Goal: Task Accomplishment & Management: Use online tool/utility

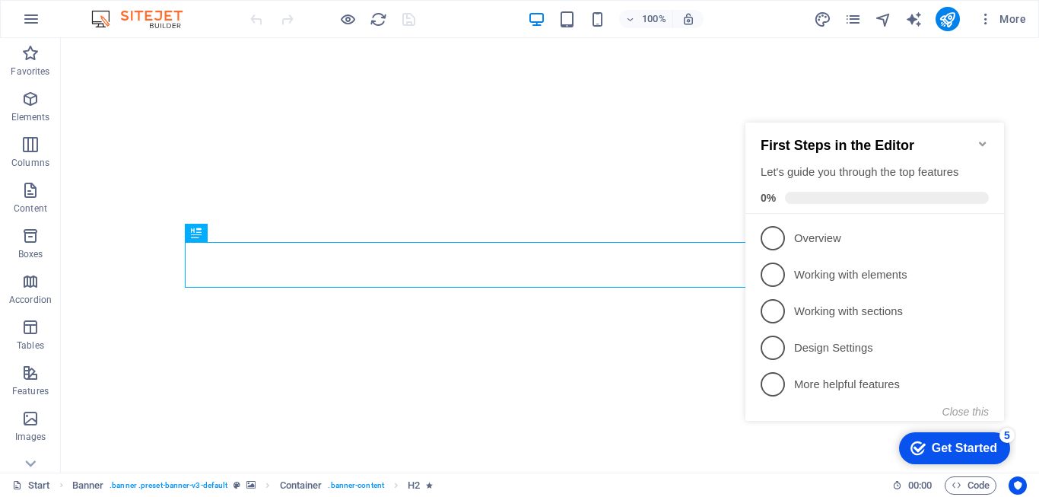
click at [980, 138] on icon "Minimize checklist" at bounding box center [983, 144] width 12 height 12
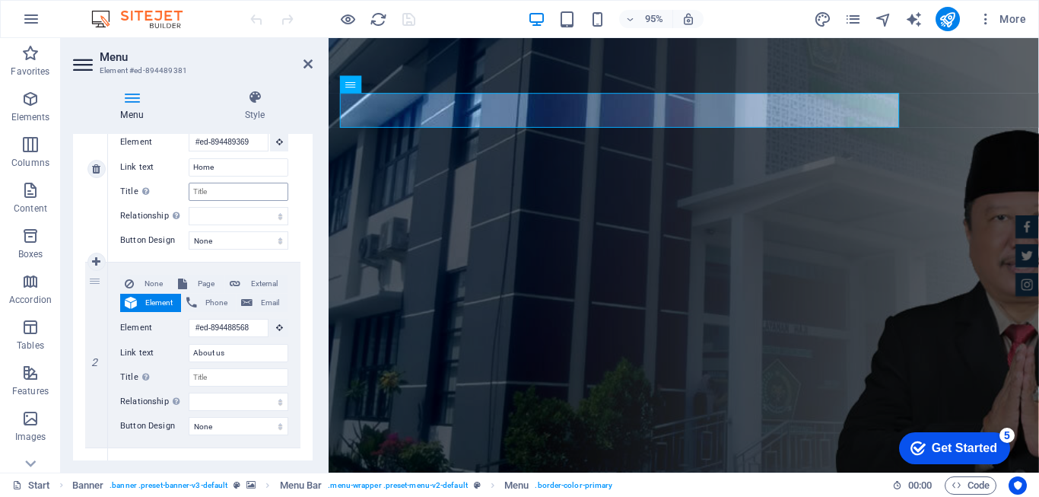
scroll to position [228, 0]
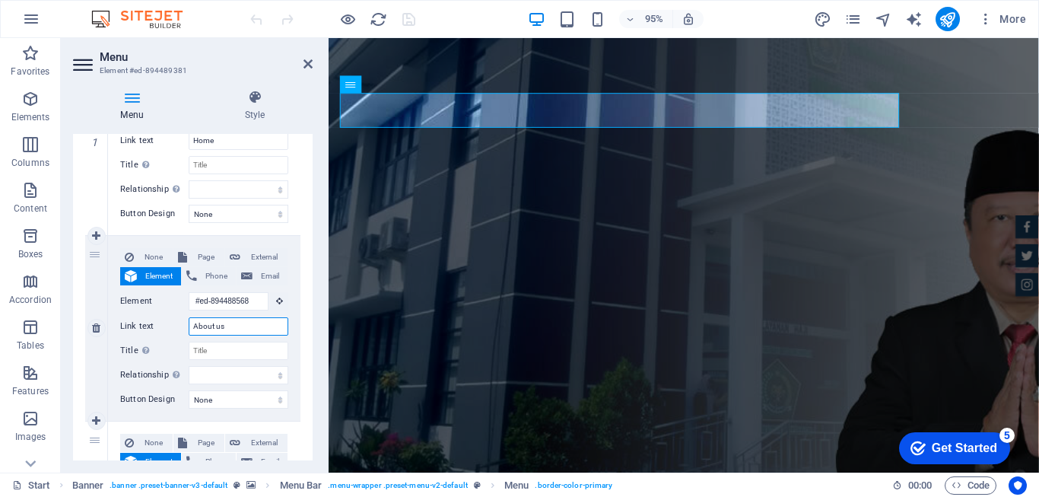
click at [231, 330] on input "About us" at bounding box center [239, 326] width 100 height 18
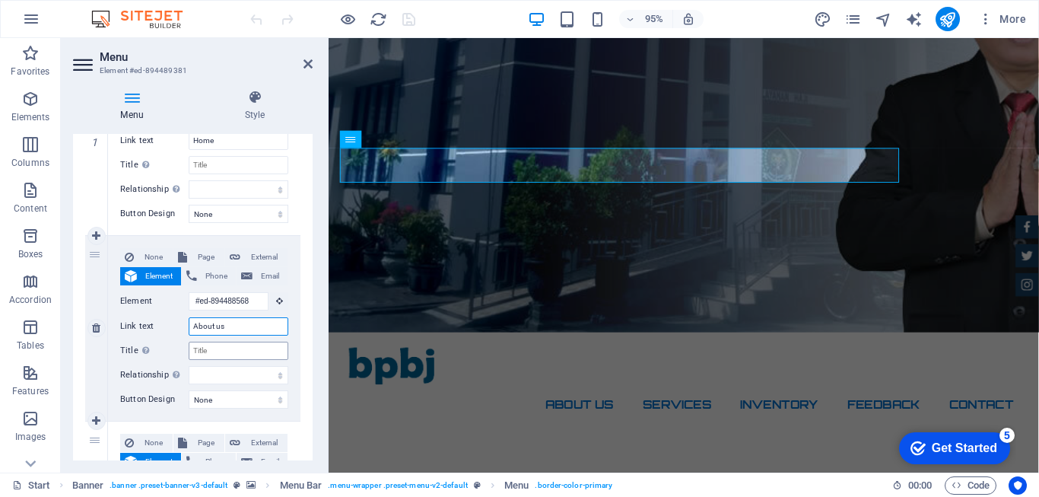
scroll to position [0, 0]
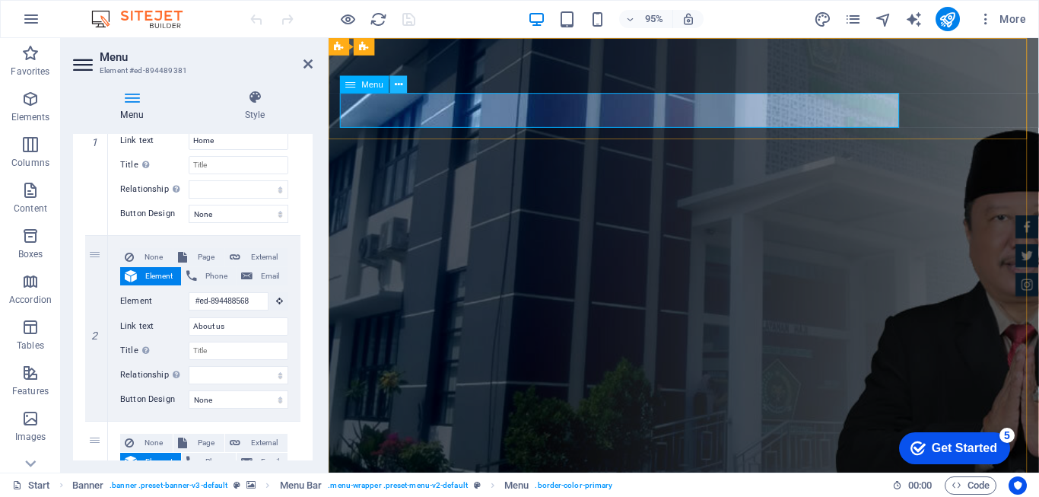
click at [395, 83] on icon at bounding box center [399, 84] width 8 height 15
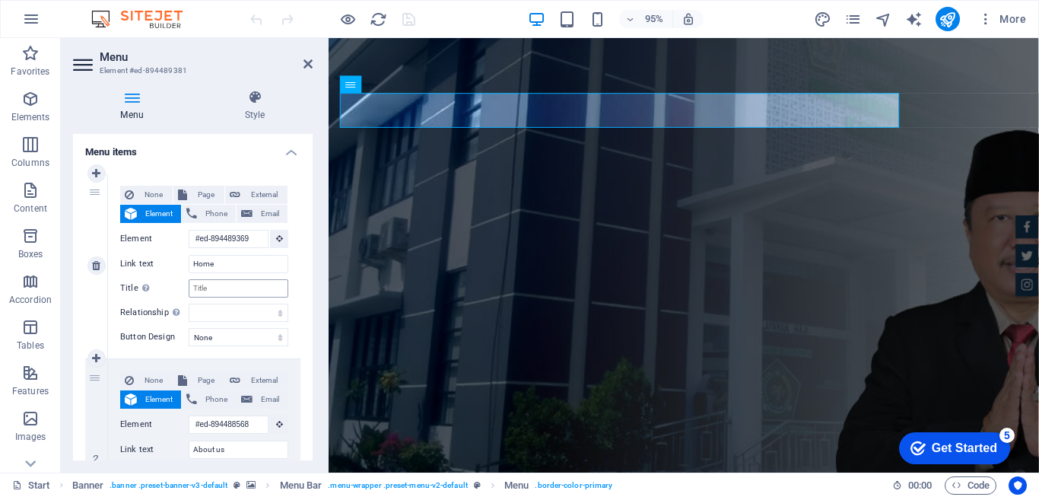
scroll to position [76, 0]
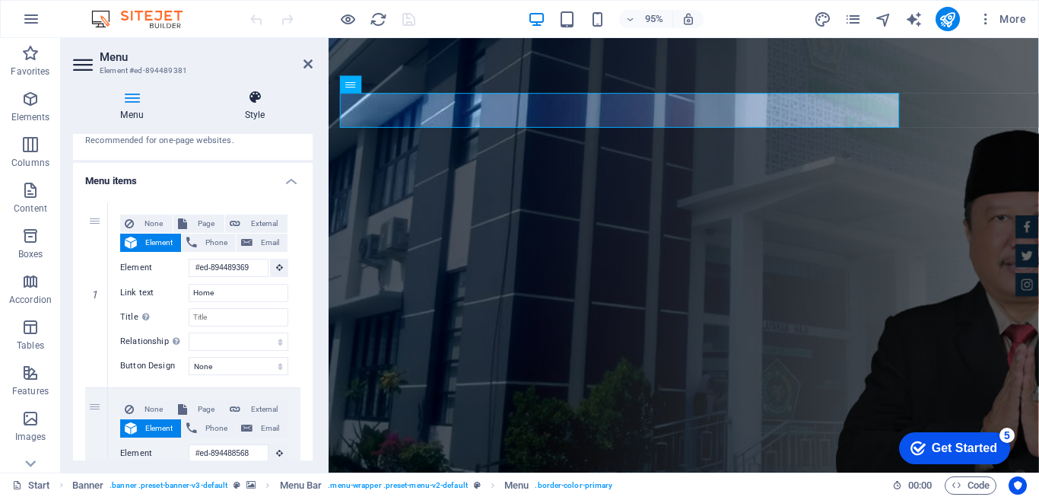
click at [260, 103] on icon at bounding box center [255, 97] width 116 height 15
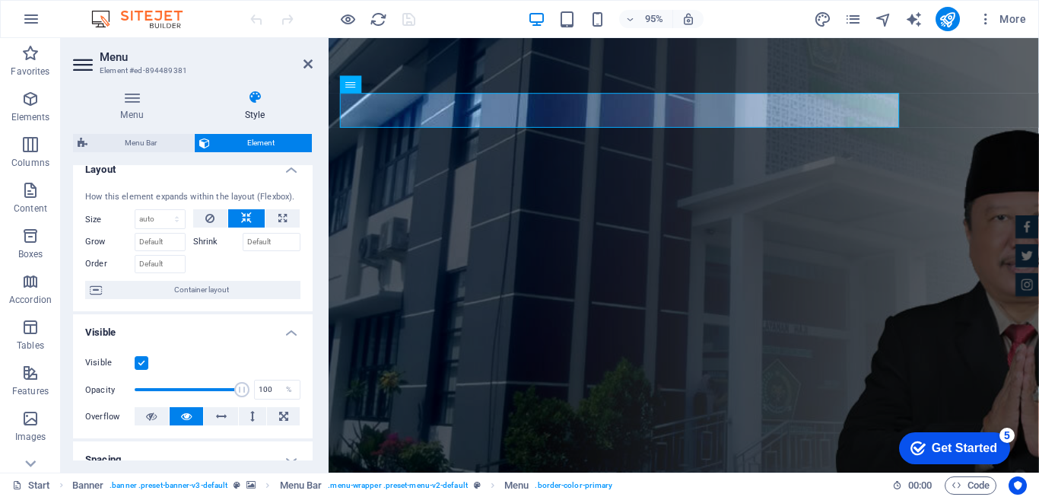
scroll to position [0, 0]
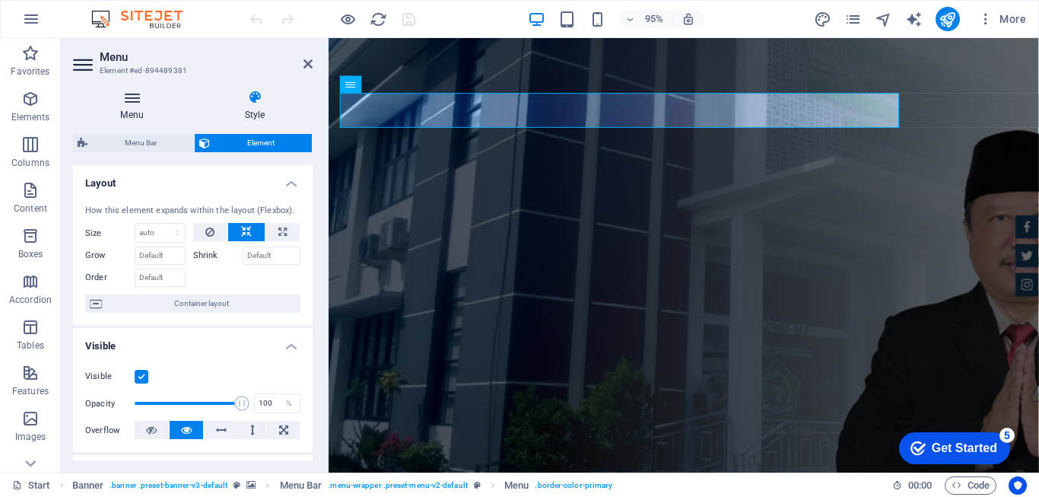
click at [137, 96] on icon at bounding box center [132, 97] width 118 height 15
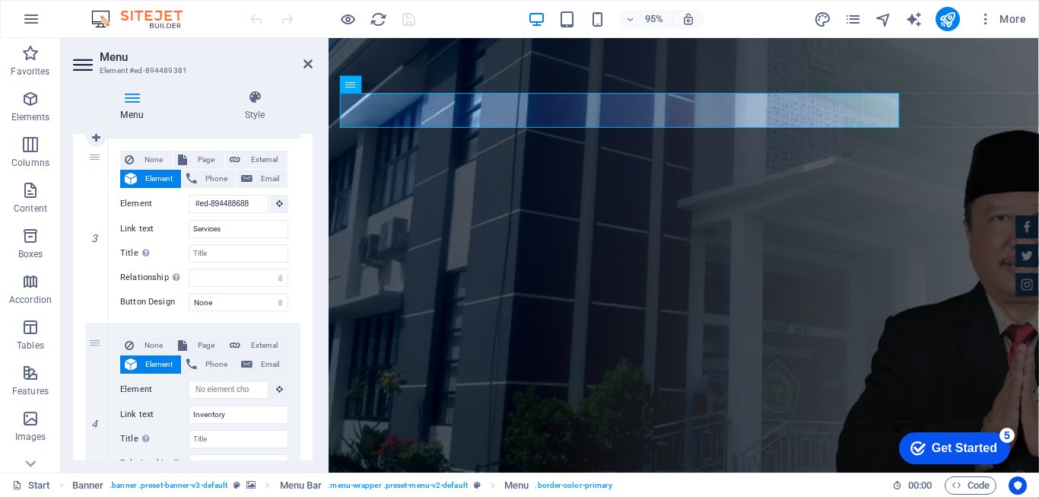
scroll to position [533, 0]
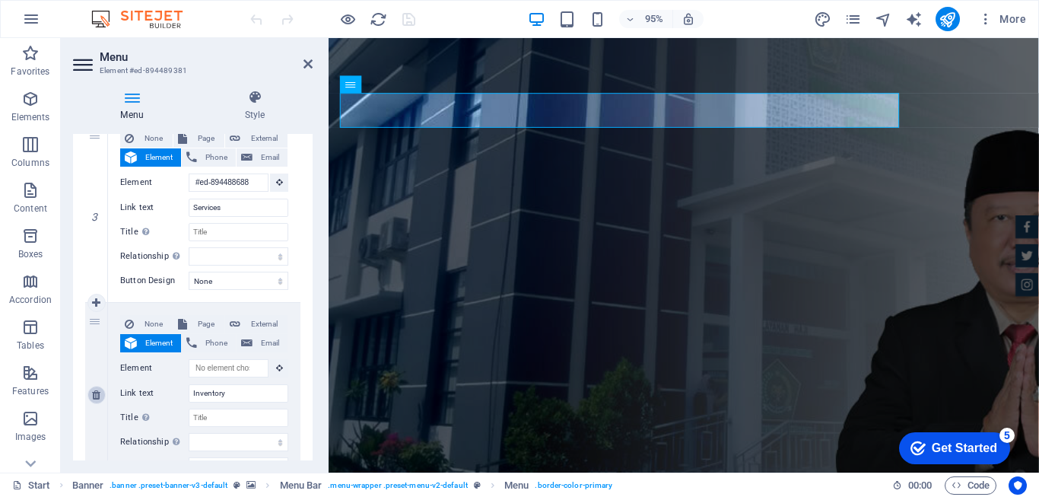
click at [94, 396] on icon at bounding box center [96, 395] width 8 height 11
select select
type input "Feedback"
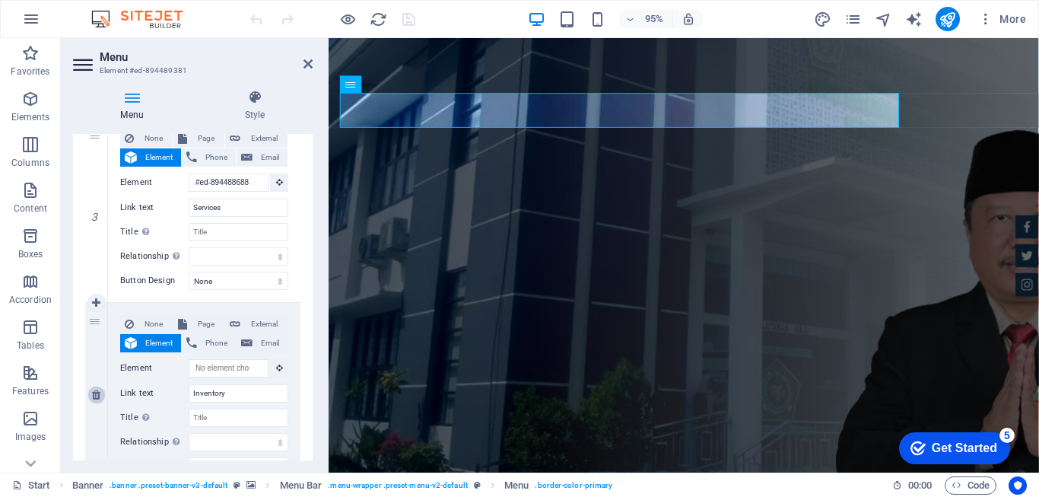
select select
type input "#ed-894489183"
type input "Contact"
select select
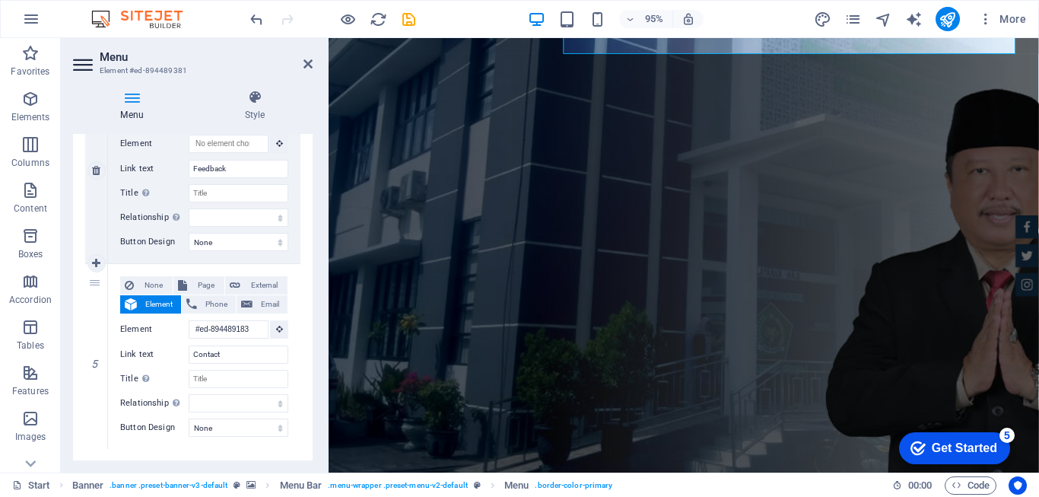
scroll to position [712, 0]
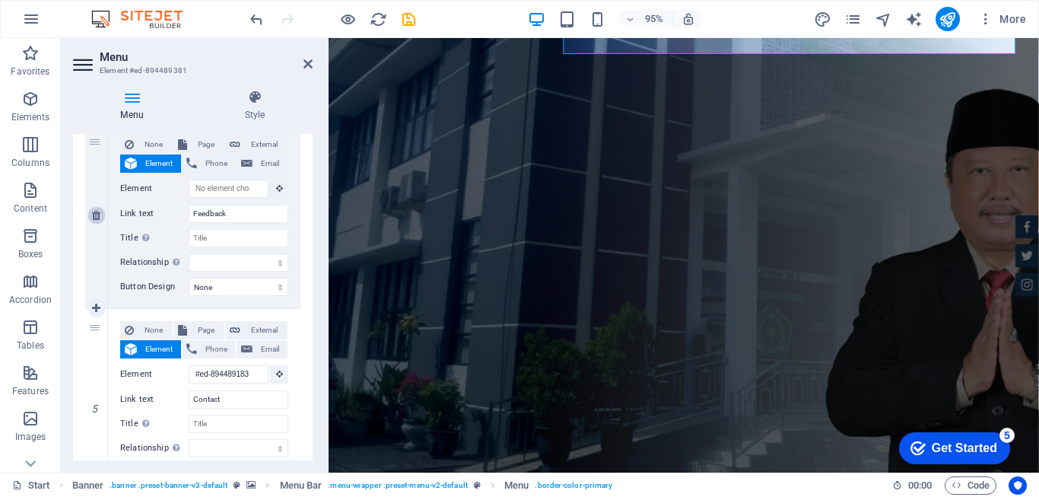
click at [94, 216] on icon at bounding box center [96, 215] width 8 height 11
select select
type input "#ed-894489183"
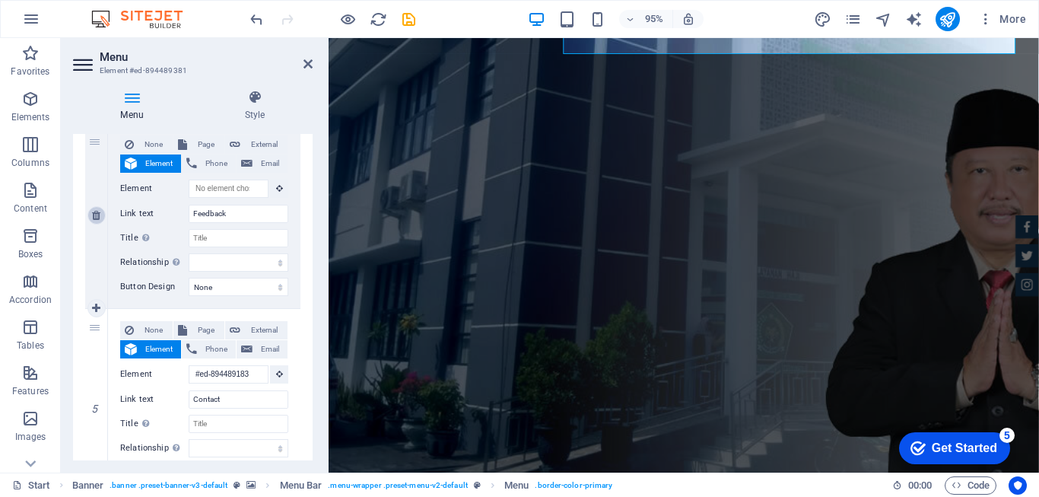
type input "Contact"
select select
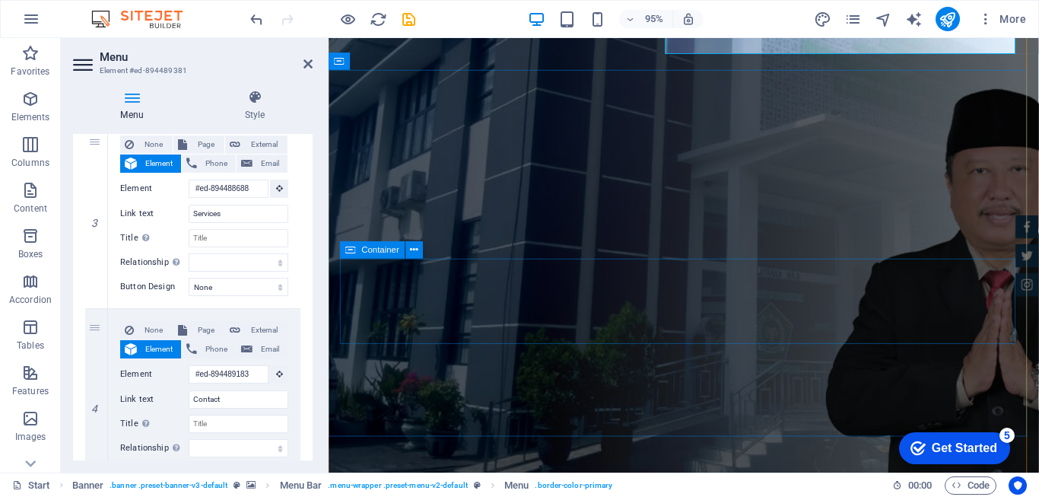
scroll to position [0, 0]
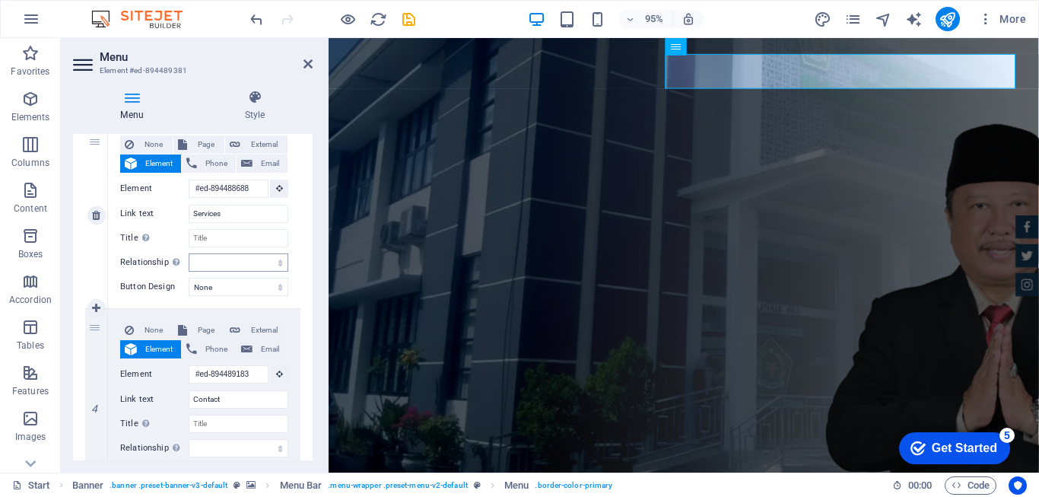
select select
type input "Feedback"
select select
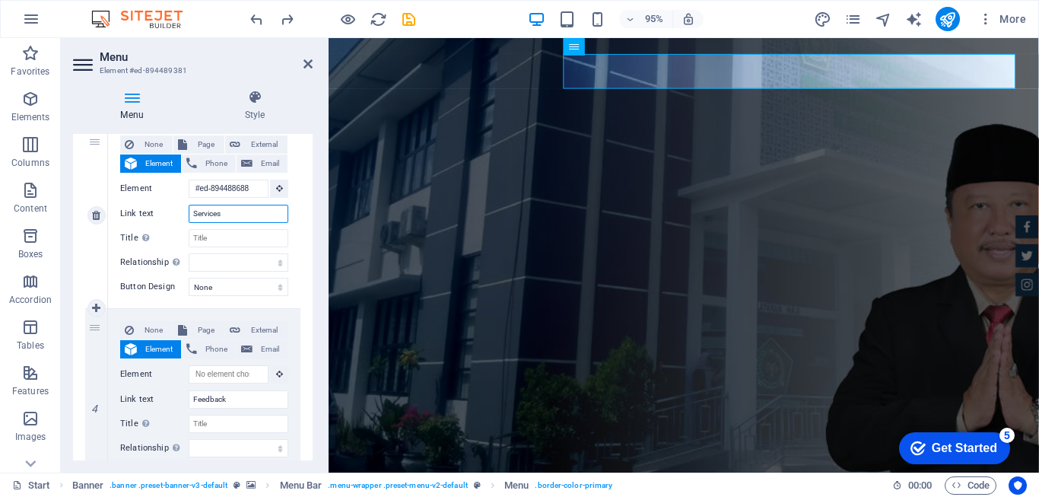
click at [234, 212] on input "Services" at bounding box center [239, 214] width 100 height 18
drag, startPoint x: 227, startPoint y: 402, endPoint x: 181, endPoint y: 394, distance: 47.0
click at [181, 394] on div "Link text Feedback" at bounding box center [204, 399] width 168 height 18
type input "N"
select select
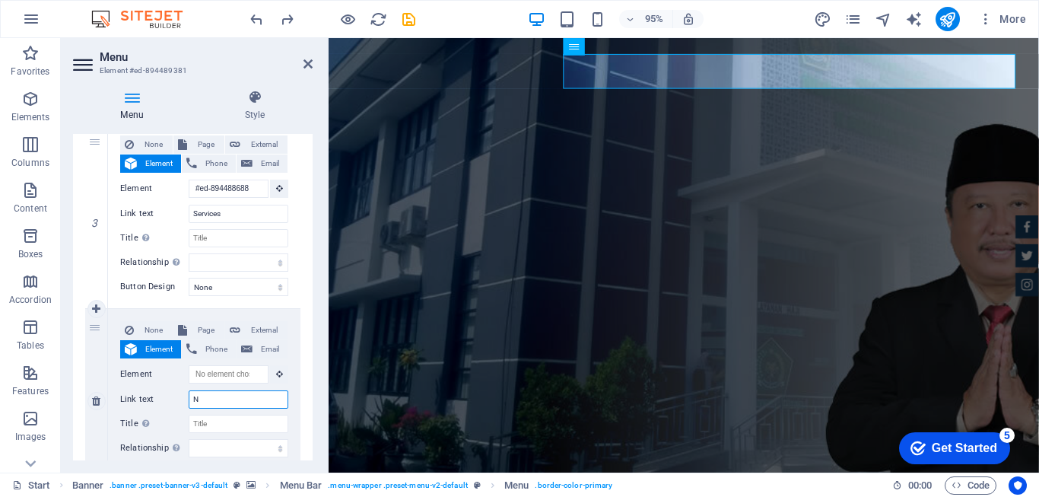
select select
type input "Newas"
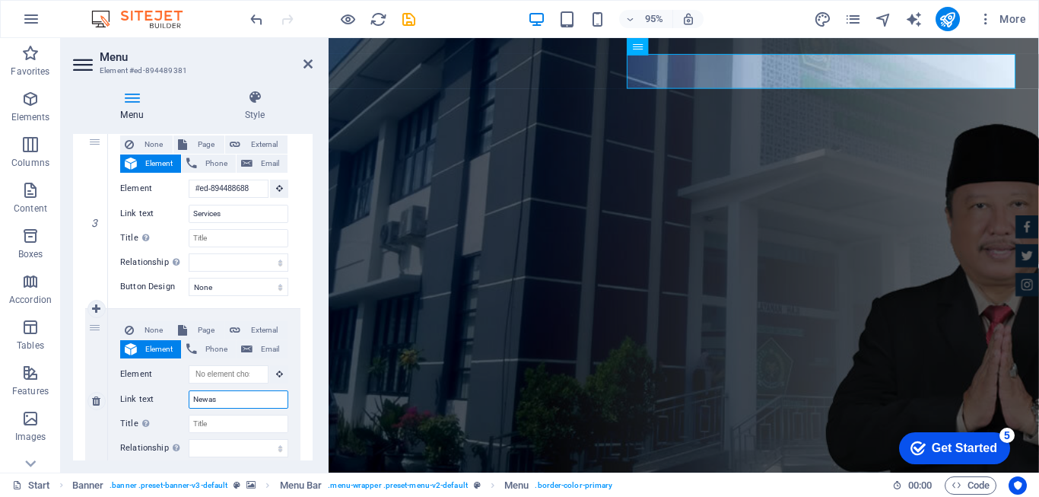
select select
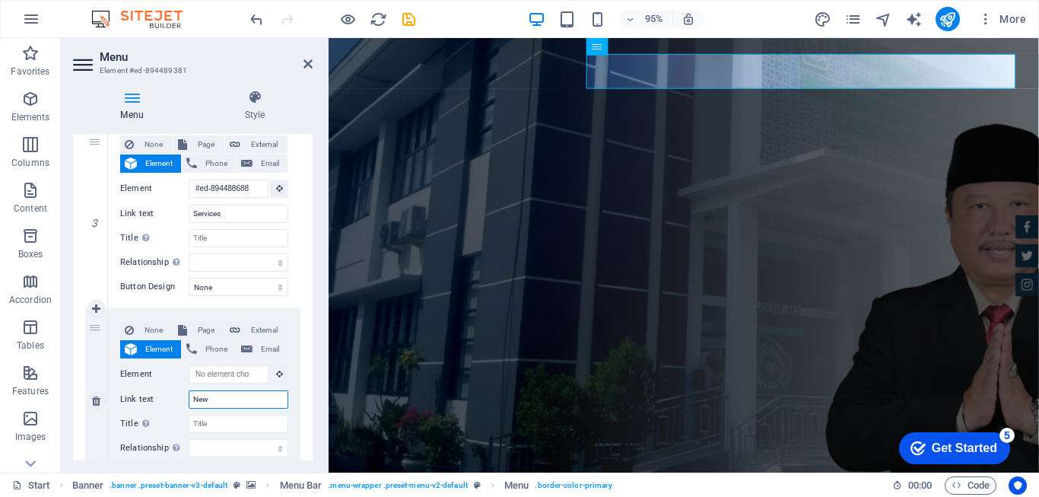
type input "News"
select select
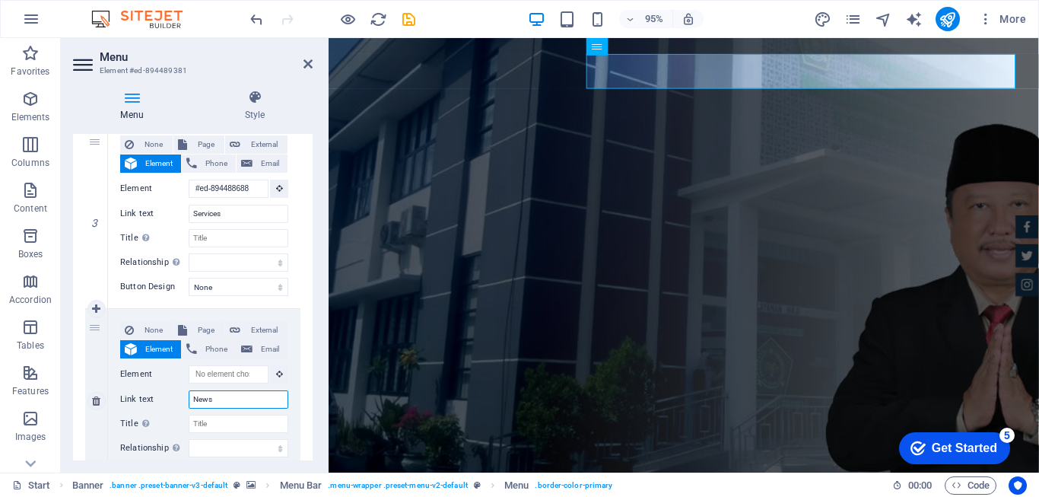
select select
type input "News"
click at [409, 21] on icon "save" at bounding box center [408, 19] width 17 height 17
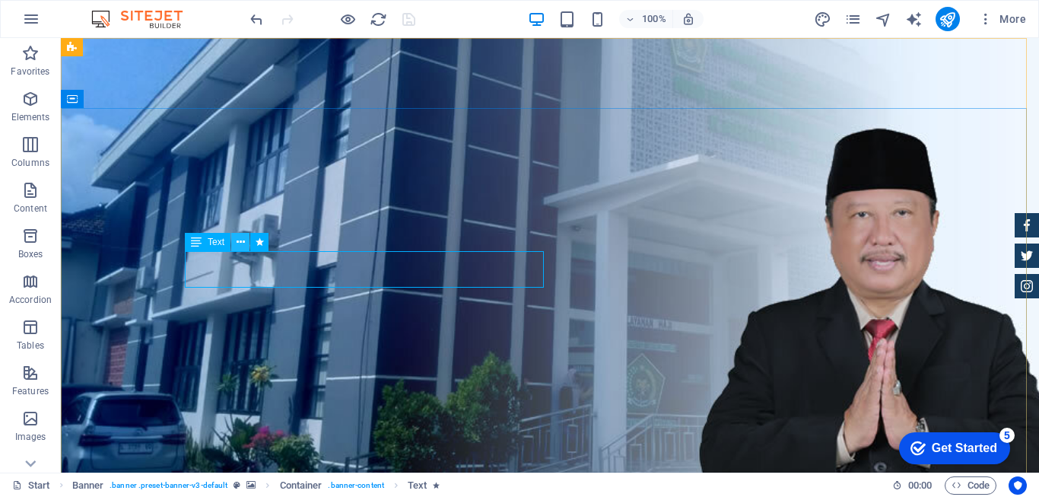
click at [237, 246] on icon at bounding box center [241, 242] width 8 height 16
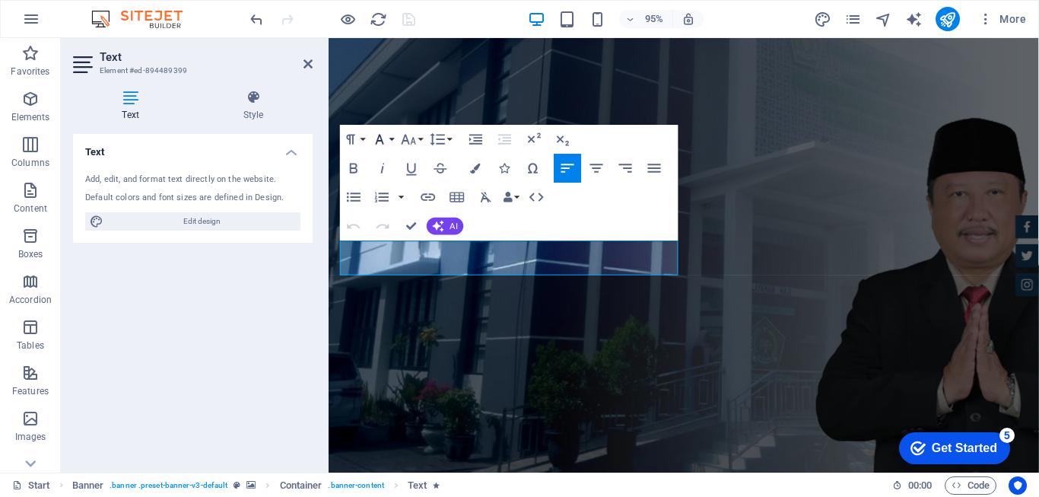
click at [394, 141] on button "Font Family" at bounding box center [382, 139] width 27 height 29
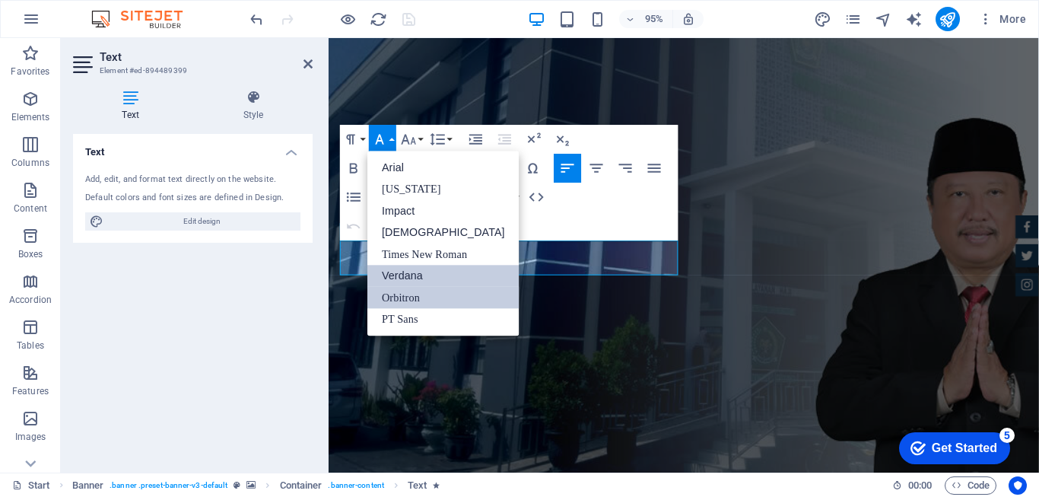
click at [408, 272] on link "Verdana" at bounding box center [443, 276] width 152 height 22
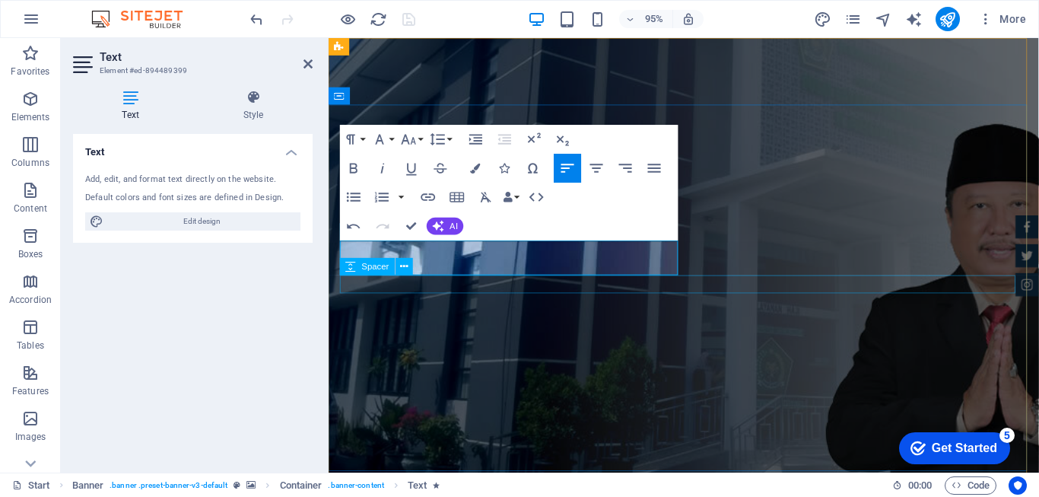
drag, startPoint x: 340, startPoint y: 259, endPoint x: 650, endPoint y: 296, distance: 311.9
click at [393, 142] on button "Font Family" at bounding box center [382, 139] width 27 height 29
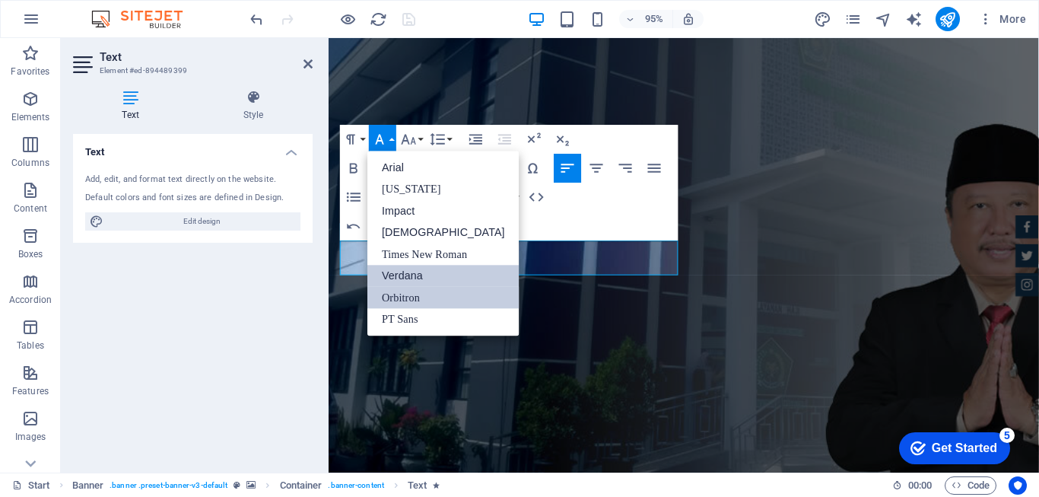
click at [396, 271] on link "Verdana" at bounding box center [443, 276] width 152 height 22
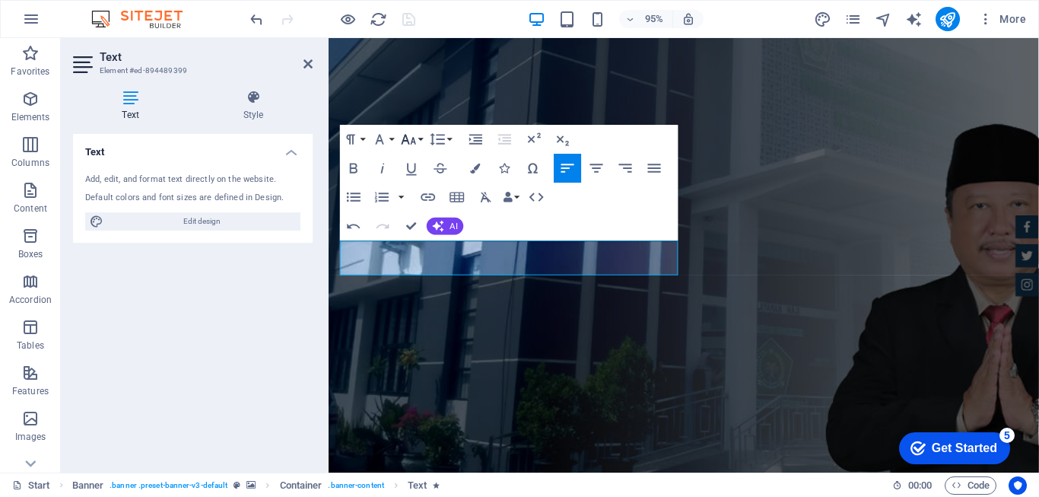
click at [421, 139] on button "Font Size" at bounding box center [411, 139] width 27 height 29
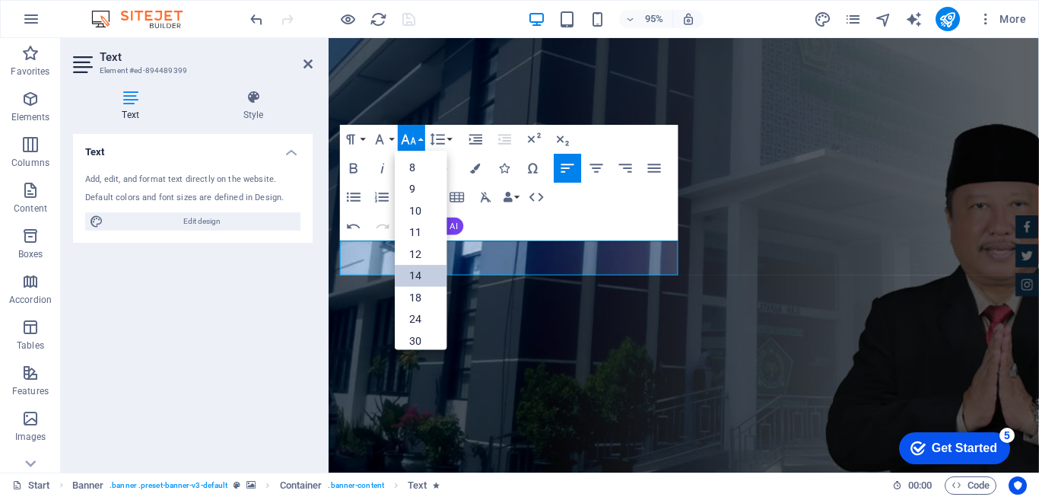
click at [410, 273] on link "14" at bounding box center [421, 276] width 52 height 22
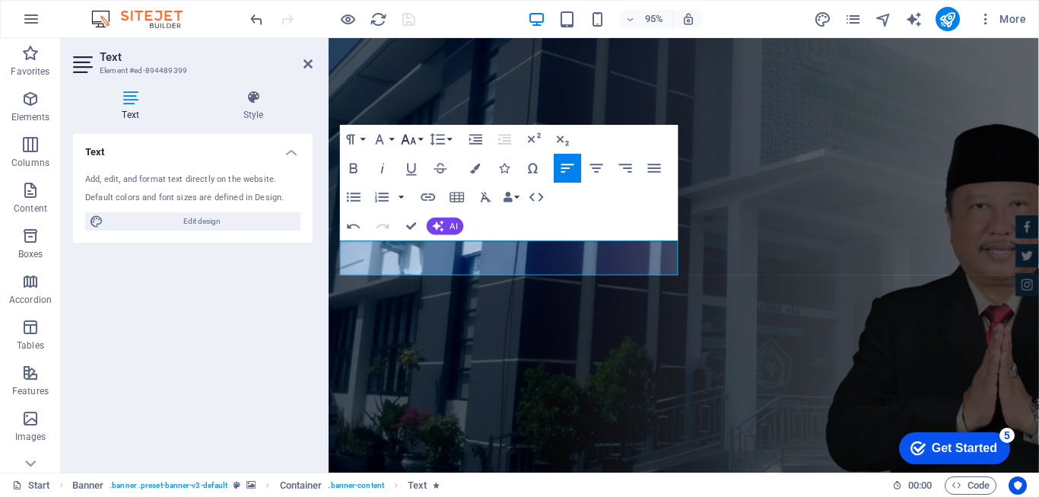
click at [418, 139] on button "Font Size" at bounding box center [411, 139] width 27 height 29
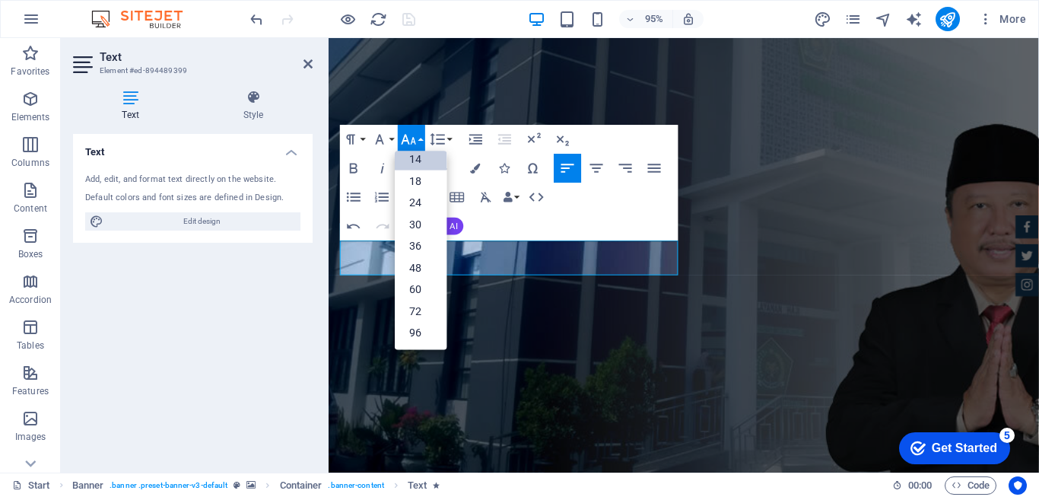
scroll to position [122, 0]
click at [418, 251] on link "36" at bounding box center [421, 246] width 52 height 22
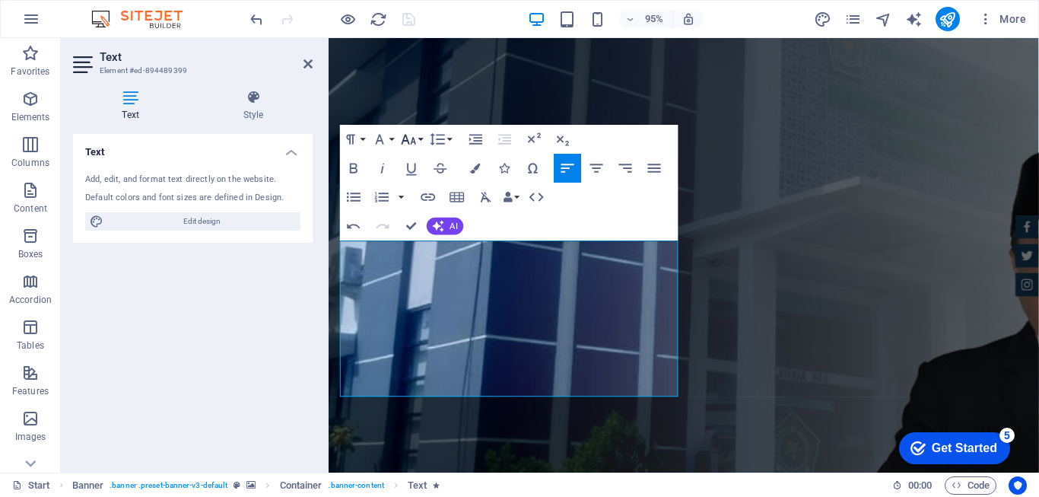
click at [419, 137] on button "Font Size" at bounding box center [411, 139] width 27 height 29
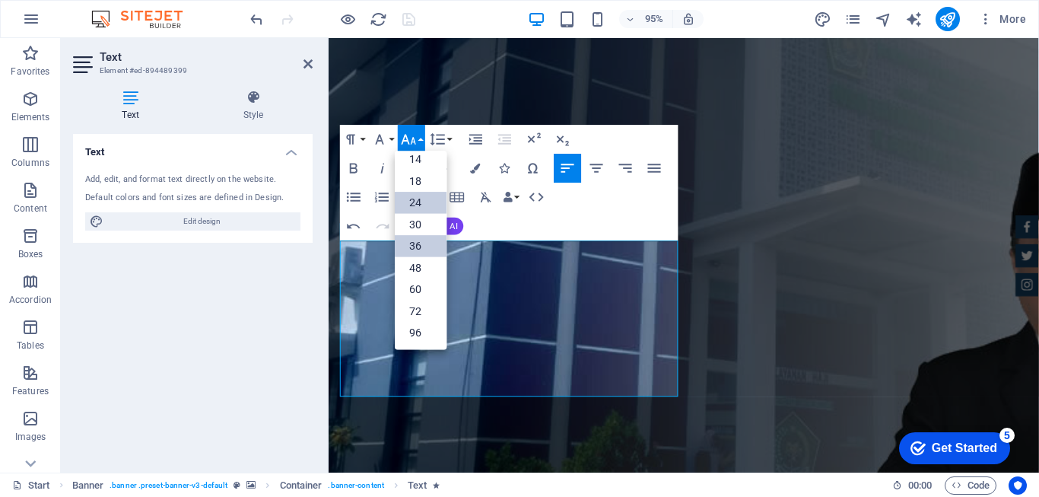
click at [420, 206] on link "24" at bounding box center [421, 202] width 52 height 21
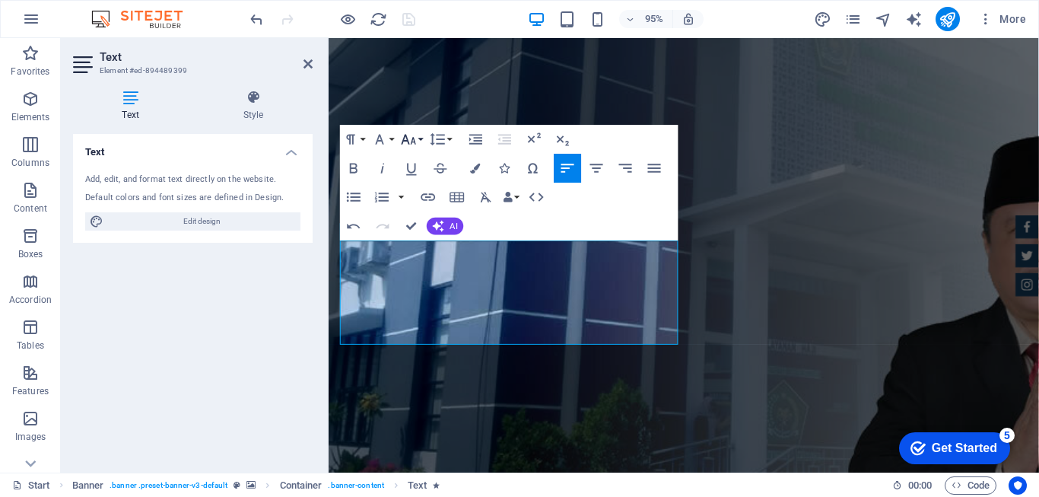
click at [422, 140] on button "Font Size" at bounding box center [411, 139] width 27 height 29
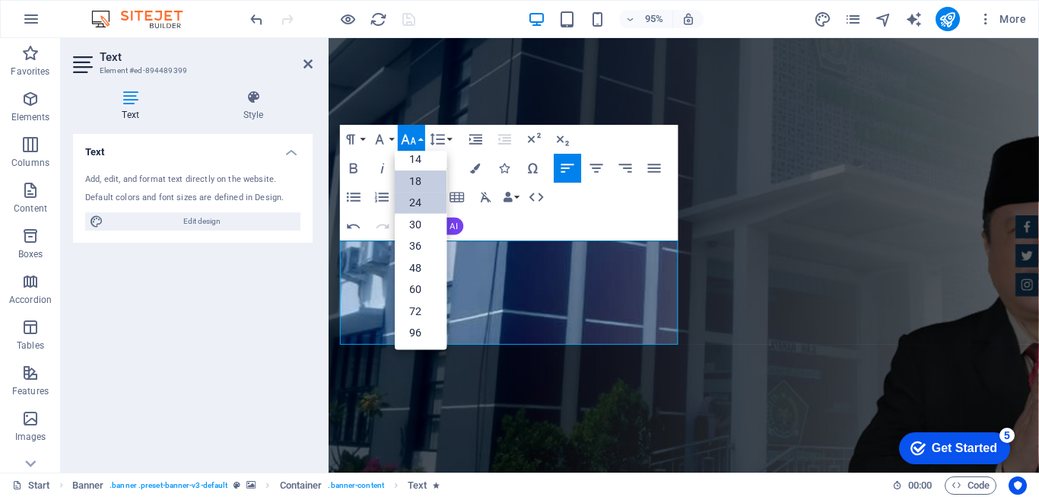
click at [421, 183] on link "18" at bounding box center [421, 181] width 52 height 22
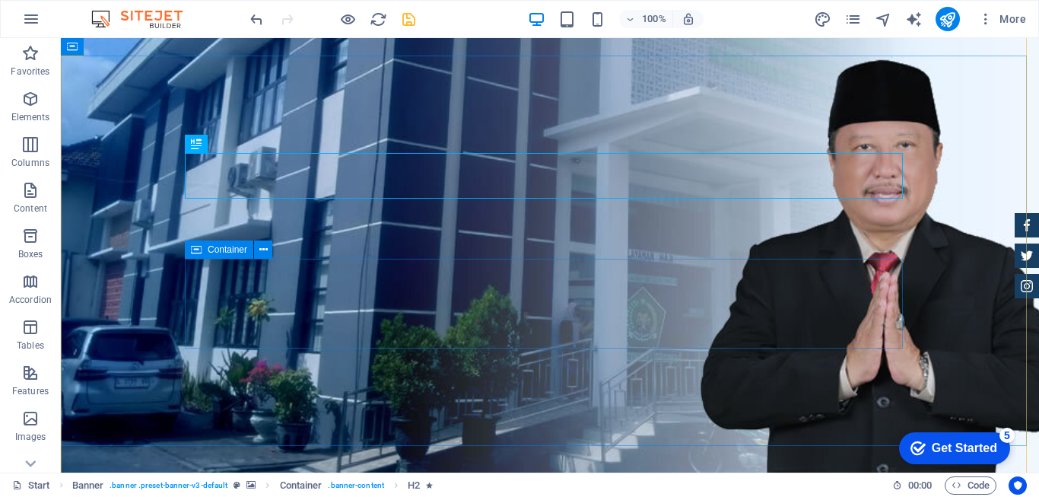
scroll to position [76, 0]
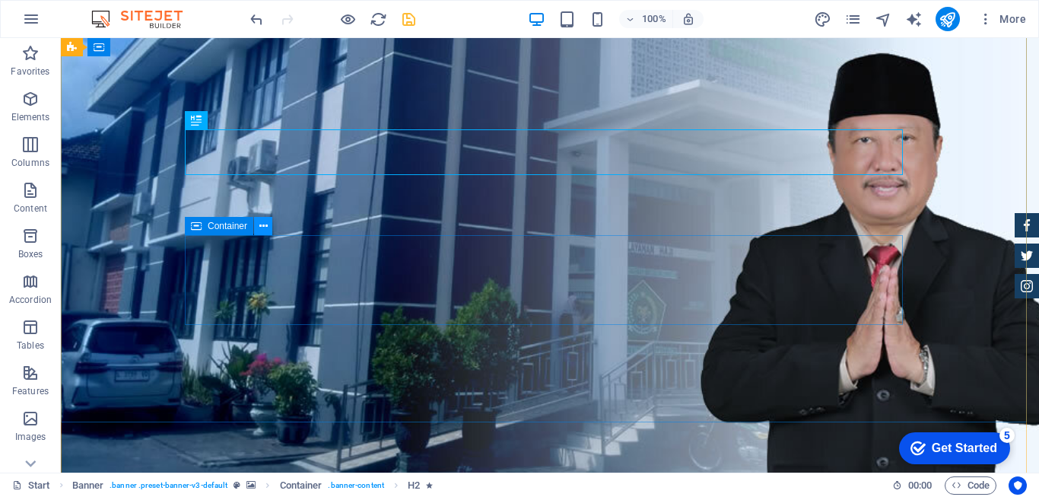
click at [262, 224] on icon at bounding box center [263, 226] width 8 height 16
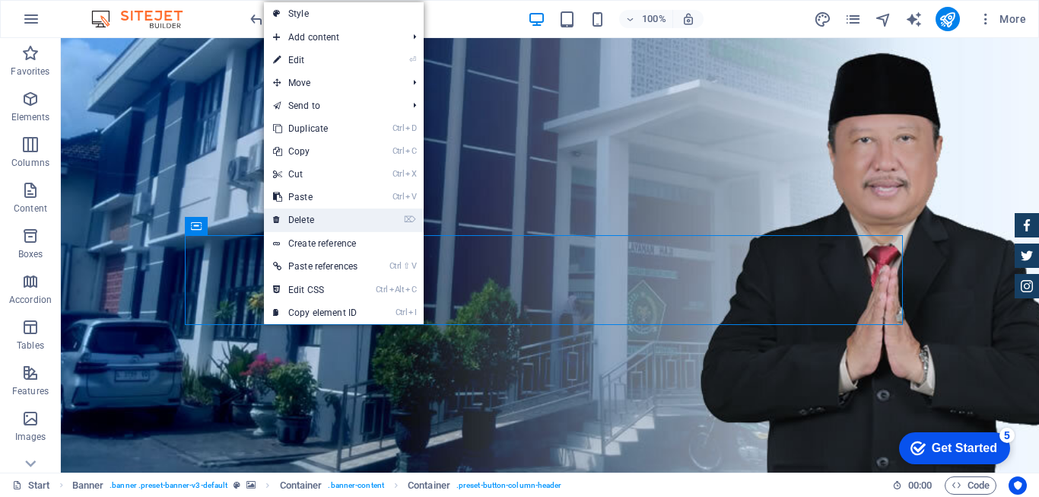
click at [302, 217] on link "⌦ Delete" at bounding box center [315, 219] width 103 height 23
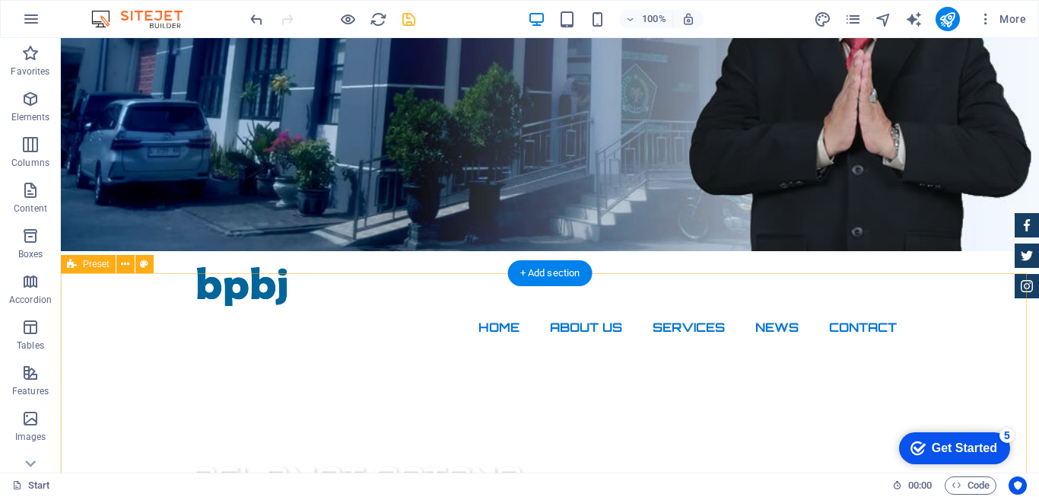
scroll to position [228, 0]
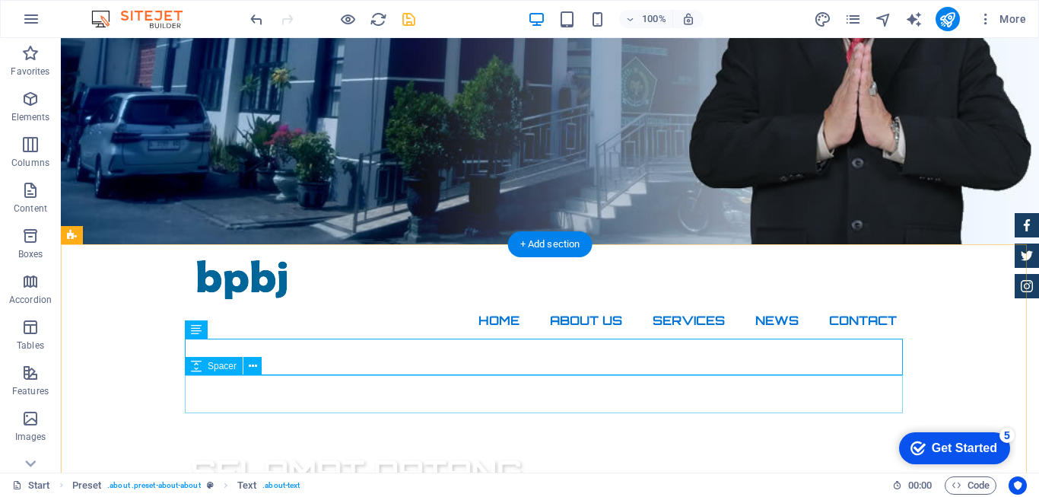
scroll to position [533, 0]
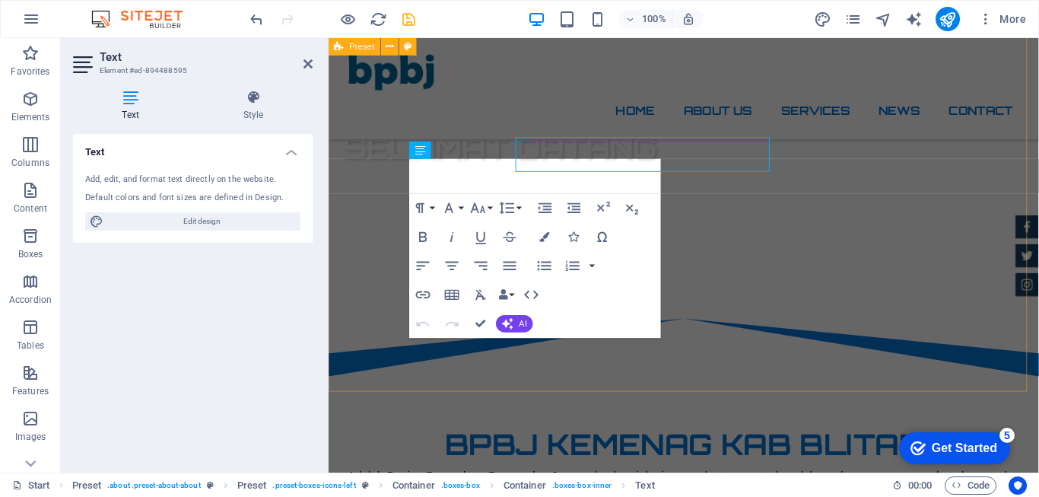
scroll to position [555, 0]
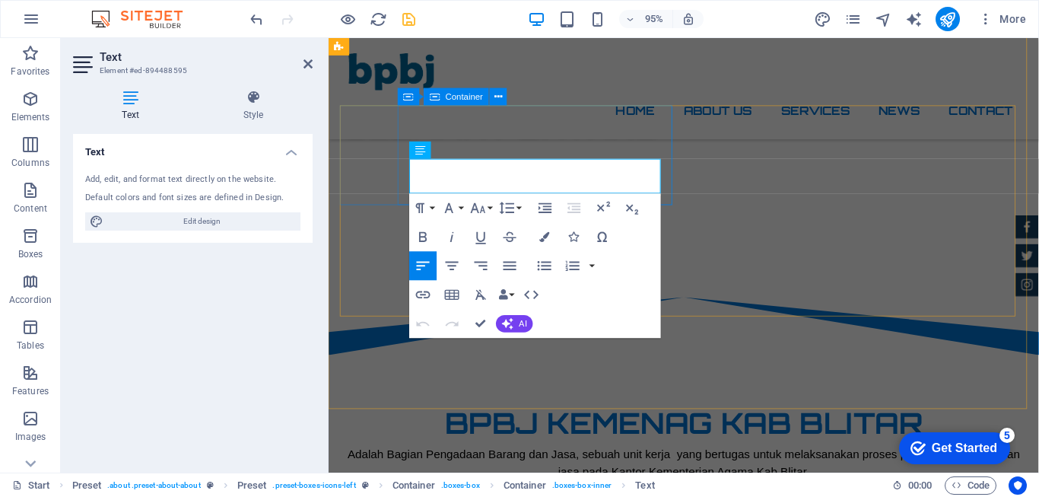
drag, startPoint x: 494, startPoint y: 191, endPoint x: 404, endPoint y: 172, distance: 91.8
click at [460, 206] on button "Font Family" at bounding box center [451, 207] width 27 height 29
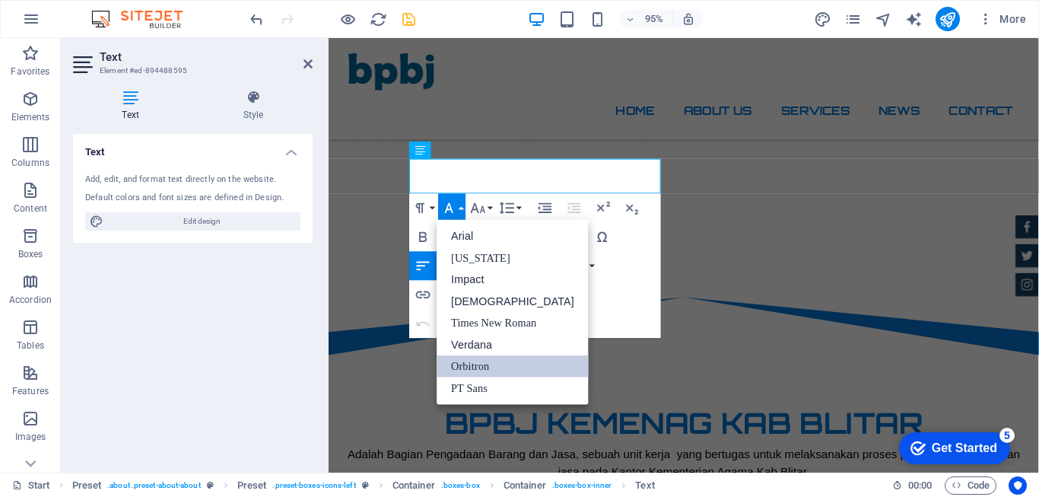
scroll to position [0, 0]
click at [469, 343] on link "Verdana" at bounding box center [513, 345] width 152 height 22
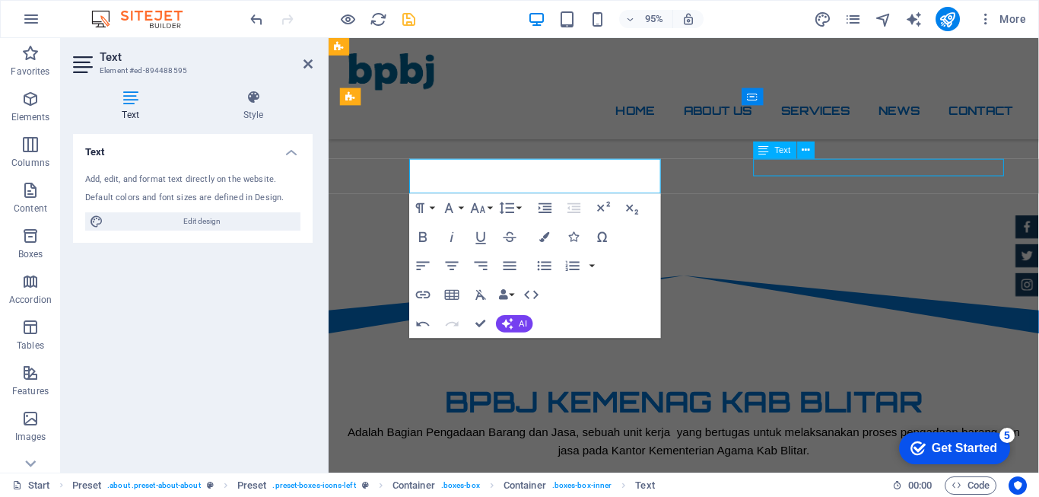
scroll to position [533, 0]
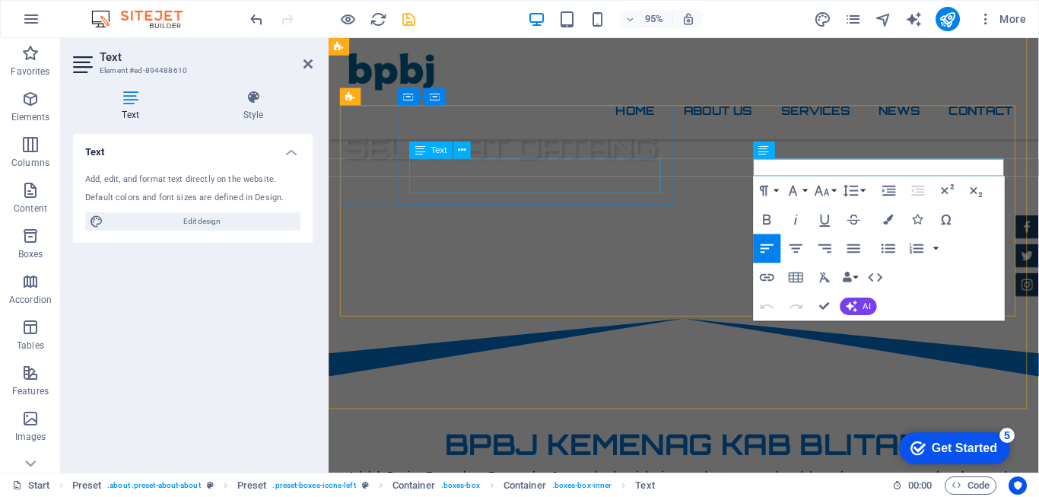
scroll to position [555, 0]
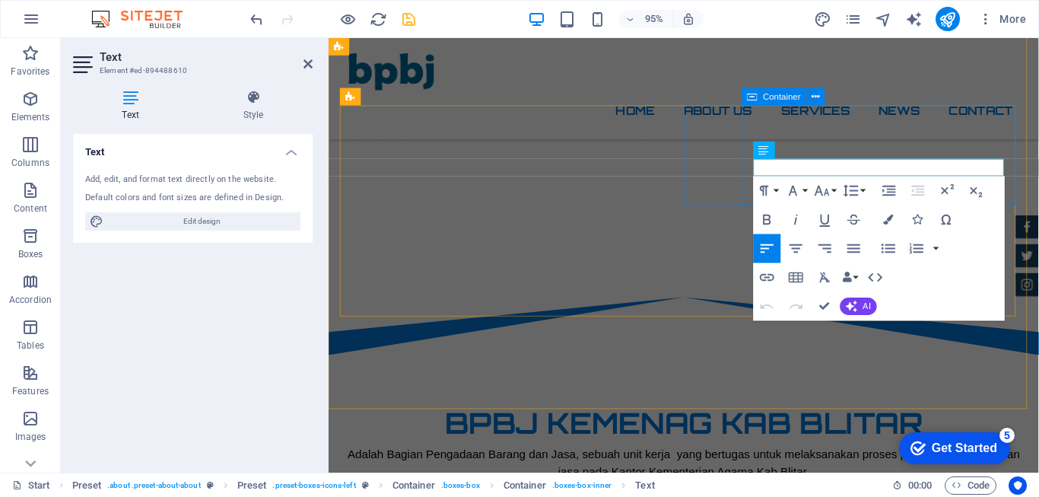
drag, startPoint x: 777, startPoint y: 176, endPoint x: 1048, endPoint y: 167, distance: 271.0
click at [806, 192] on button "Font Family" at bounding box center [795, 190] width 27 height 29
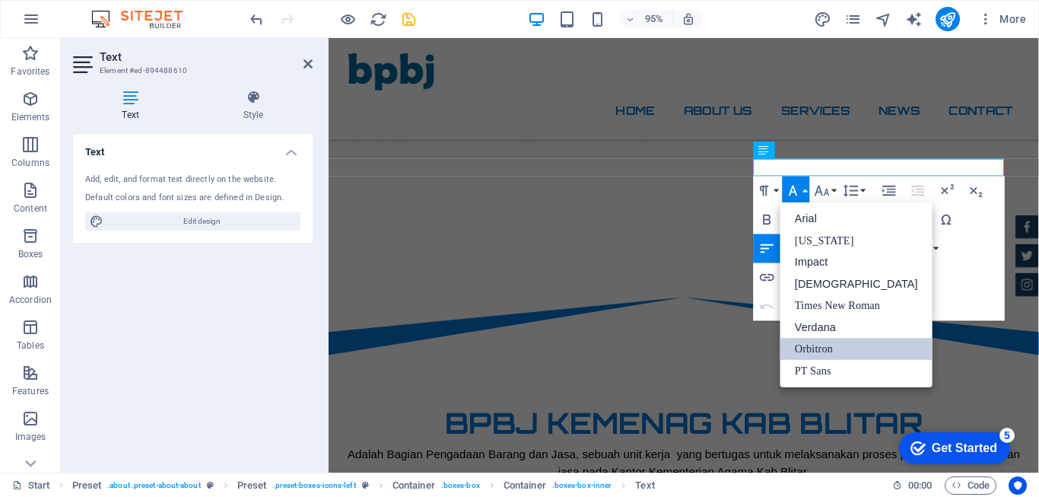
scroll to position [0, 0]
click at [824, 326] on link "Verdana" at bounding box center [857, 327] width 152 height 22
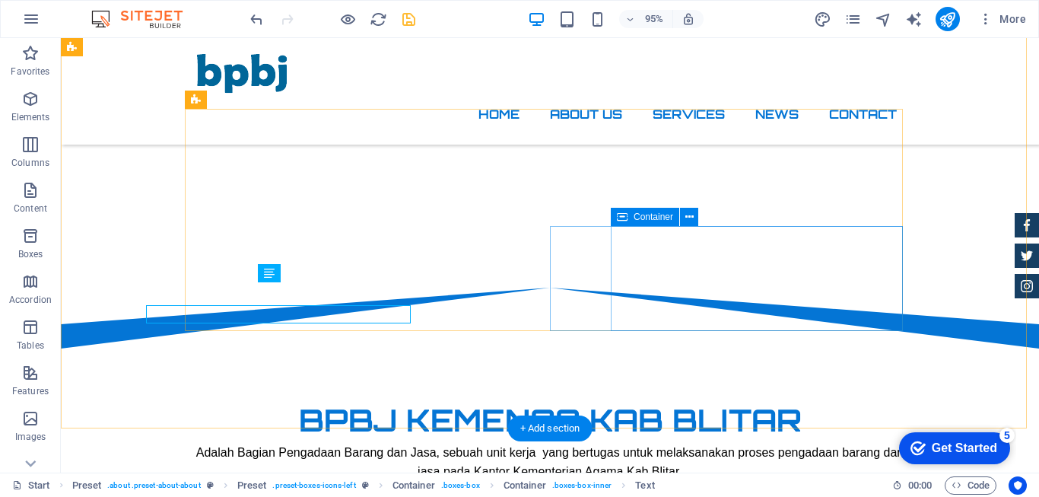
scroll to position [533, 0]
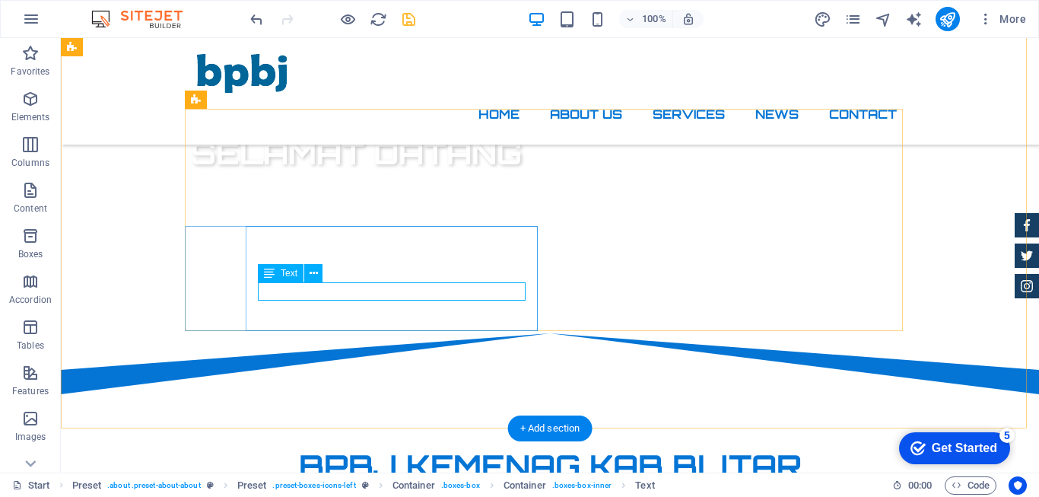
scroll to position [555, 0]
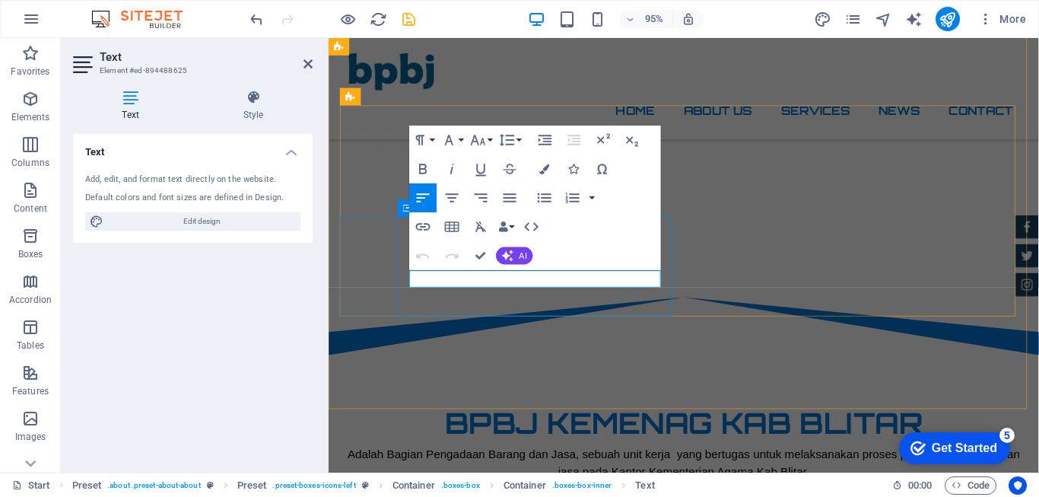
drag, startPoint x: 650, startPoint y: 289, endPoint x: 410, endPoint y: 288, distance: 239.6
click at [460, 142] on button "Font Family" at bounding box center [451, 140] width 27 height 29
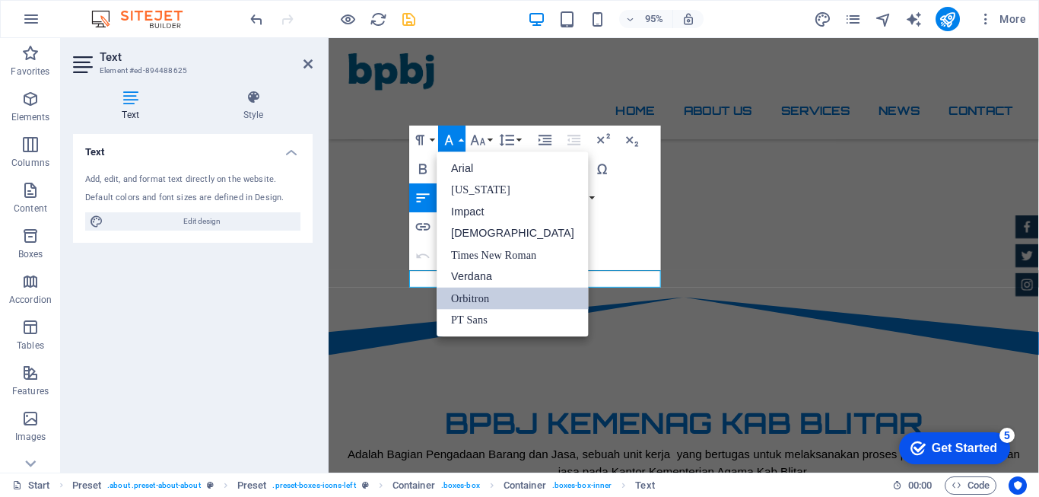
scroll to position [0, 0]
click at [469, 279] on link "Verdana" at bounding box center [513, 277] width 152 height 22
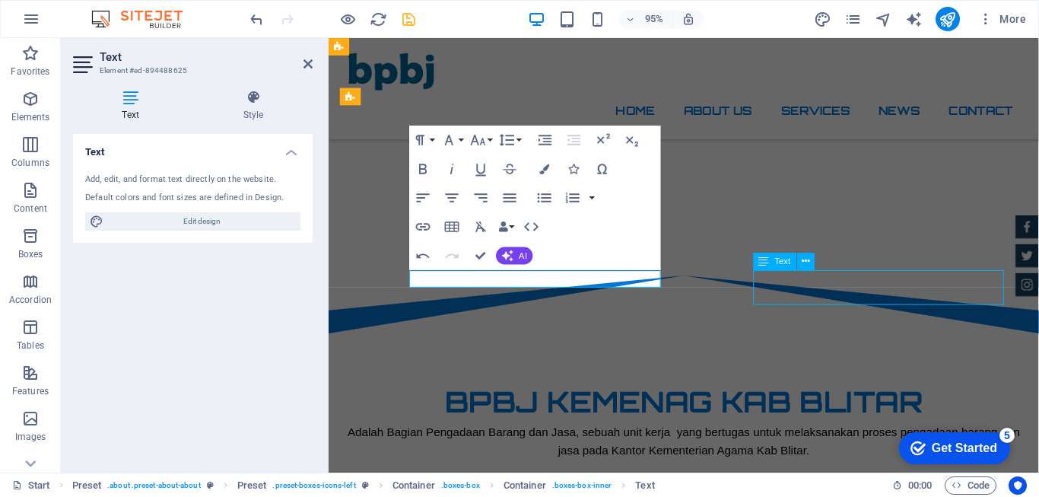
scroll to position [533, 0]
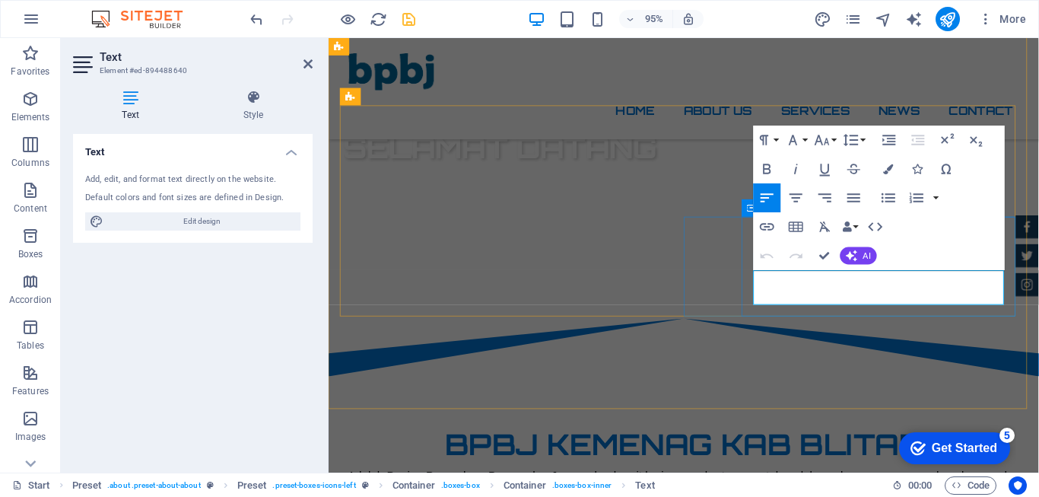
scroll to position [555, 0]
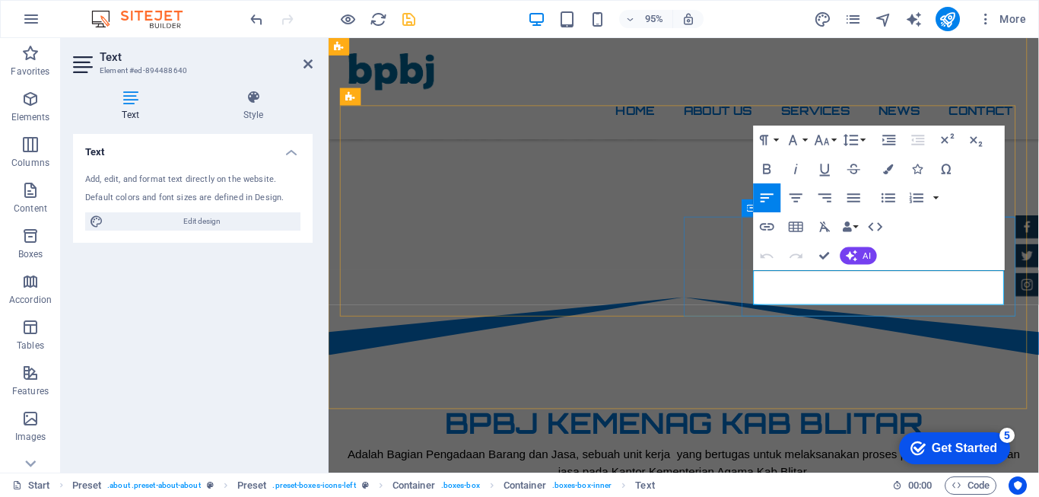
drag, startPoint x: 978, startPoint y: 307, endPoint x: 774, endPoint y: 285, distance: 205.0
click at [805, 141] on button "Font Family" at bounding box center [795, 140] width 27 height 29
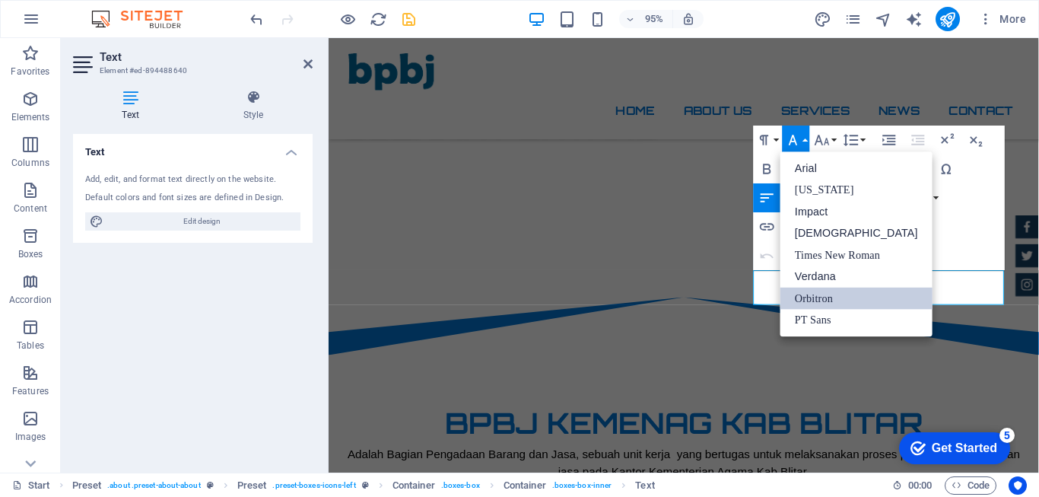
scroll to position [0, 0]
click at [810, 272] on link "Verdana" at bounding box center [857, 277] width 152 height 22
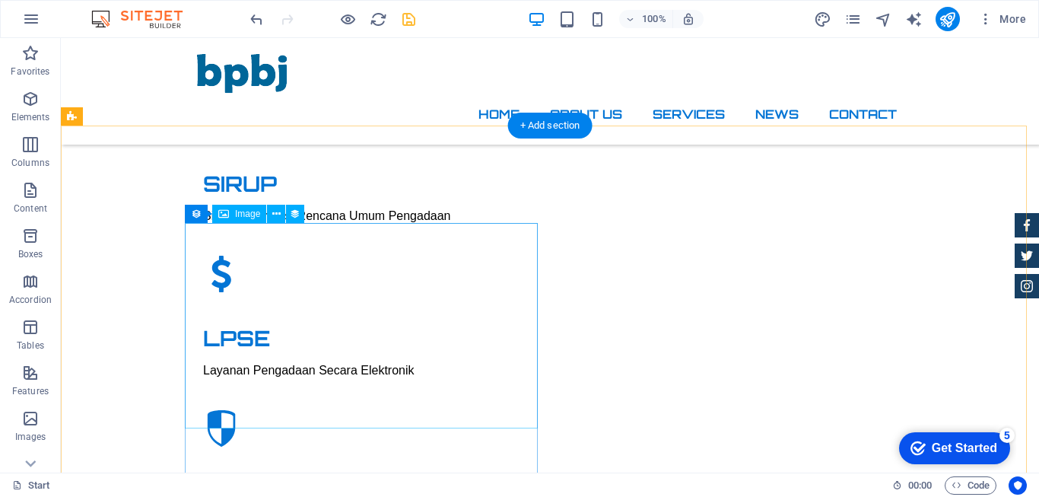
scroll to position [1141, 0]
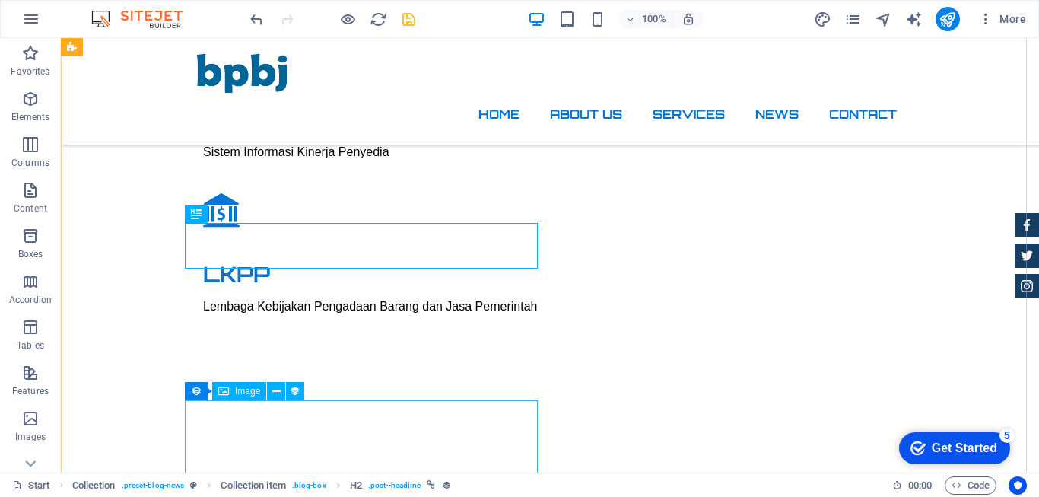
scroll to position [1369, 0]
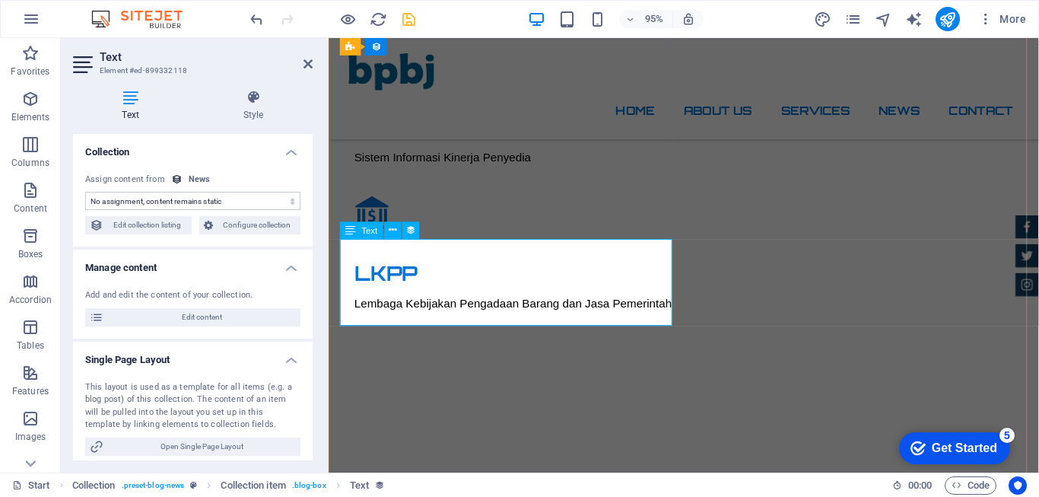
scroll to position [1392, 0]
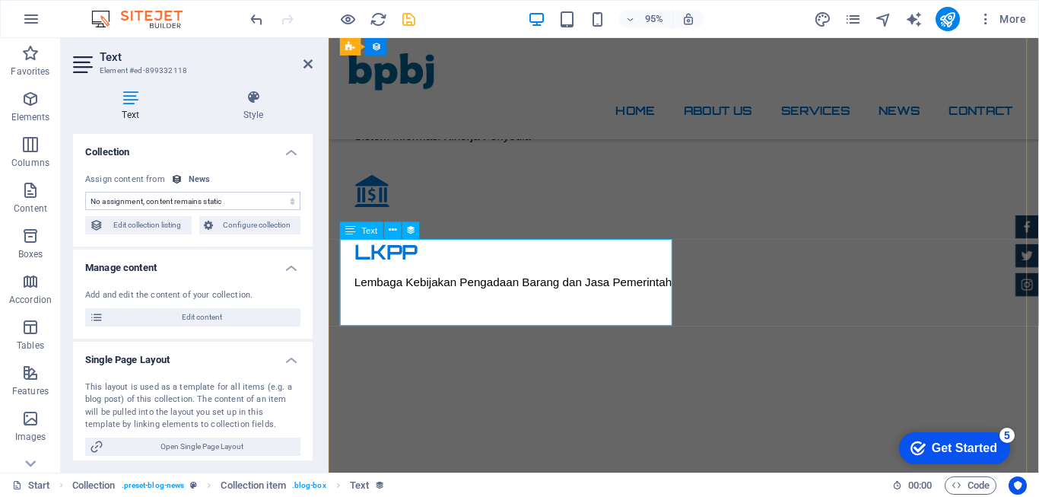
select select "description"
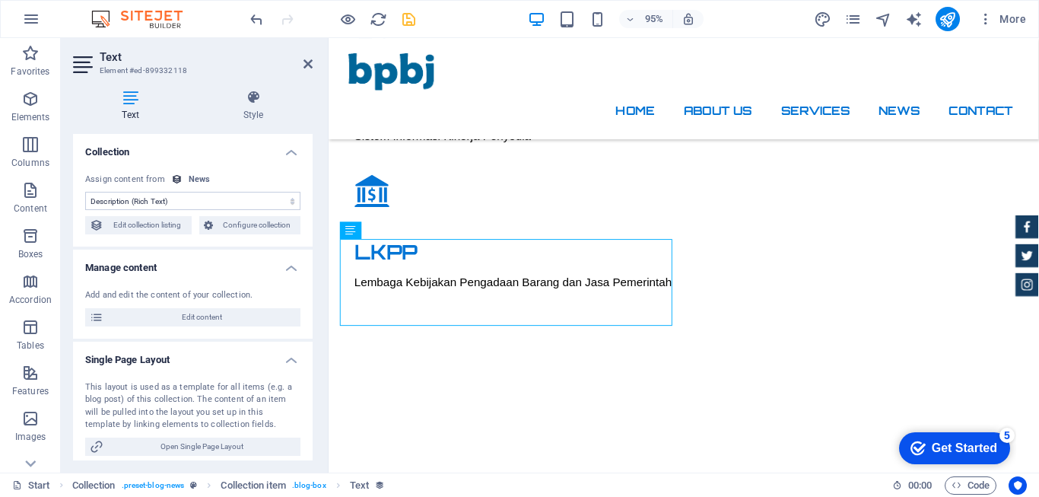
drag, startPoint x: 98, startPoint y: 296, endPoint x: 324, endPoint y: 246, distance: 231.5
click at [256, 109] on h4 "Style" at bounding box center [253, 106] width 119 height 32
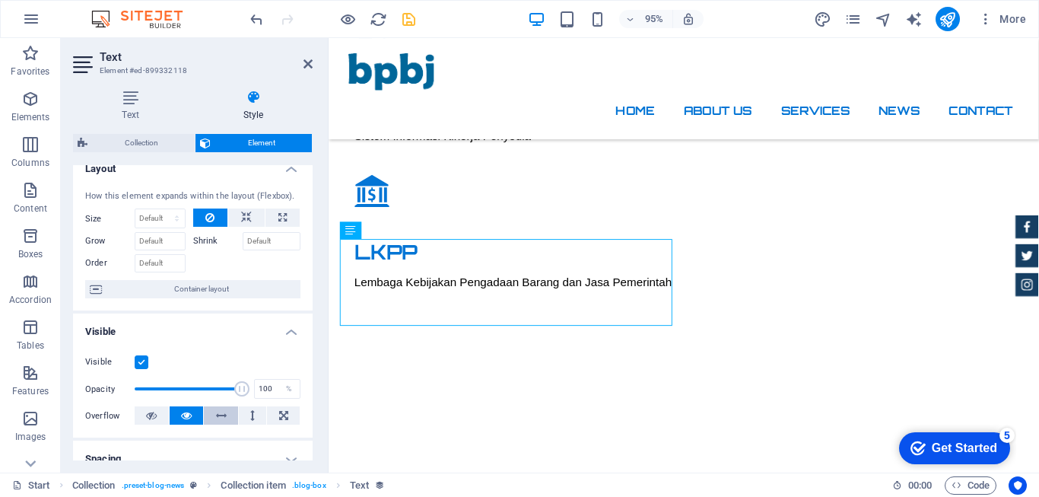
scroll to position [0, 0]
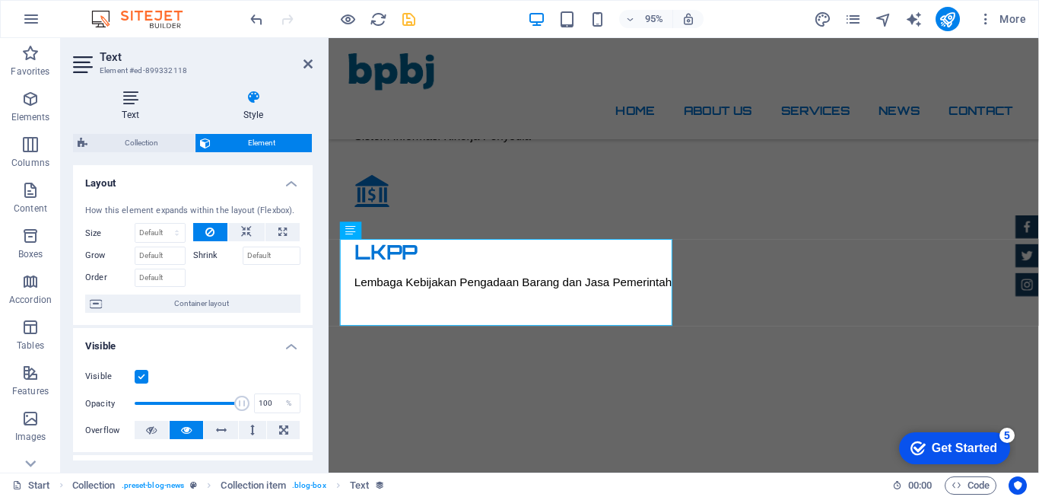
click at [135, 100] on icon at bounding box center [130, 97] width 115 height 15
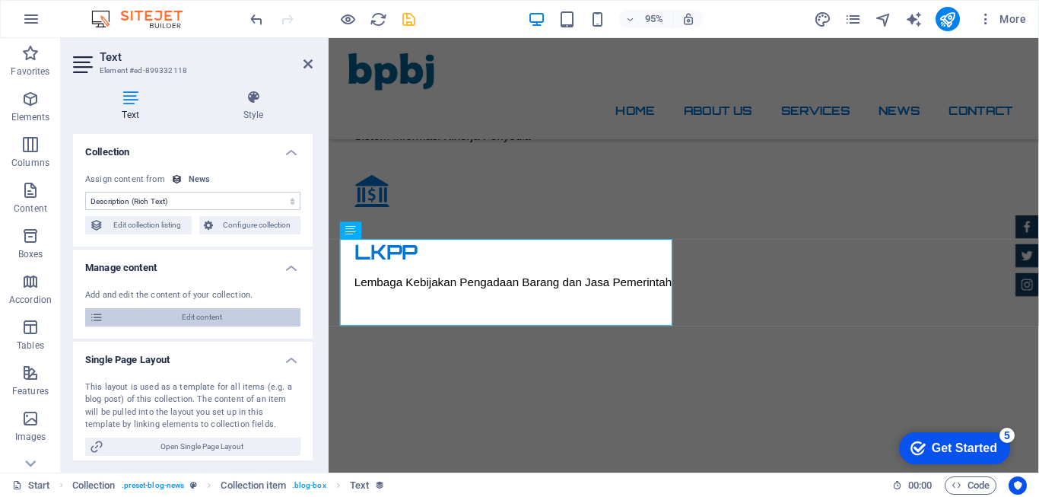
click at [193, 317] on span "Edit content" at bounding box center [202, 317] width 188 height 18
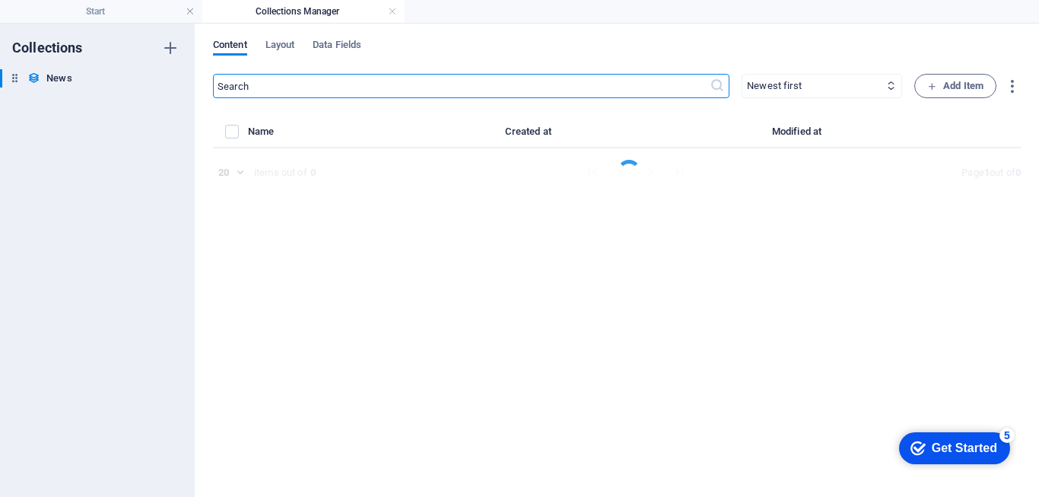
select select "Category 2"
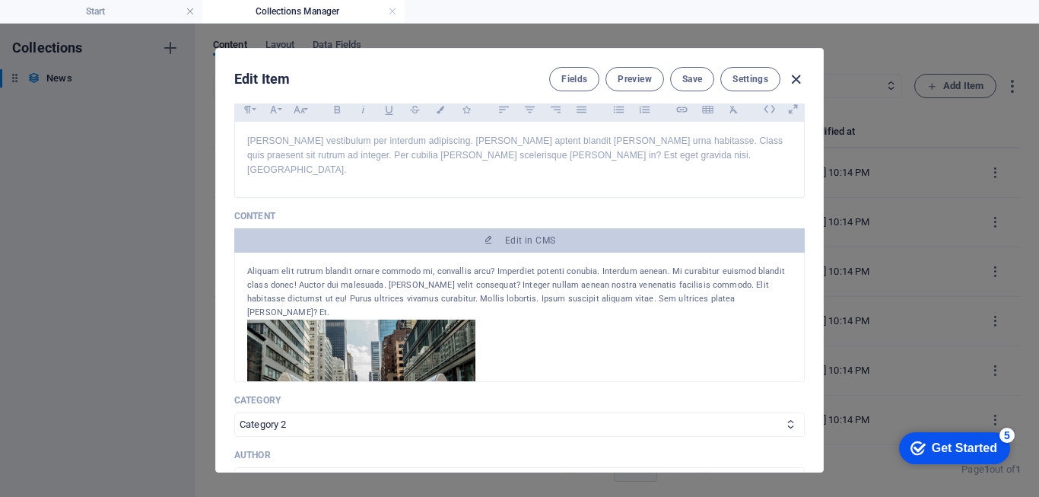
click at [798, 81] on icon "button" at bounding box center [795, 79] width 17 height 17
type input "2025-09-03"
type input "blog-post-6"
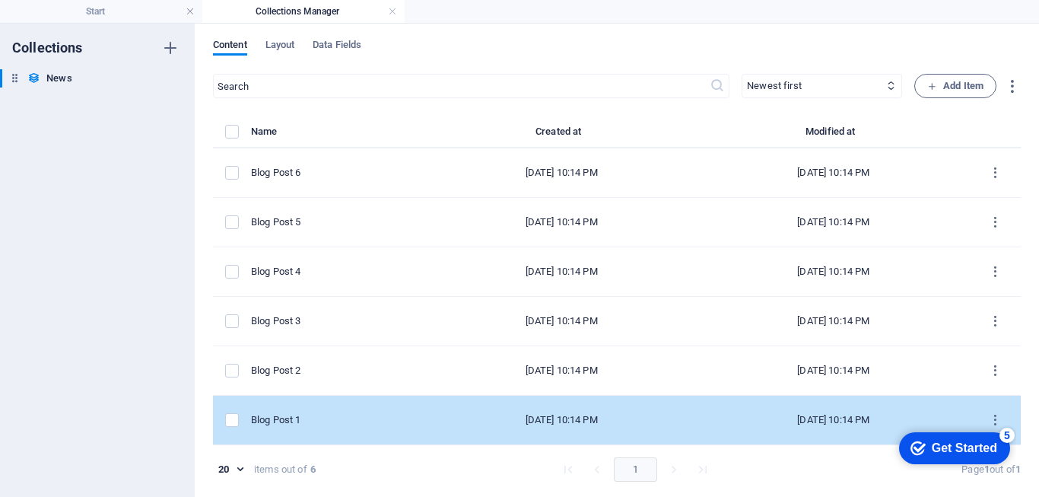
click at [284, 418] on div "Blog Post 1" at bounding box center [332, 420] width 162 height 14
select select "Category 2"
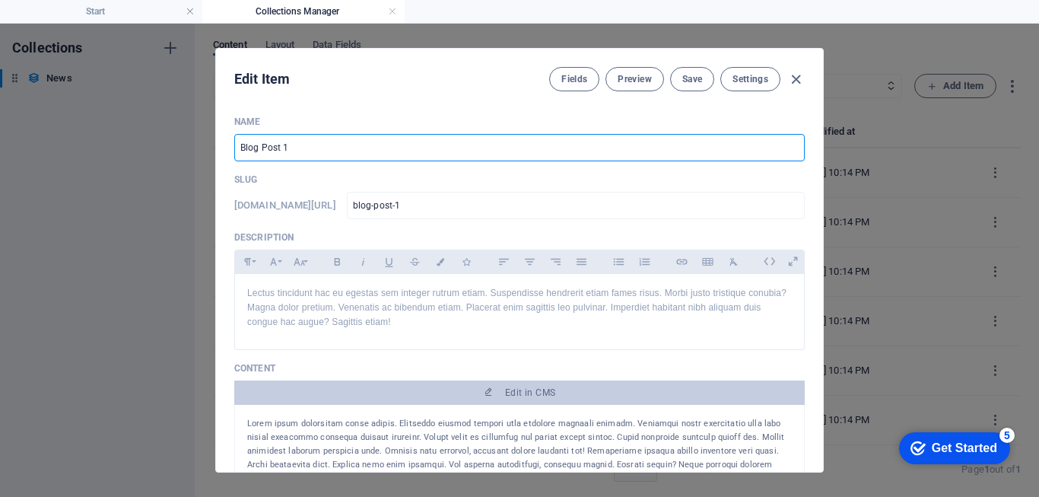
drag, startPoint x: 294, startPoint y: 148, endPoint x: 210, endPoint y: 148, distance: 83.7
click at [210, 148] on div "Edit Item Fields Preview Save Settings Name Blog Post 1 ​ Slug www.example.com/…" at bounding box center [519, 260] width 1039 height 473
type input "B"
type input "b"
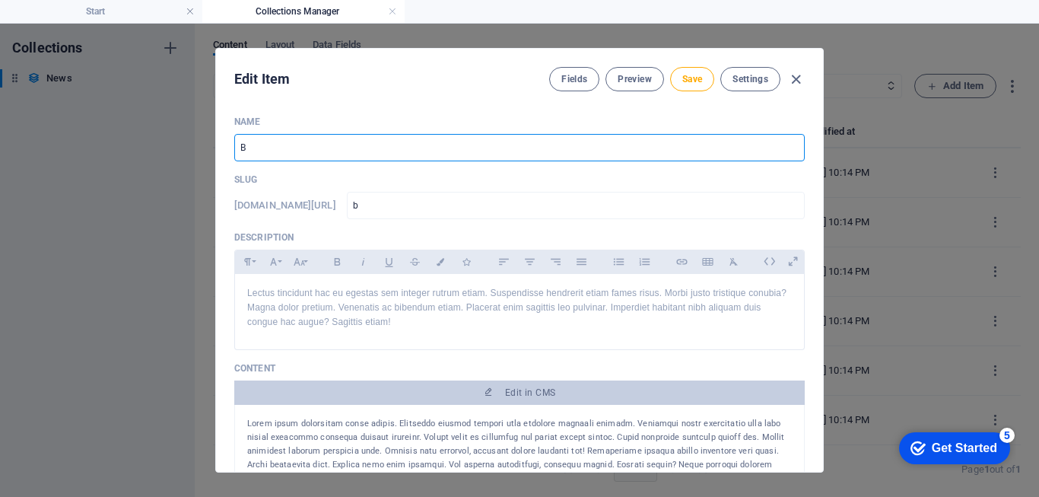
type input "Be"
type input "be"
type input "Ber"
type input "ber"
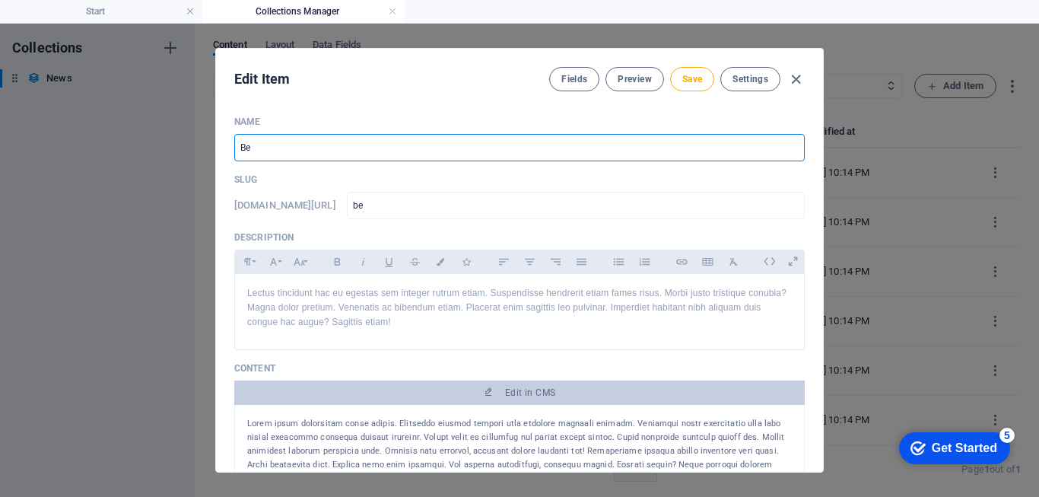
type input "ber"
type input "Beri"
type input "beri"
type input "Berit"
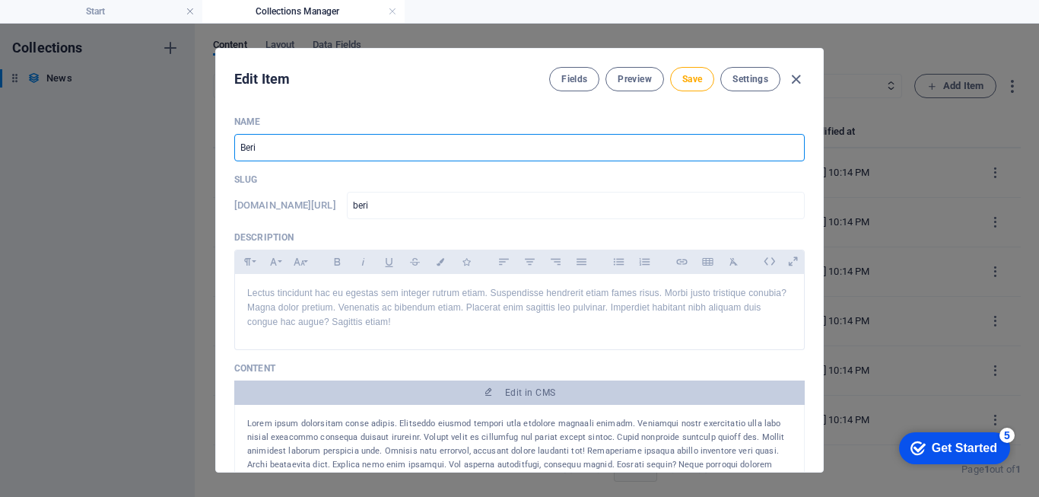
type input "berit"
type input "Berita"
type input "berita"
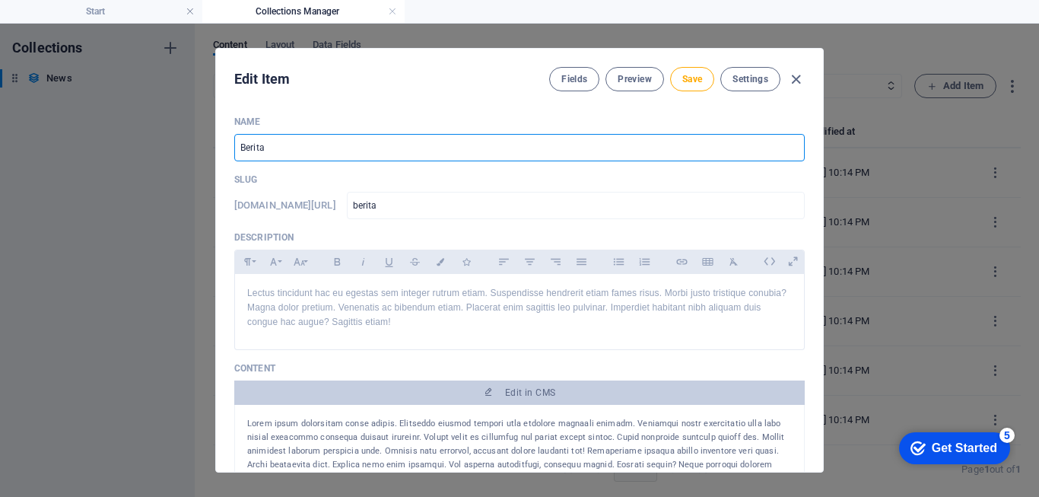
type input "Berita 1"
type input "berita-1"
type input "Berita 1"
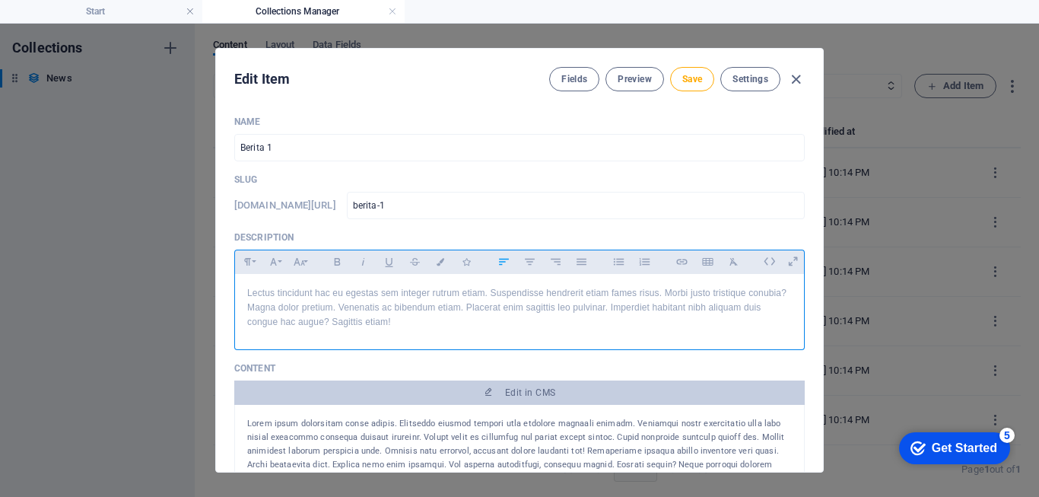
click at [379, 316] on p "Lectus tincidunt hac eu egestas sem integer rutrum etiam. Suspendisse hendrerit…" at bounding box center [519, 308] width 545 height 44
click at [280, 259] on button "Font Family" at bounding box center [273, 262] width 24 height 20
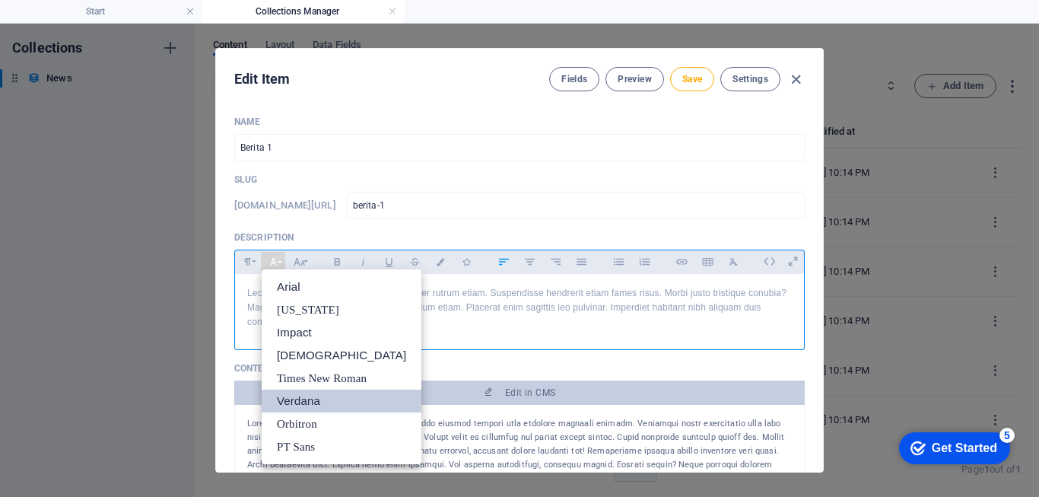
click at [297, 403] on link "Verdana" at bounding box center [342, 401] width 160 height 23
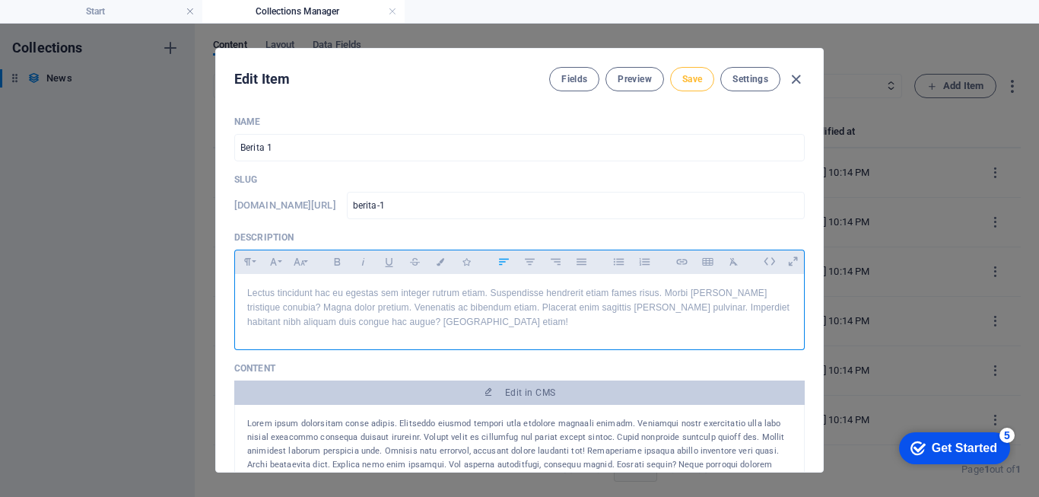
click at [692, 76] on span "Save" at bounding box center [692, 79] width 20 height 12
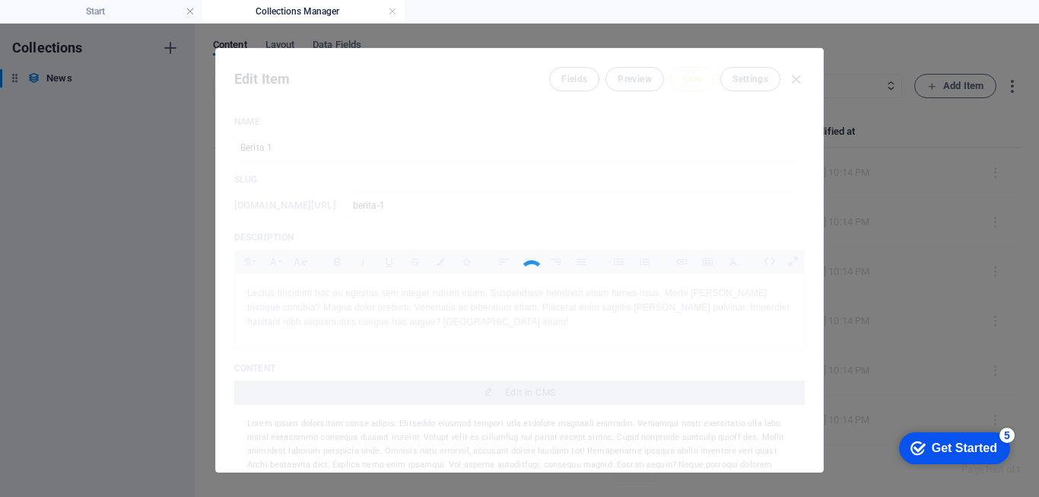
type input "berita-1"
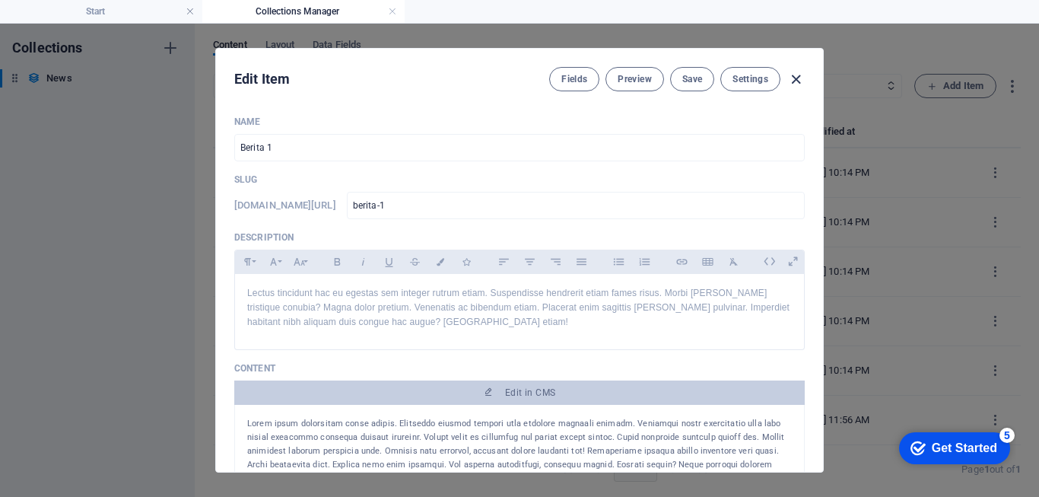
click at [801, 81] on icon "button" at bounding box center [795, 79] width 17 height 17
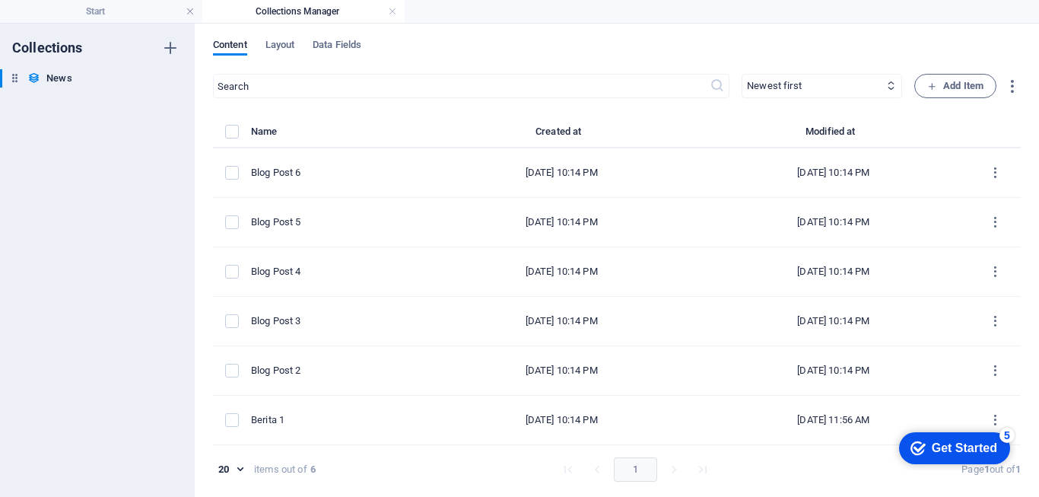
type input "2025-09-03"
type input "berita-1"
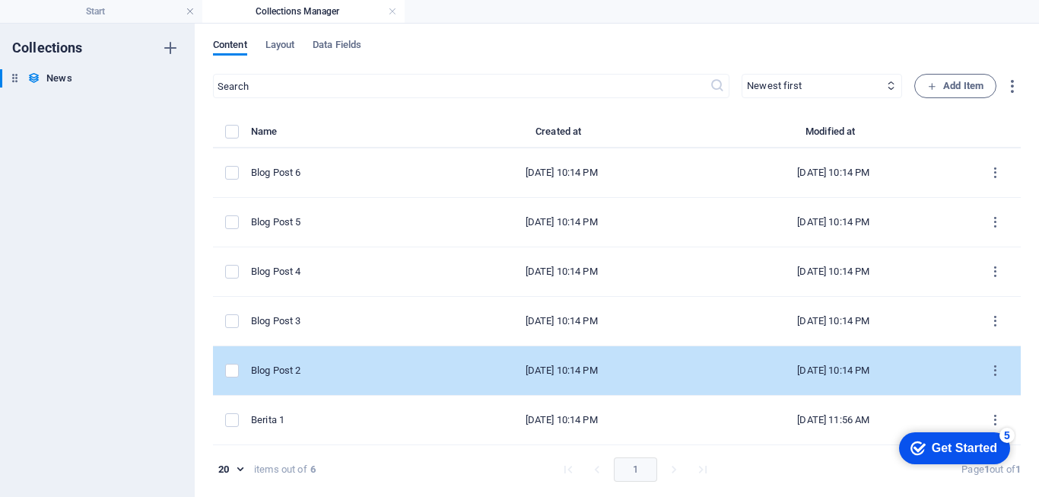
click at [260, 368] on div "Blog Post 2" at bounding box center [332, 371] width 162 height 14
select select "Category 2"
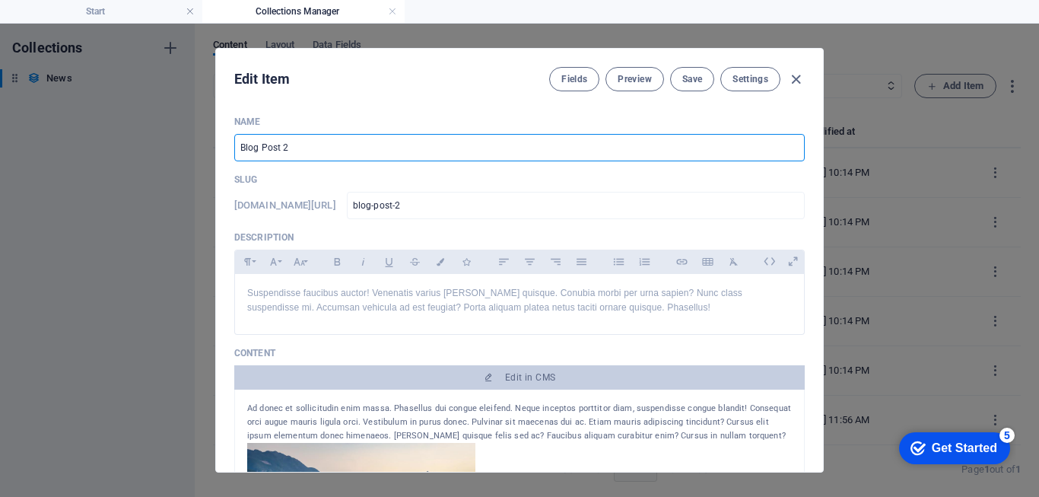
drag, startPoint x: 301, startPoint y: 147, endPoint x: 213, endPoint y: 136, distance: 88.1
click at [213, 136] on div "Edit Item Fields Preview Save Settings Name Blog Post 2 ​ Slug www.example.com/…" at bounding box center [519, 260] width 1039 height 473
type input "B"
type input "b"
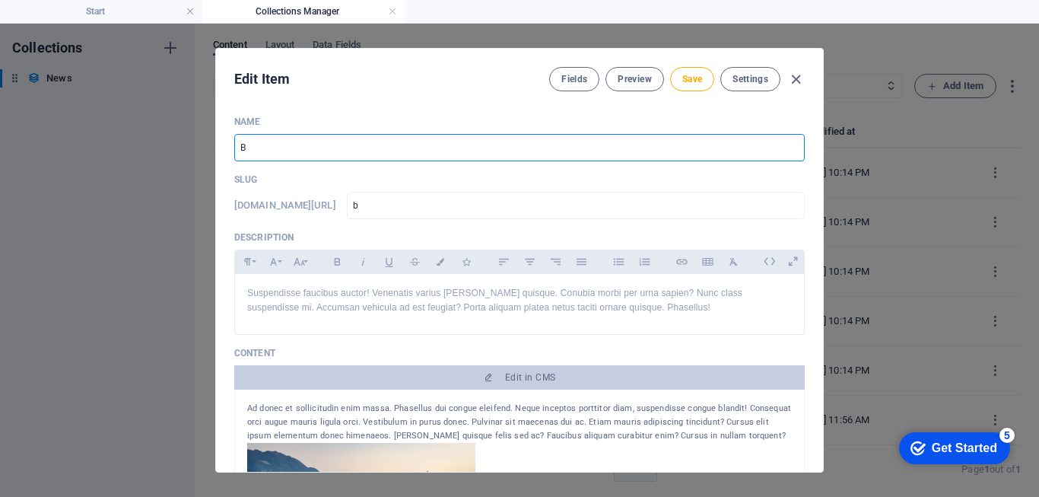
type input "Be"
type input "be"
type input "Ber"
type input "ber"
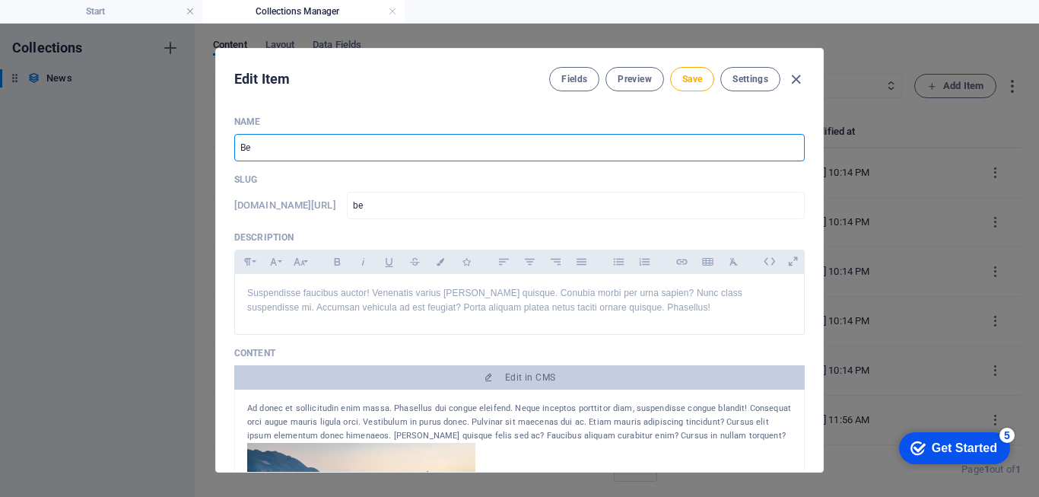
type input "ber"
type input "Beri"
type input "beri"
type input "Berit"
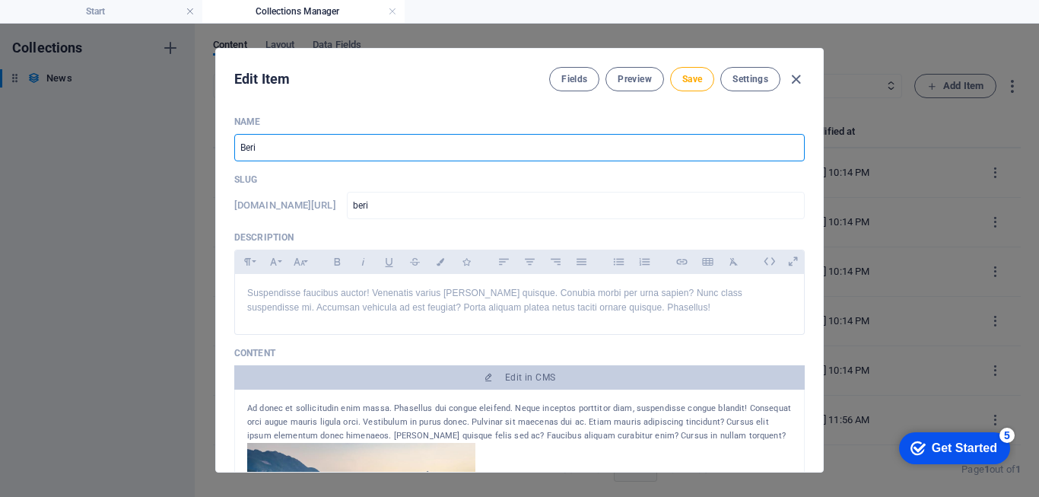
type input "berit"
type input "Berita"
type input "berita"
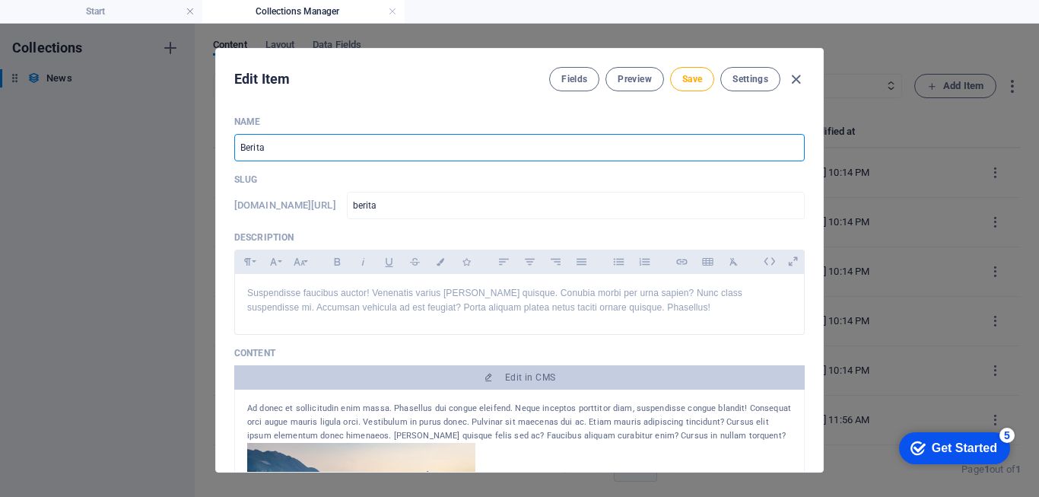
type input "Berita 2"
type input "berita-2"
type input "Berita 2"
click at [281, 265] on button "Font Family" at bounding box center [273, 262] width 24 height 20
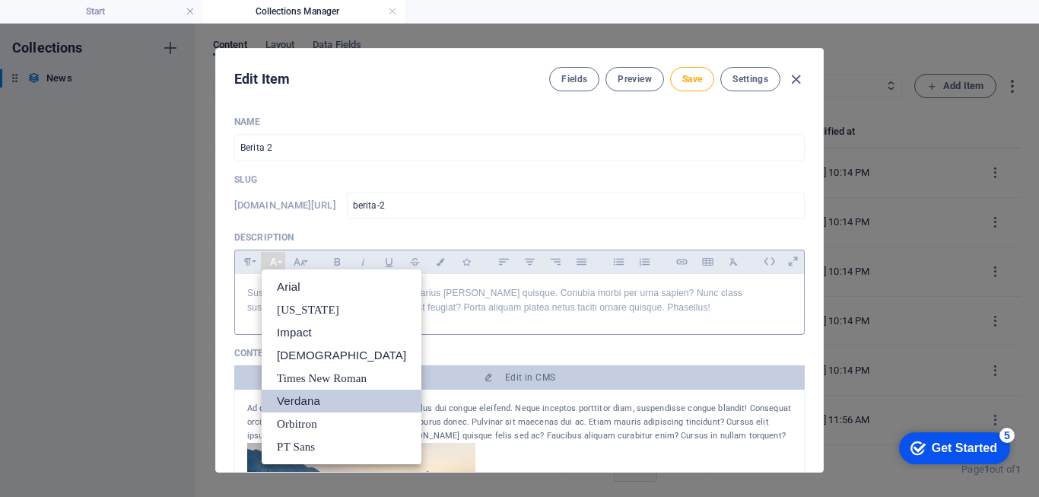
click at [289, 400] on link "Verdana" at bounding box center [342, 401] width 160 height 23
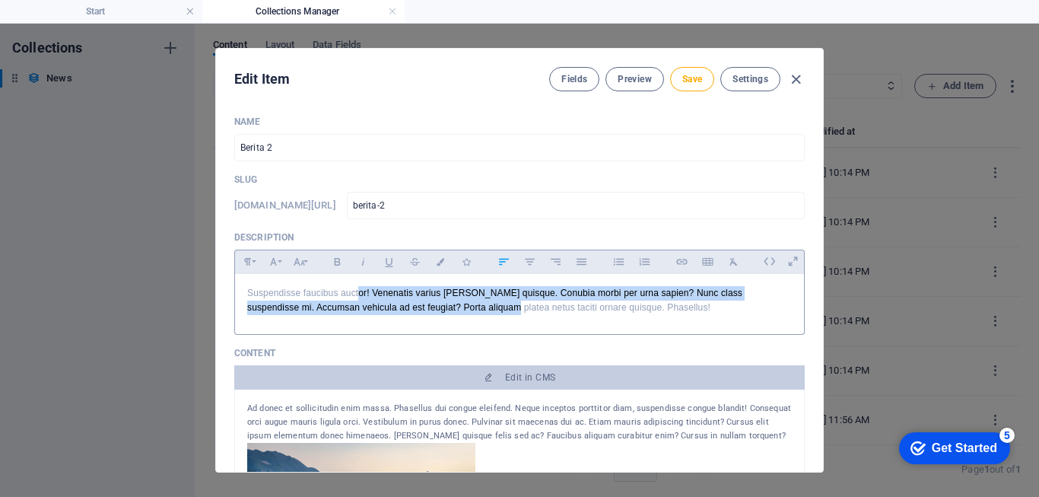
drag, startPoint x: 409, startPoint y: 307, endPoint x: 479, endPoint y: 313, distance: 70.2
click at [479, 313] on p "​ Suspendisse faucibus auctor! Venenatis varius mattis quisque. Conubia morbi p…" at bounding box center [519, 300] width 545 height 29
click at [283, 256] on button "Font Family" at bounding box center [273, 262] width 24 height 20
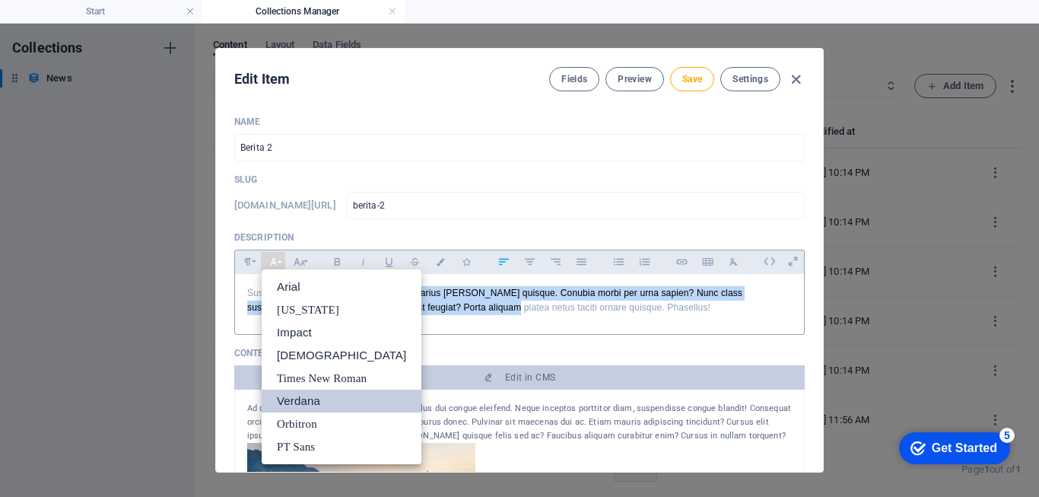
click at [293, 400] on link "Verdana" at bounding box center [342, 401] width 160 height 23
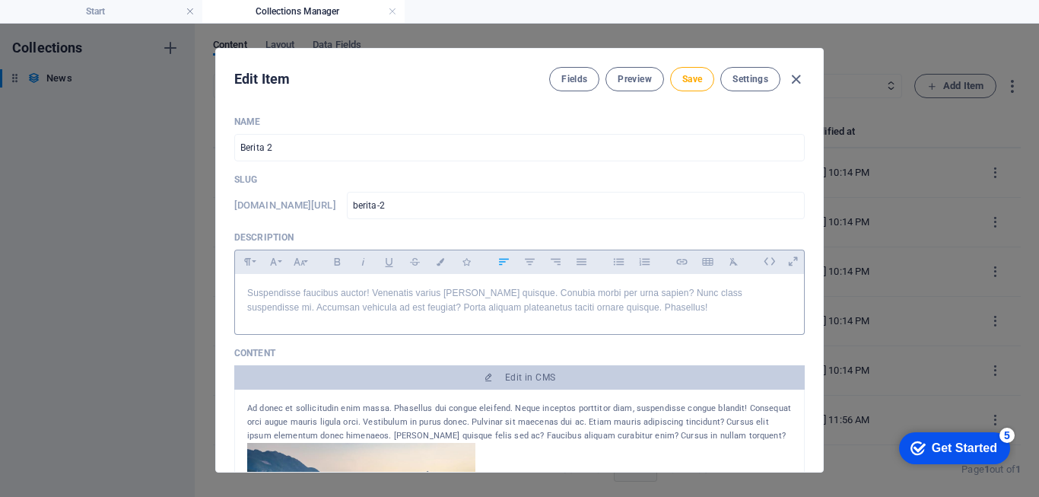
drag, startPoint x: 248, startPoint y: 294, endPoint x: 767, endPoint y: 326, distance: 519.8
click at [769, 326] on div "​ Suspendisse faucibus auct or! Venenatis varius mattis quisque. Conubia morbi …" at bounding box center [519, 300] width 569 height 53
click at [280, 262] on button "Font Family" at bounding box center [273, 262] width 24 height 20
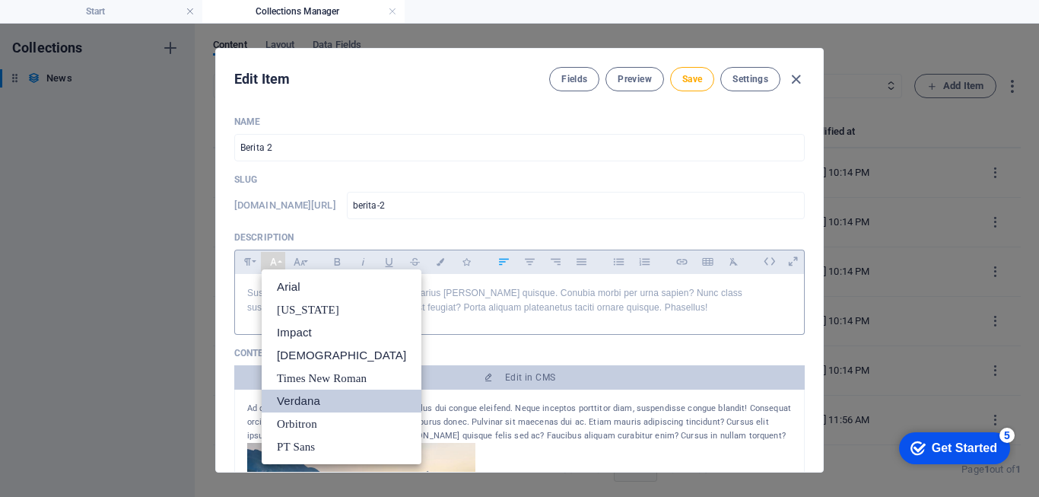
click at [298, 399] on link "Verdana" at bounding box center [342, 401] width 160 height 23
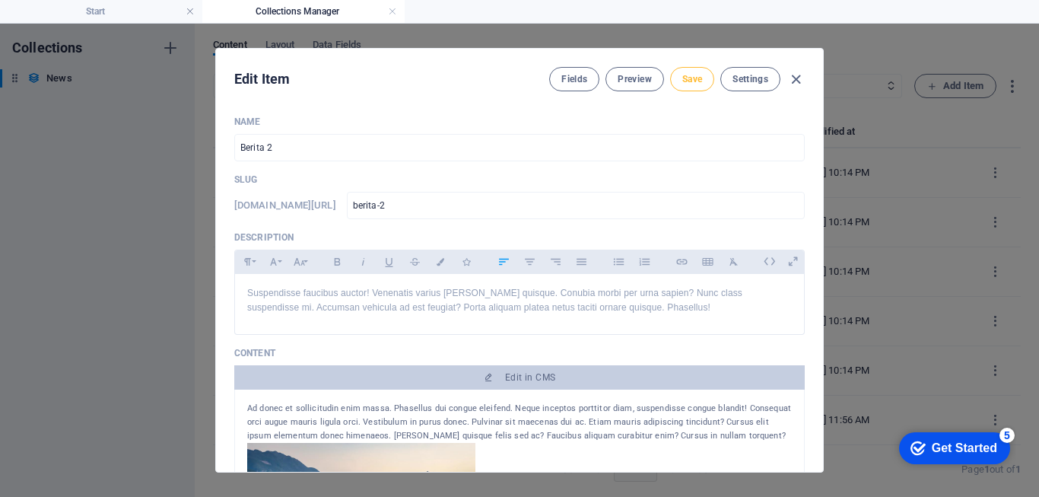
click at [691, 84] on span "Save" at bounding box center [692, 79] width 20 height 12
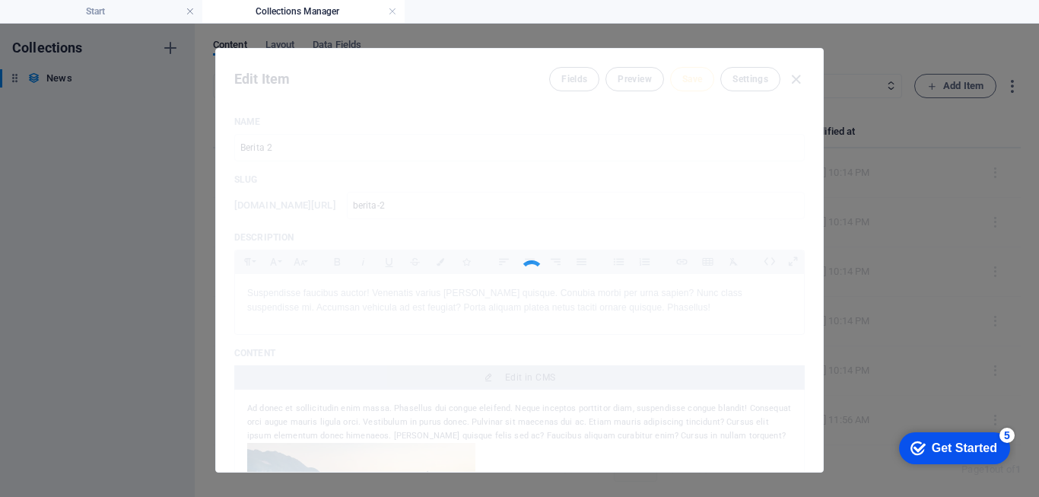
type input "berita-2"
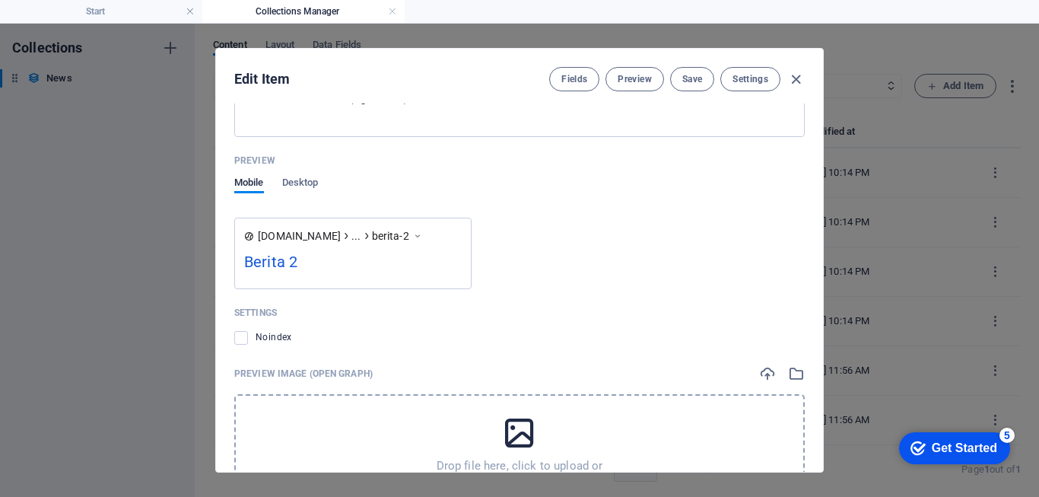
scroll to position [1369, 0]
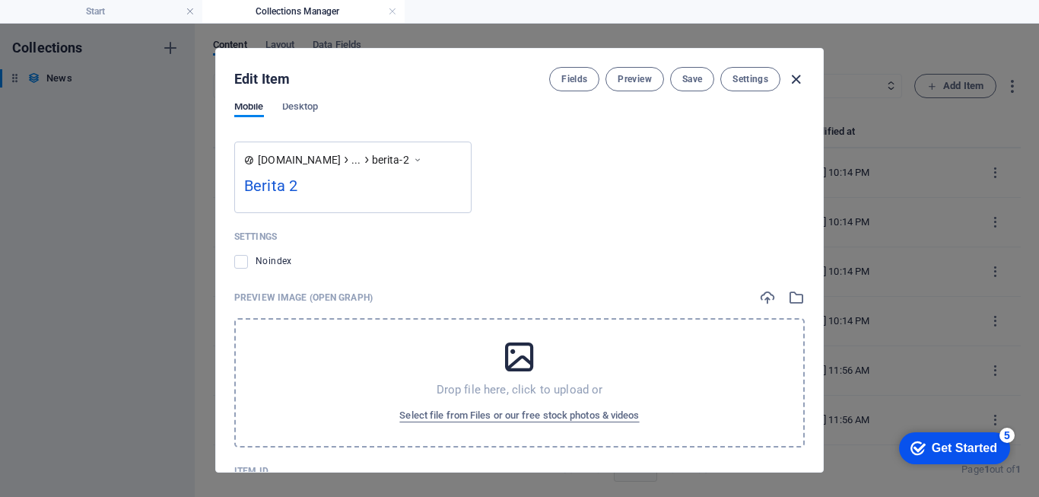
click at [792, 83] on icon "button" at bounding box center [795, 79] width 17 height 17
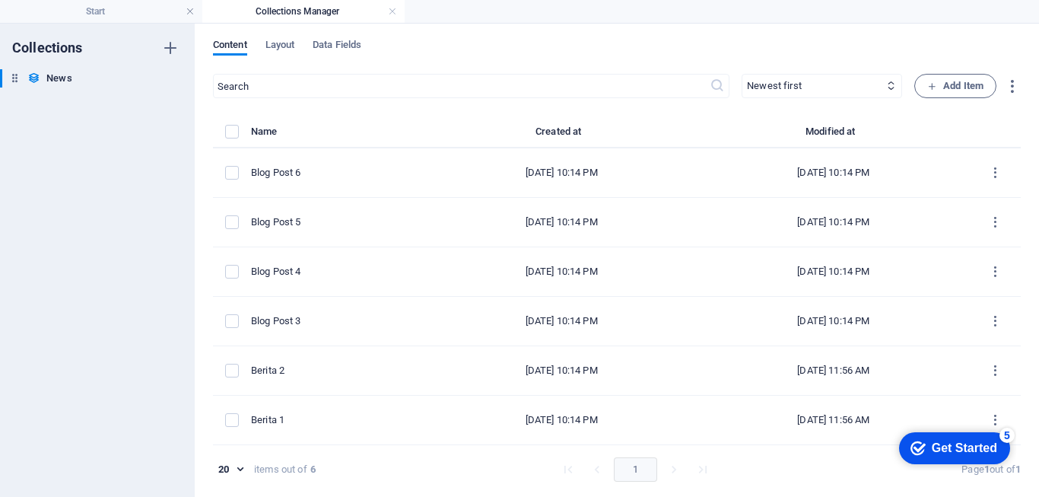
type input "2025-09-03"
type input "berita-2"
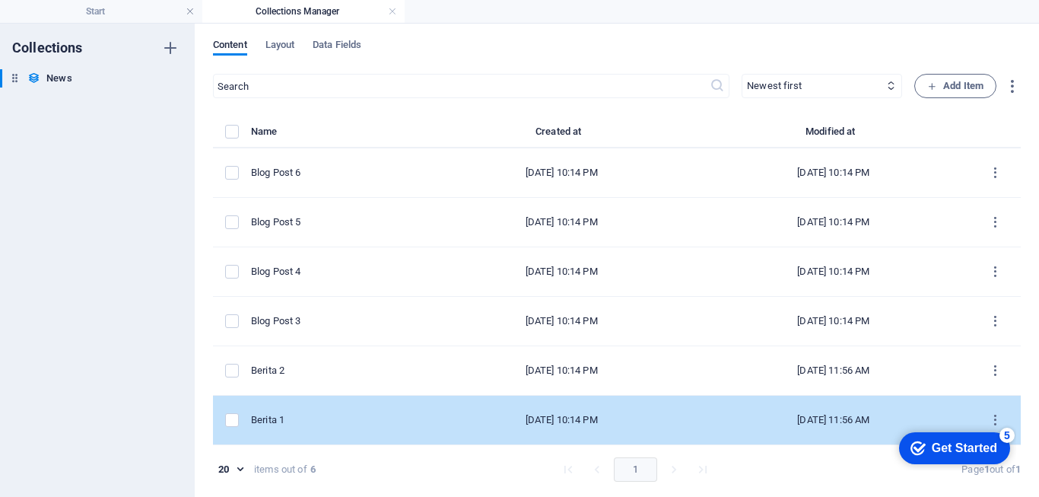
click at [283, 422] on div "Berita 1" at bounding box center [332, 420] width 162 height 14
select select "Category 2"
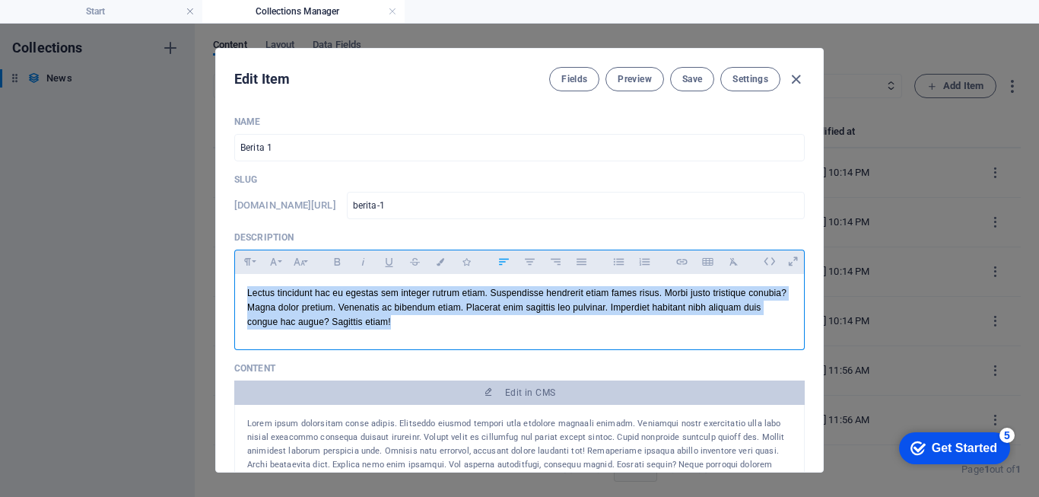
drag, startPoint x: 247, startPoint y: 293, endPoint x: 330, endPoint y: 308, distance: 84.3
click at [418, 336] on div "Lectus tincidunt hac eu egestas sem integer rutrum etiam. Suspendisse hendrerit…" at bounding box center [519, 308] width 569 height 68
click at [280, 261] on button "Font Family" at bounding box center [273, 262] width 24 height 20
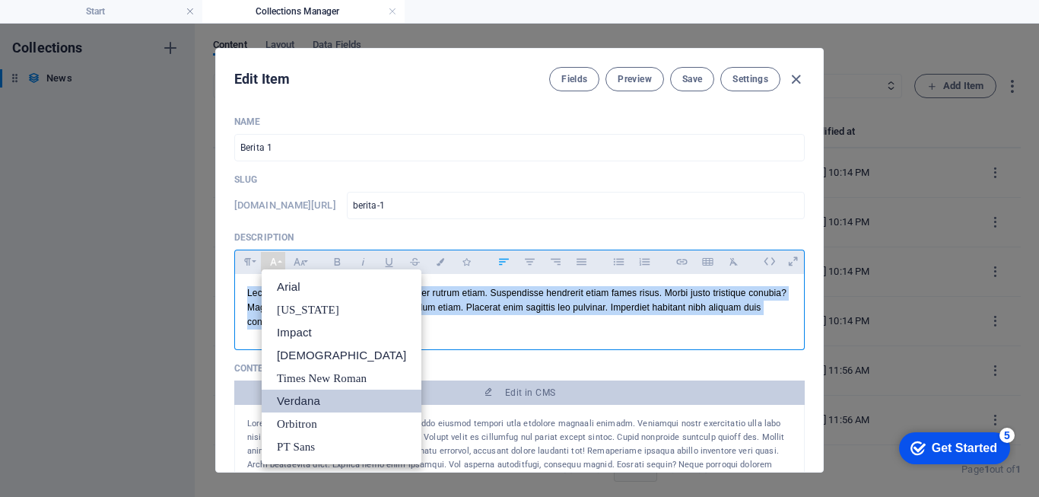
click at [295, 402] on link "Verdana" at bounding box center [342, 401] width 160 height 23
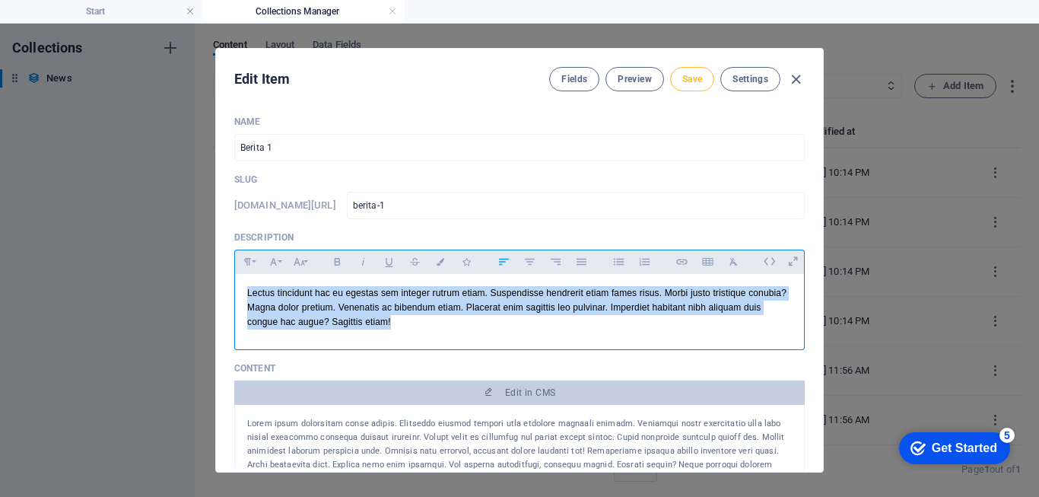
click at [692, 79] on span "Save" at bounding box center [692, 79] width 20 height 12
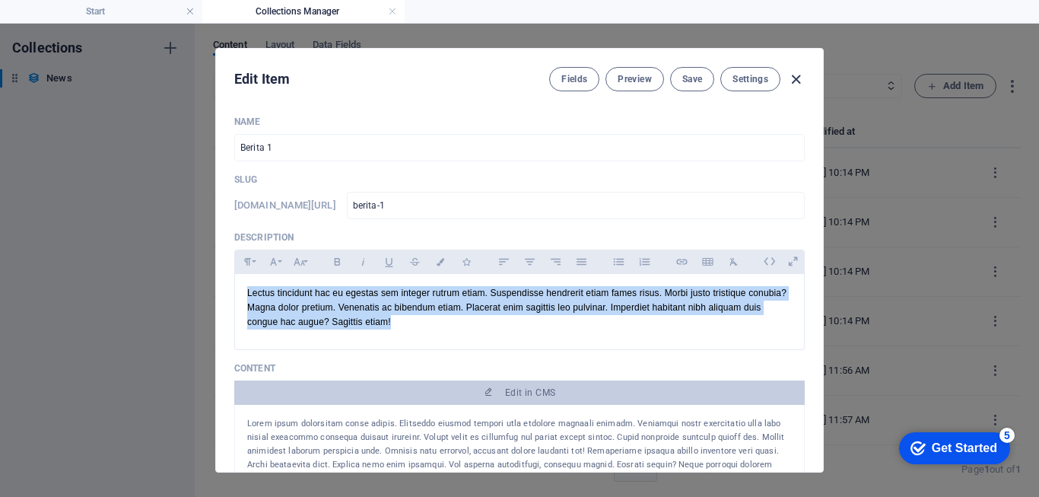
click at [795, 81] on icon "button" at bounding box center [795, 79] width 17 height 17
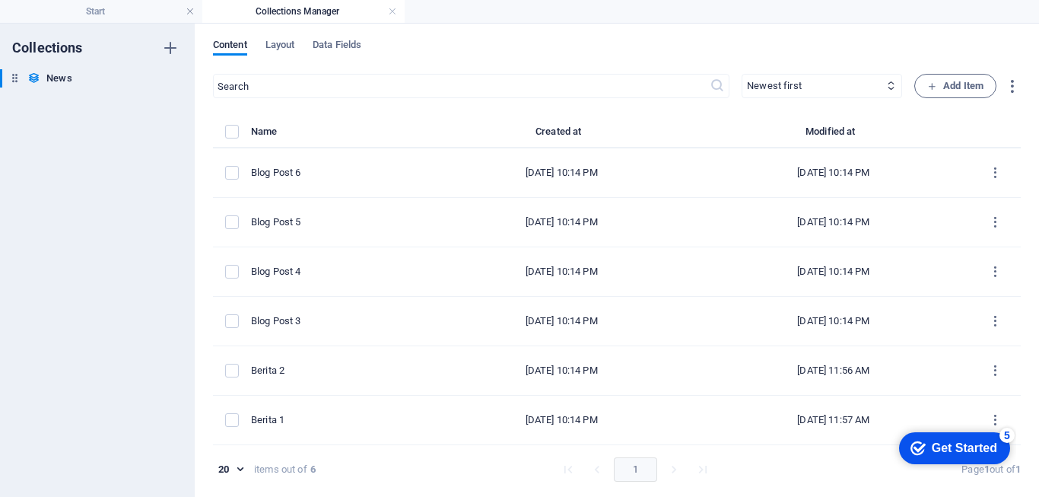
type input "2025-09-03"
type input "berita-1"
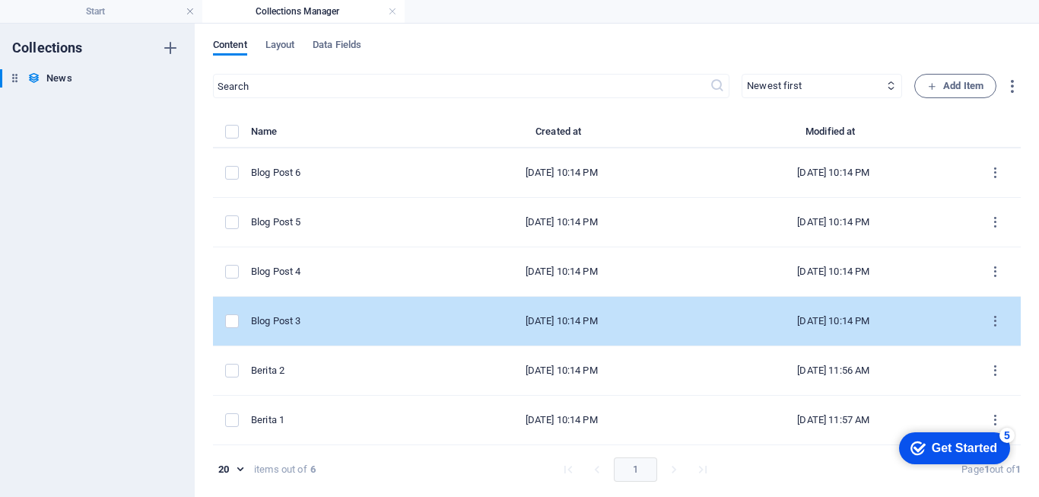
click at [263, 320] on div "Blog Post 3" at bounding box center [332, 321] width 162 height 14
select select "Category 1"
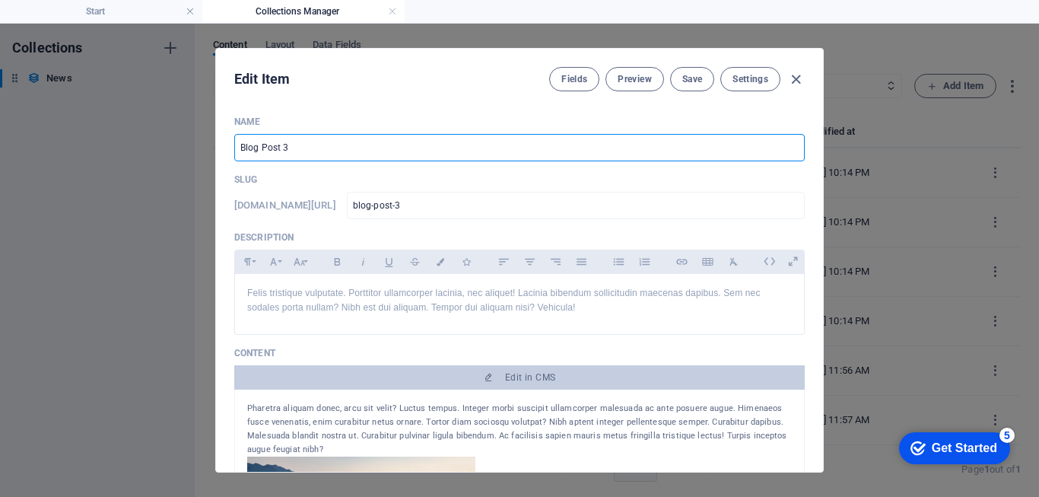
drag, startPoint x: 280, startPoint y: 145, endPoint x: 195, endPoint y: 148, distance: 85.3
click at [195, 148] on div "Edit Item Fields Preview Save Settings Name Blog Post 3 ​ Slug www.example.com/…" at bounding box center [519, 260] width 1039 height 473
type input "B 3"
type input "b-3"
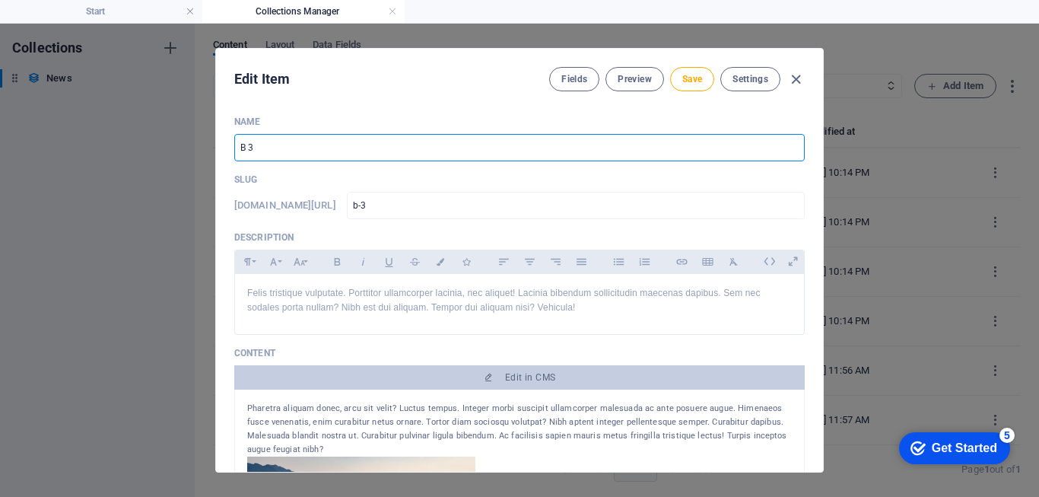
type input "Be 3"
type input "be-3"
type input "Ber 3"
type input "ber-3"
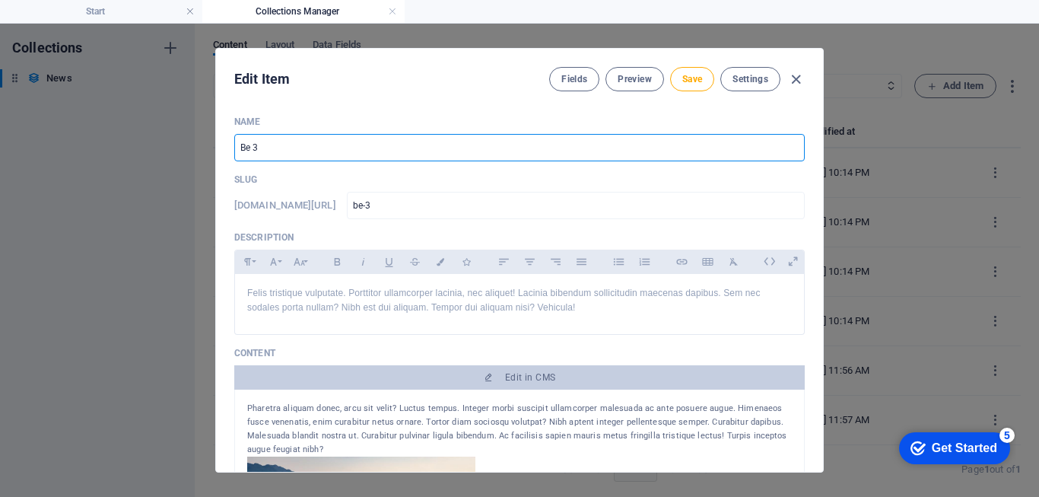
type input "ber-3"
type input "Beri 3"
type input "beri-3"
type input "Berit 3"
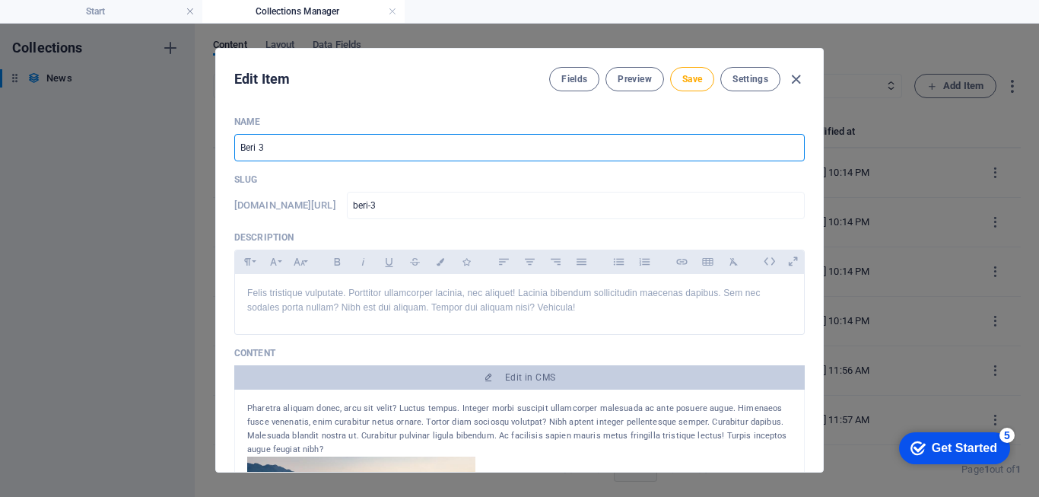
type input "berit-3"
type input "Berita 3"
type input "berita-3"
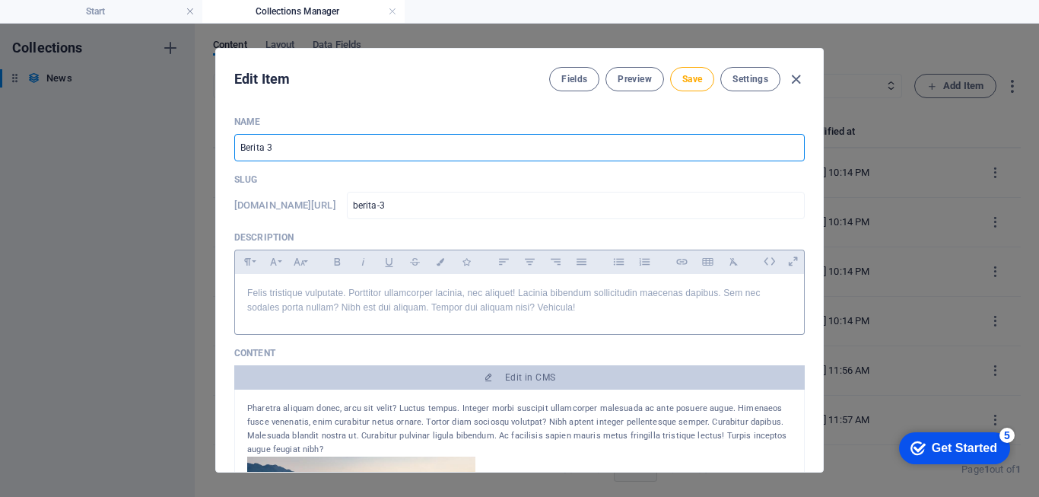
type input "Berita 3"
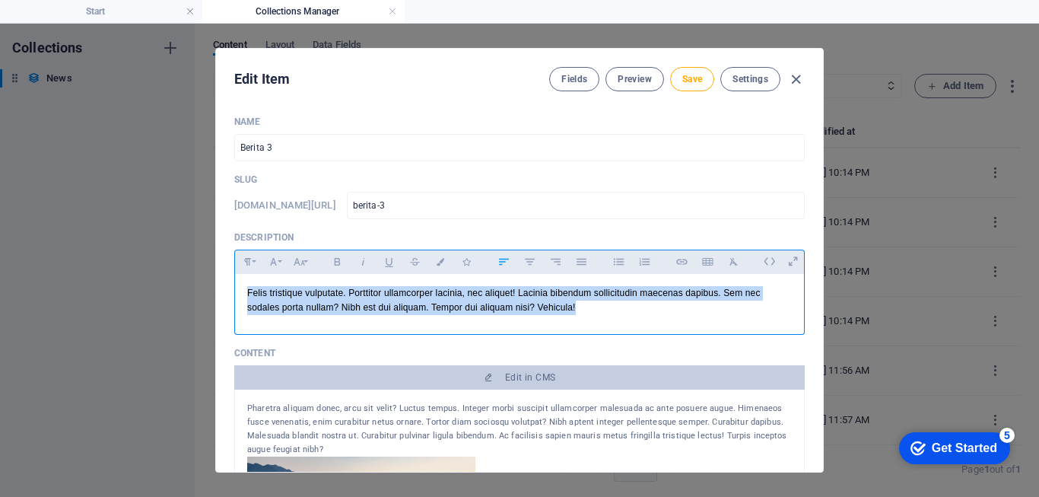
drag, startPoint x: 247, startPoint y: 294, endPoint x: 587, endPoint y: 313, distance: 339.9
click at [587, 313] on p "Felis tristique vulputate. Porttitor ullamcorper lacinia, nec aliquet! Lacinia …" at bounding box center [519, 300] width 545 height 29
click at [281, 264] on button "Font Family" at bounding box center [273, 262] width 24 height 20
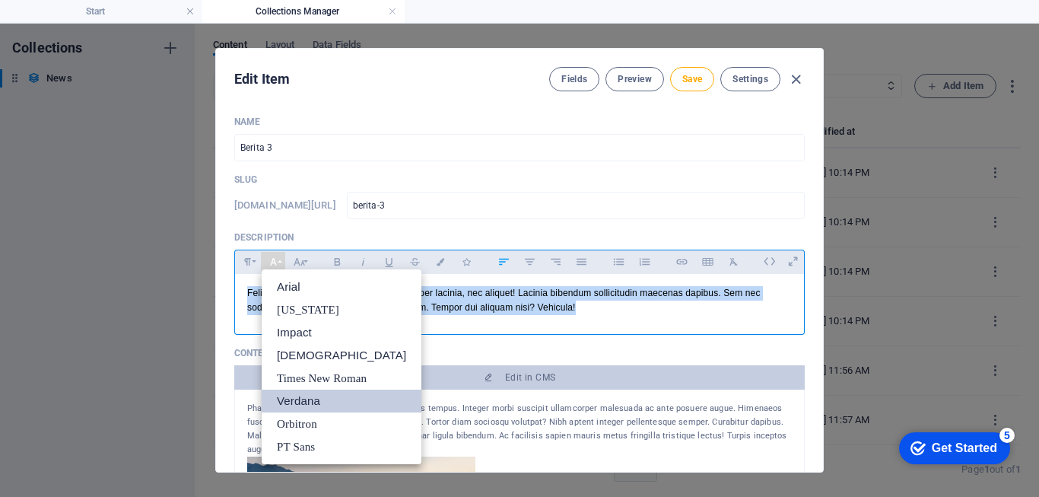
click at [285, 409] on link "Verdana" at bounding box center [342, 401] width 160 height 23
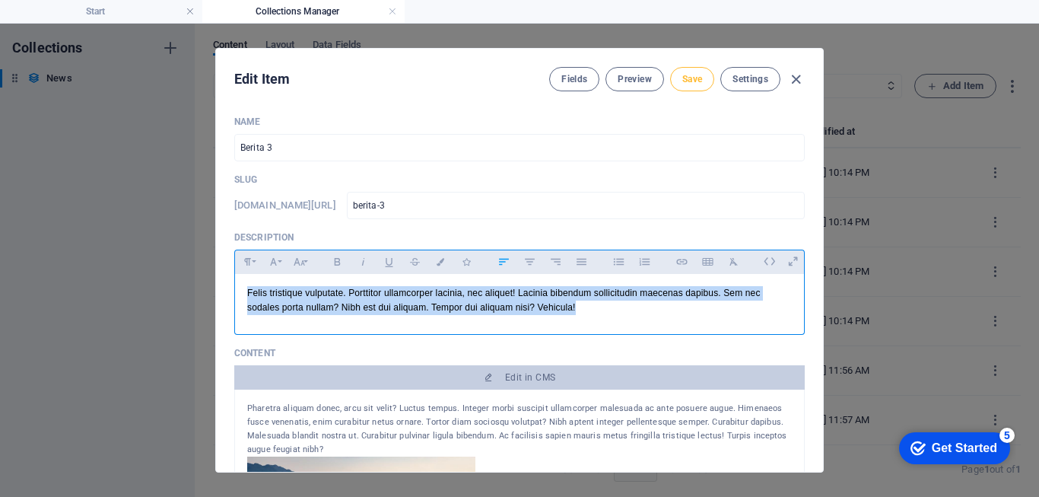
click at [692, 83] on span "Save" at bounding box center [692, 79] width 20 height 12
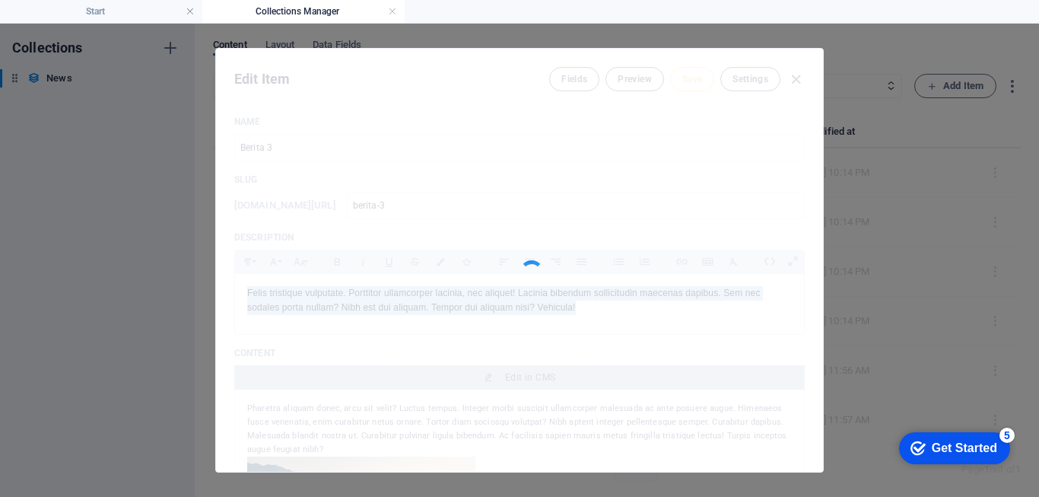
type input "berita-3"
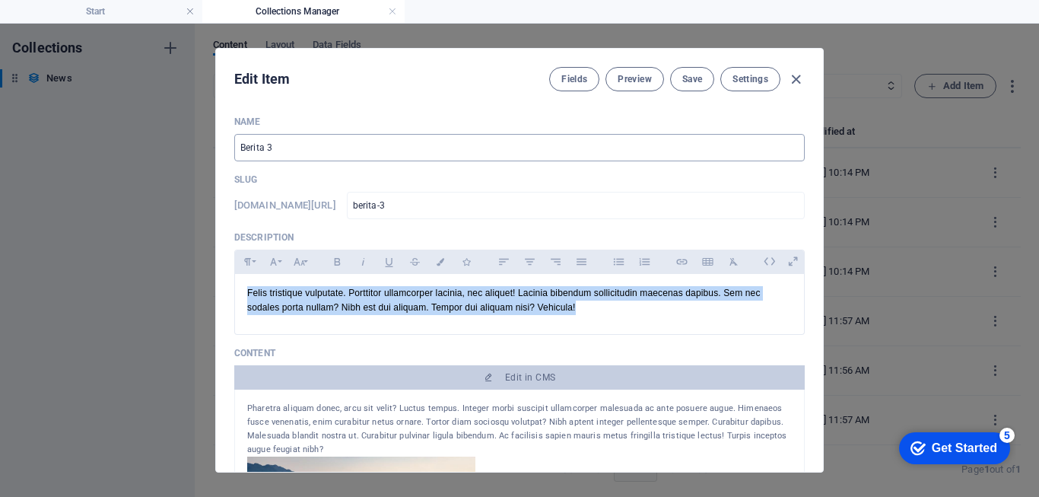
drag, startPoint x: 794, startPoint y: 79, endPoint x: 691, endPoint y: 151, distance: 125.8
click at [794, 79] on icon "button" at bounding box center [795, 79] width 17 height 17
type input "2025-09-03"
type input "berita-3"
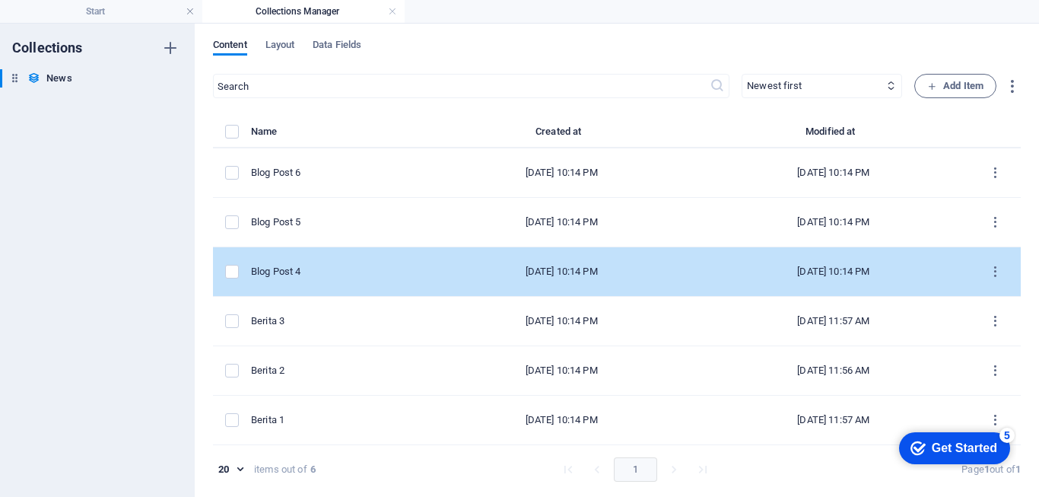
click at [273, 271] on div "Blog Post 4" at bounding box center [332, 272] width 162 height 14
select select "Category 2"
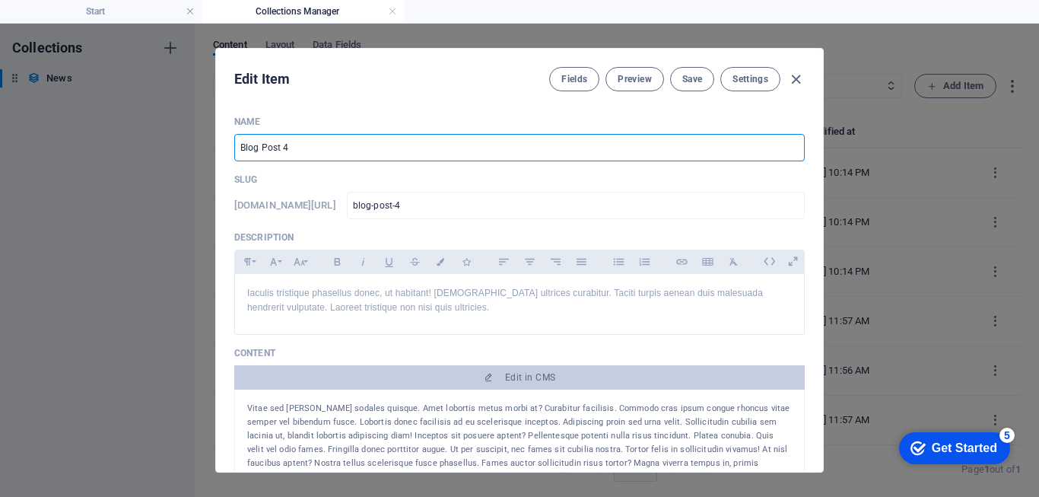
drag, startPoint x: 279, startPoint y: 146, endPoint x: 228, endPoint y: 151, distance: 51.2
click at [228, 151] on div "Name Blog Post 4 ​ Slug www.example.com/example-page/ blog-post-4 ​ Description…" at bounding box center [519, 287] width 607 height 368
type input "Bt 4"
type input "bt-4"
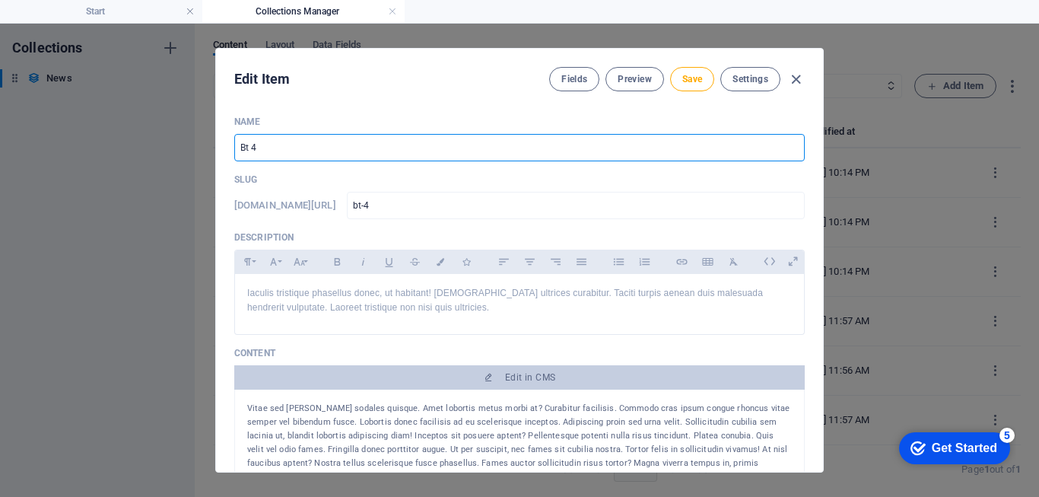
type input "Bet 4"
type input "bet-4"
type input "Bert 4"
type input "bert-4"
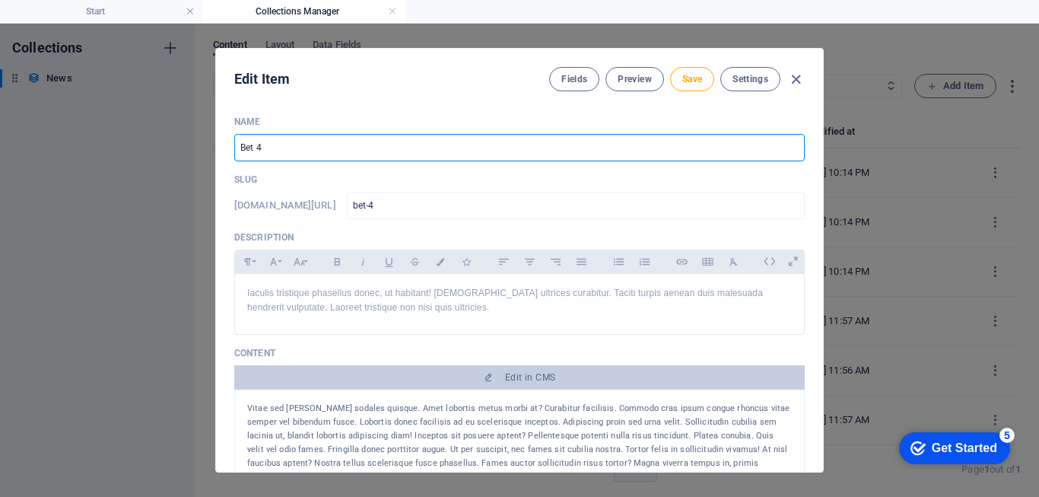
type input "bert-4"
type input "Berit 4"
type input "berit-4"
type input "Berita 4"
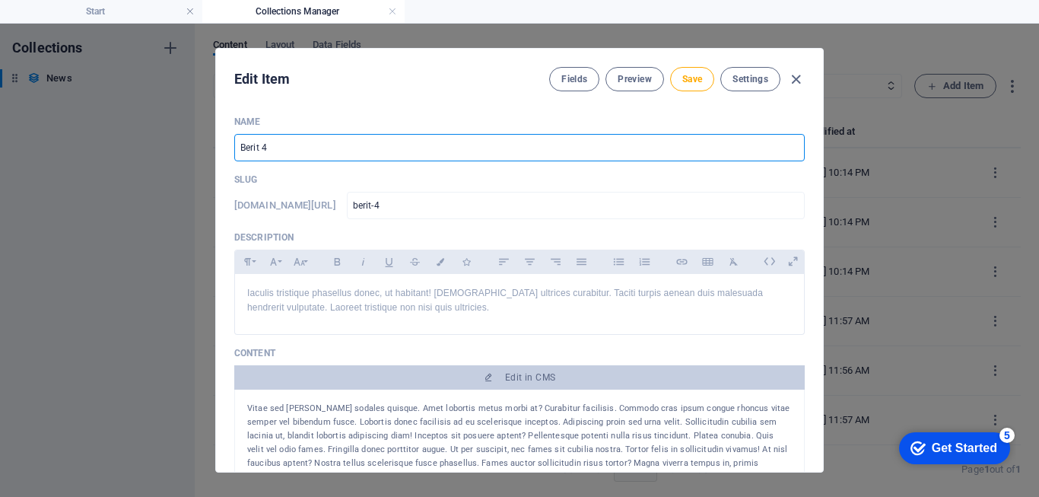
type input "berita-4"
type input "Berita 4"
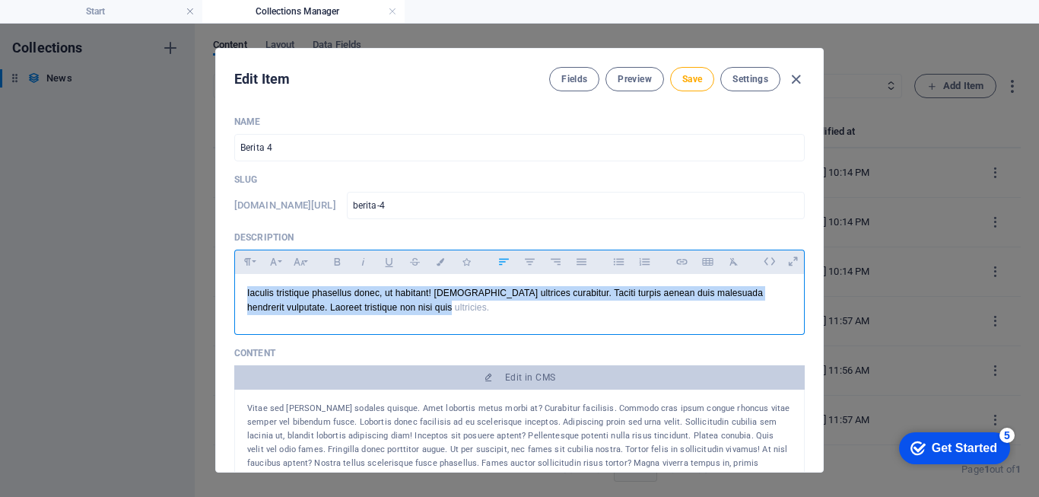
drag, startPoint x: 355, startPoint y: 304, endPoint x: 463, endPoint y: 321, distance: 109.3
click at [463, 321] on div "Iaculis tristique phasellus donec, ut habitant! [DEMOGRAPHIC_DATA] ultrices cur…" at bounding box center [519, 300] width 569 height 53
click at [281, 265] on button "Font Family" at bounding box center [273, 262] width 24 height 20
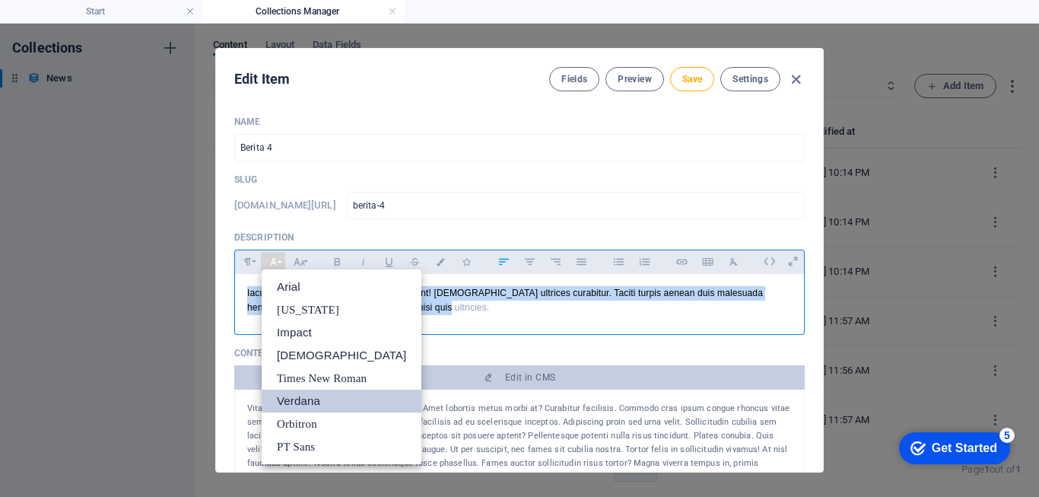
click at [301, 402] on link "Verdana" at bounding box center [342, 401] width 160 height 23
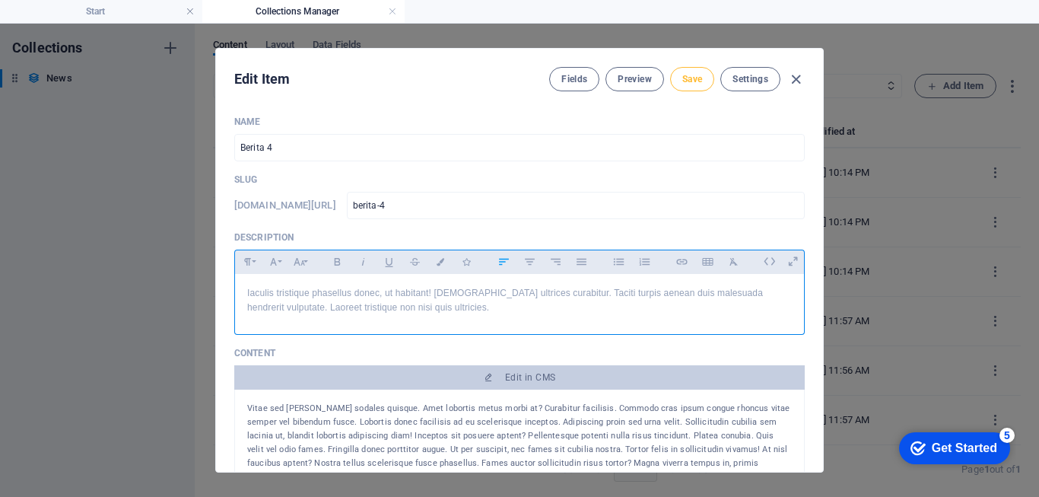
click at [685, 84] on span "Save" at bounding box center [692, 79] width 20 height 12
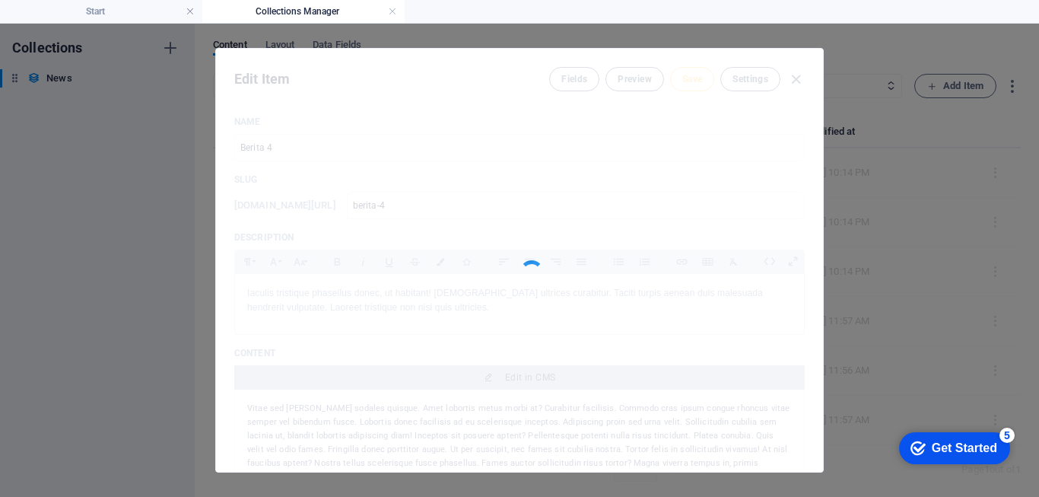
type input "berita-4"
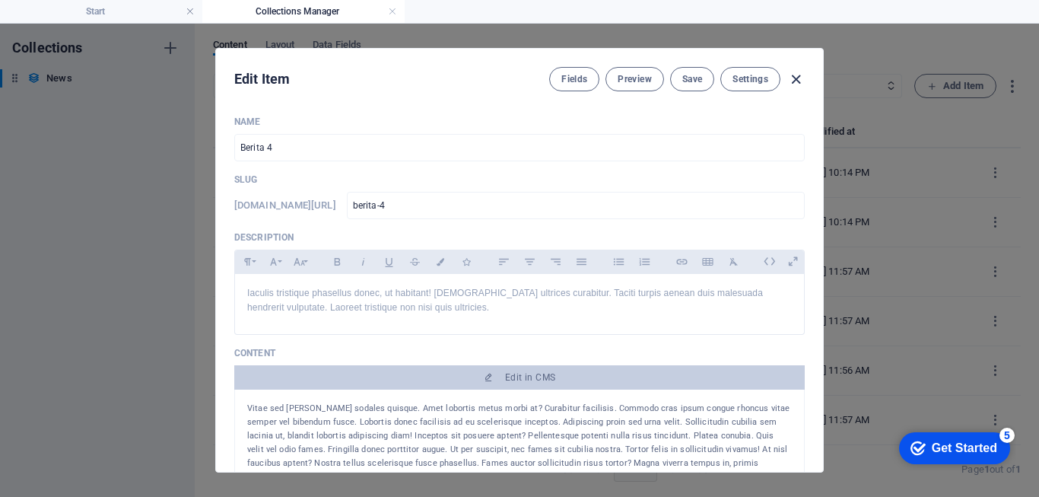
click at [793, 80] on icon "button" at bounding box center [795, 79] width 17 height 17
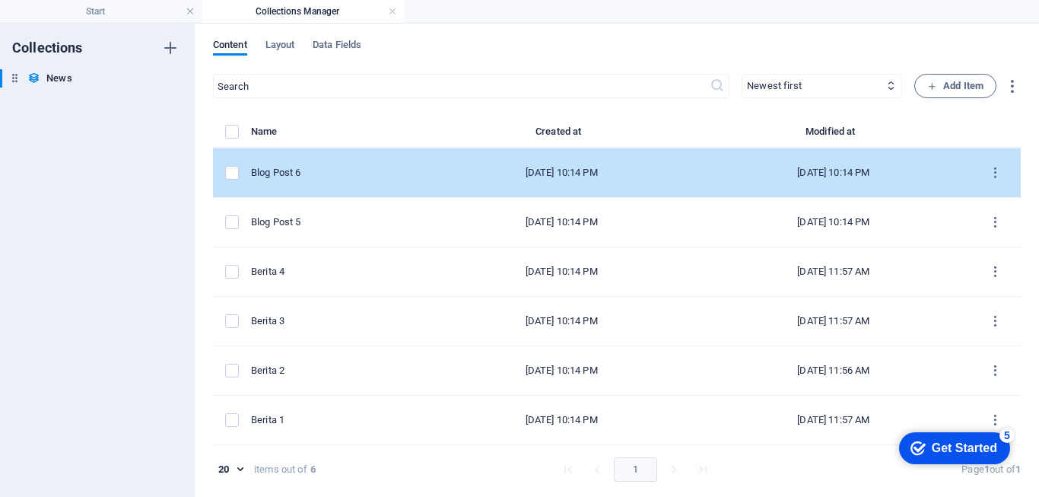
type input "2025-09-03"
type input "berita-4"
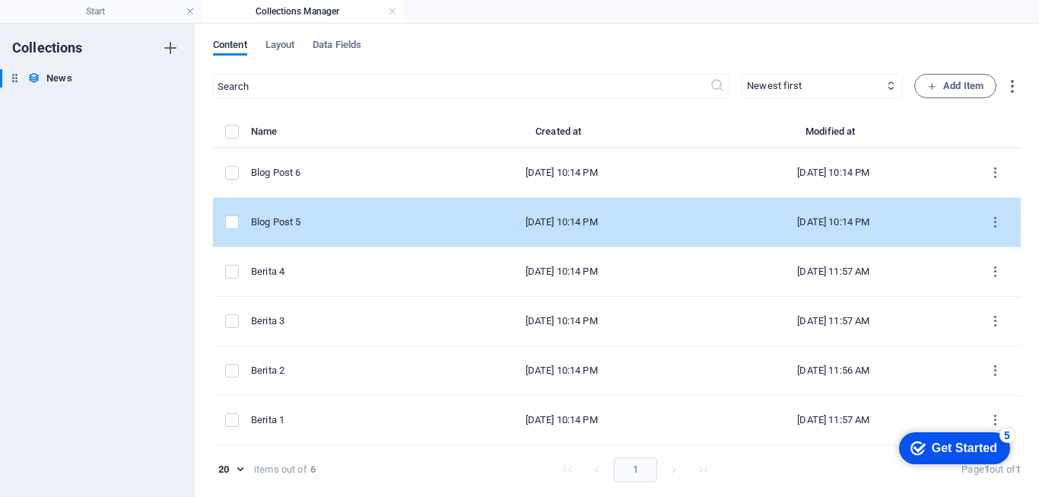
click at [279, 222] on div "Blog Post 5" at bounding box center [332, 222] width 162 height 14
select select "Category 1"
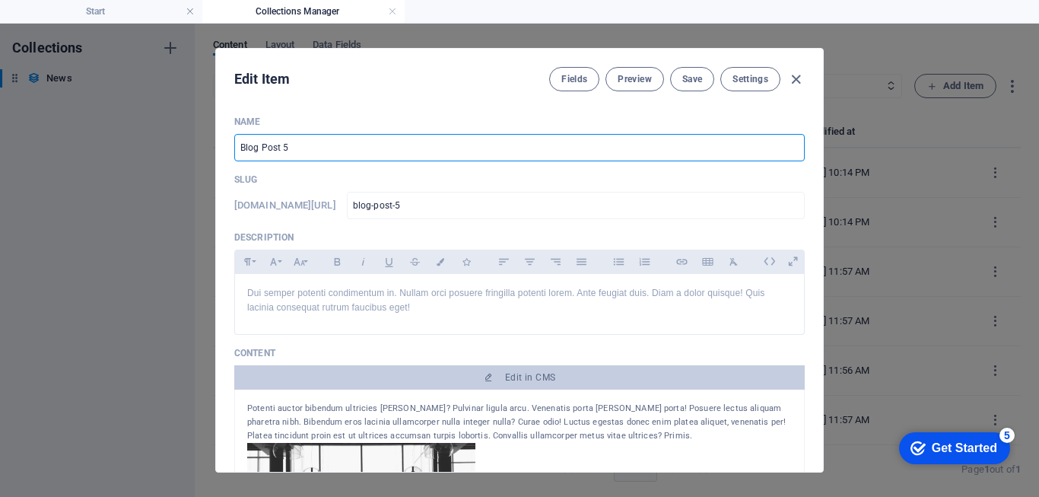
drag, startPoint x: 278, startPoint y: 145, endPoint x: 219, endPoint y: 145, distance: 58.6
click at [219, 145] on div "Name Blog Post 5 ​ Slug www.example.com/example-page/ blog-post-5 ​ Description…" at bounding box center [519, 287] width 607 height 368
type input "Bt 5"
type input "bt-5"
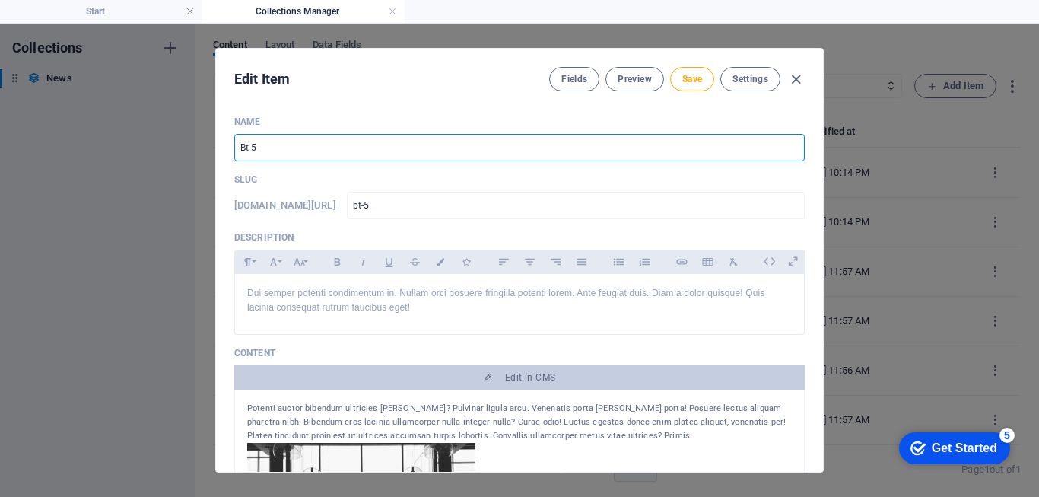
type input "Bet 5"
type input "bet-5"
type input "Bert 5"
type input "bert-5"
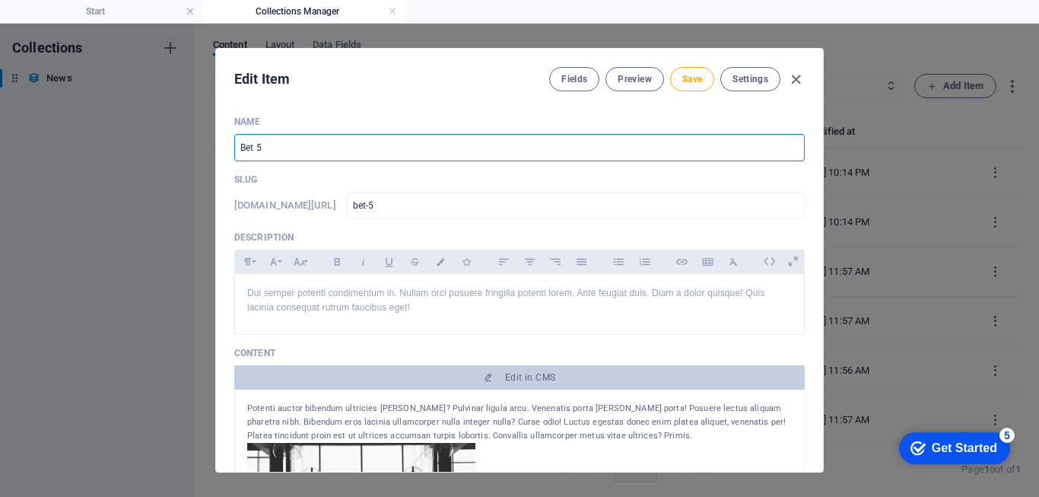
type input "bert-5"
type input "Berit 5"
type input "berit-5"
type input "Beriat 5"
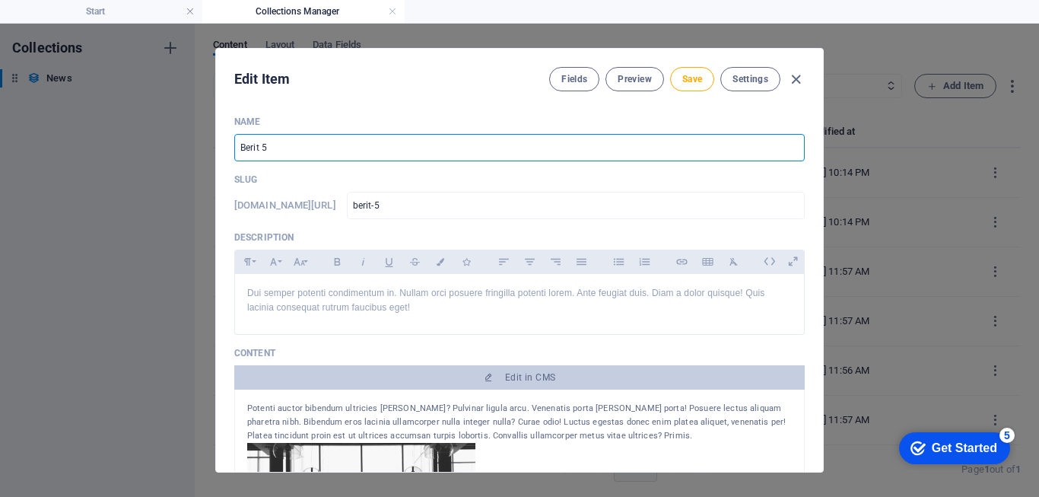
type input "beriat-5"
type input "Berit 5"
type input "berit-5"
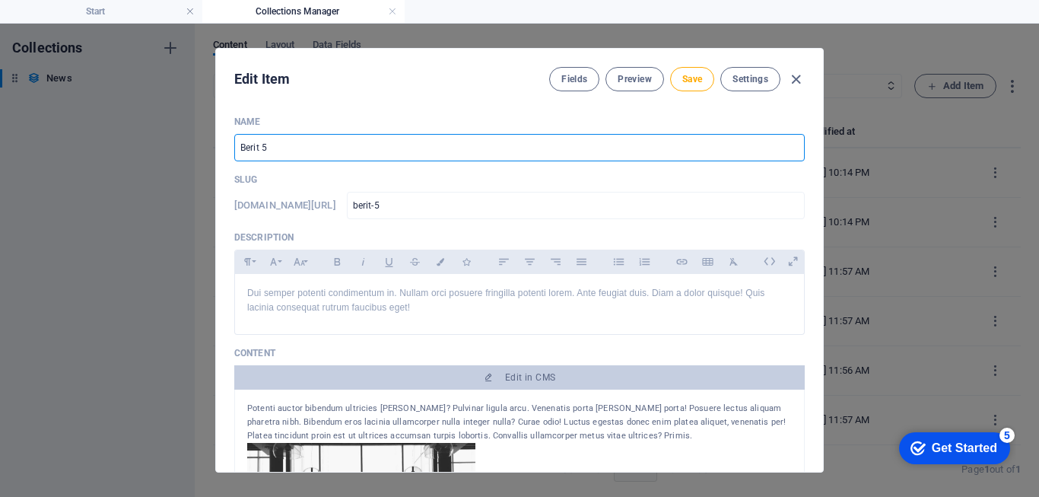
type input "Berita 5"
type input "berita-5"
type input "Berita 5"
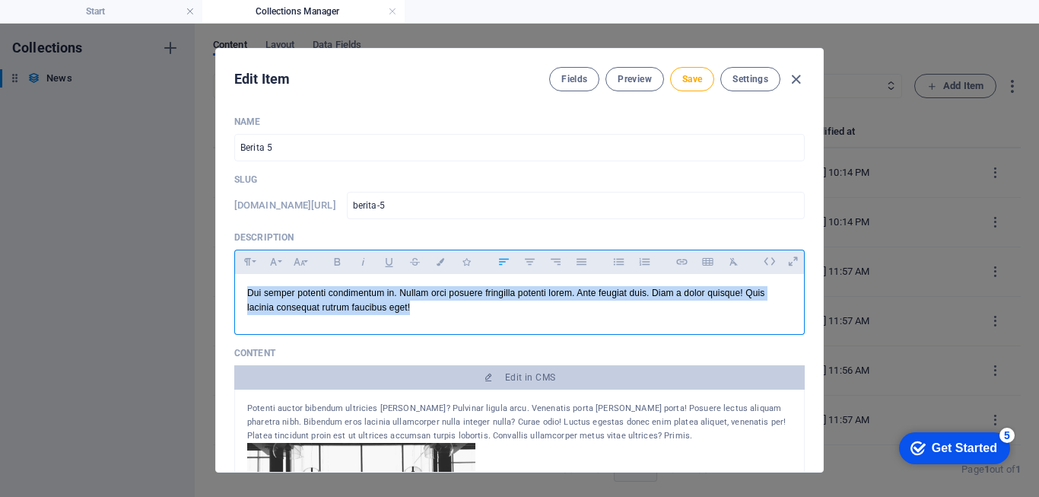
drag, startPoint x: 249, startPoint y: 294, endPoint x: 510, endPoint y: 332, distance: 263.6
click at [510, 332] on div "Paragraph Format Normal Heading 1 Heading 2 Heading 3 Heading 4 Heading 5 Headi…" at bounding box center [519, 292] width 571 height 85
click at [280, 262] on button "Font Family" at bounding box center [273, 262] width 24 height 20
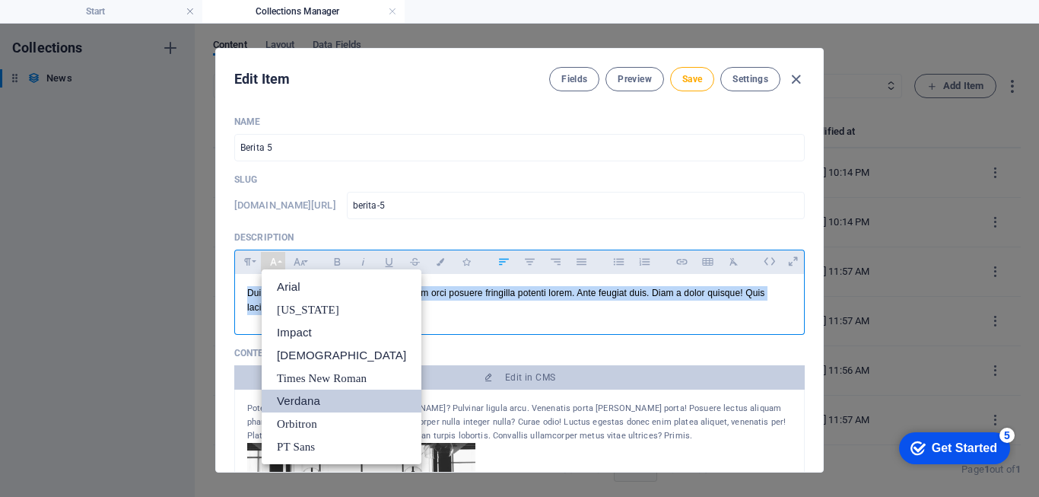
click at [310, 395] on link "Verdana" at bounding box center [342, 401] width 160 height 23
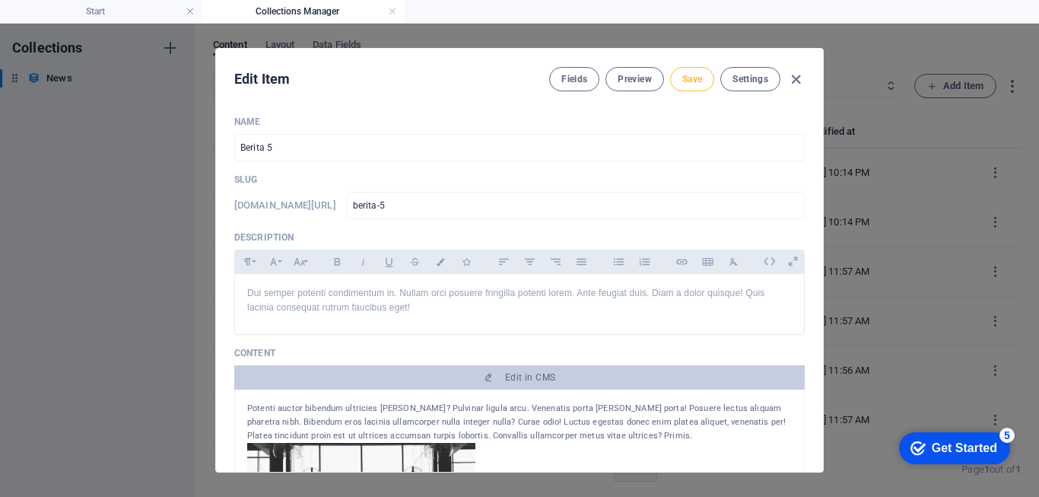
click at [701, 79] on span "Save" at bounding box center [692, 79] width 20 height 12
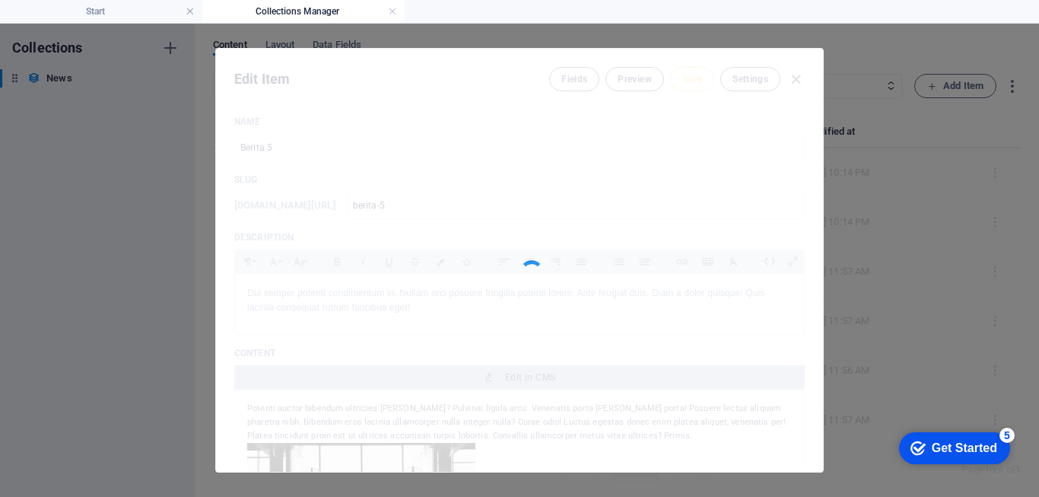
type input "berita-5"
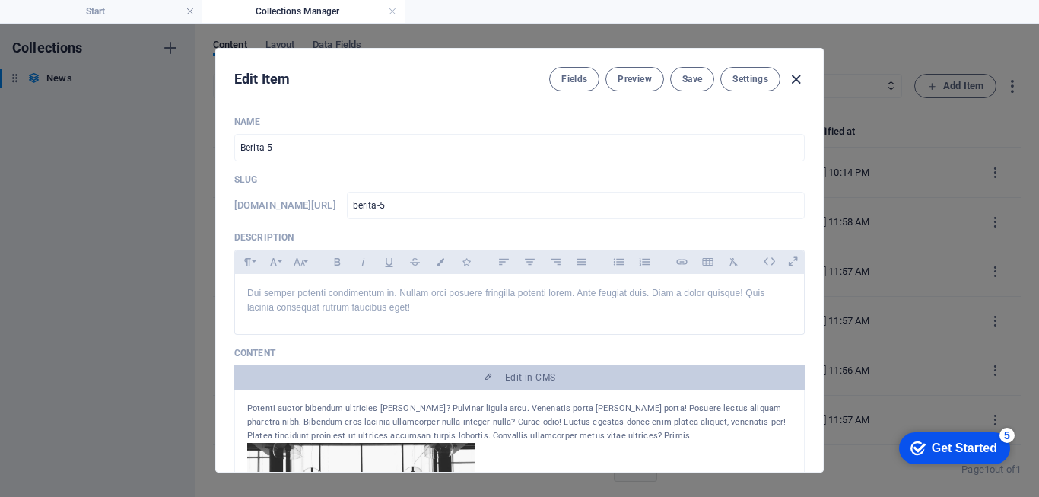
click at [800, 78] on icon "button" at bounding box center [795, 79] width 17 height 17
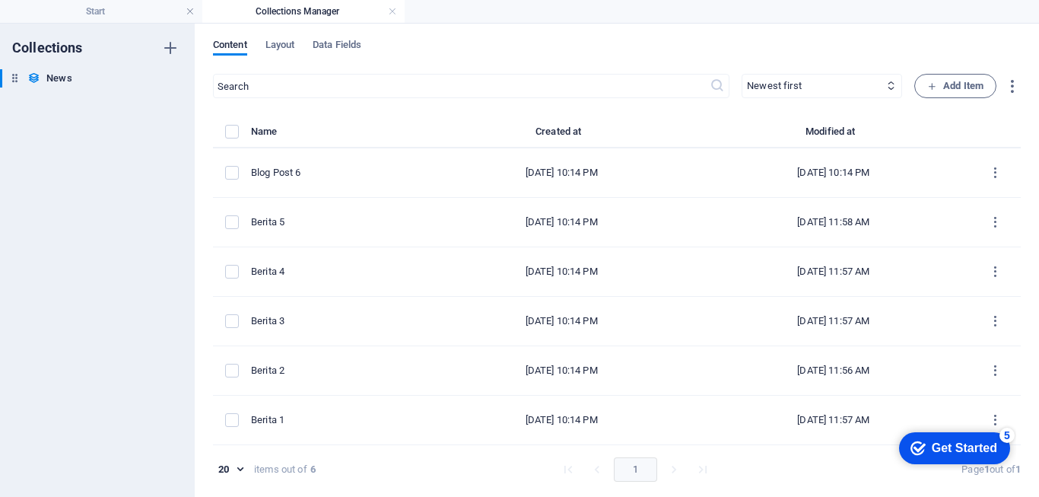
type input "2025-09-03"
type input "berita-5"
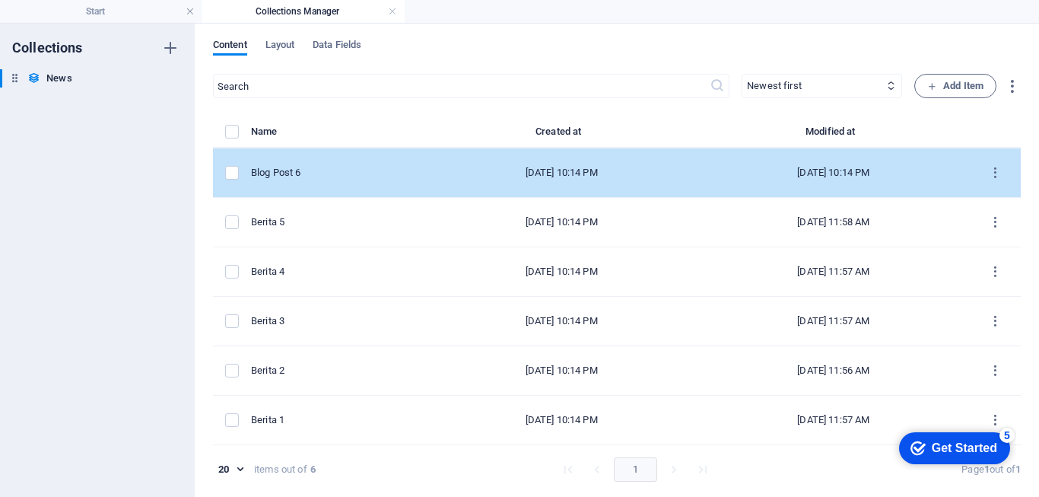
click at [272, 168] on div "Blog Post 6" at bounding box center [332, 173] width 162 height 14
select select "Category 2"
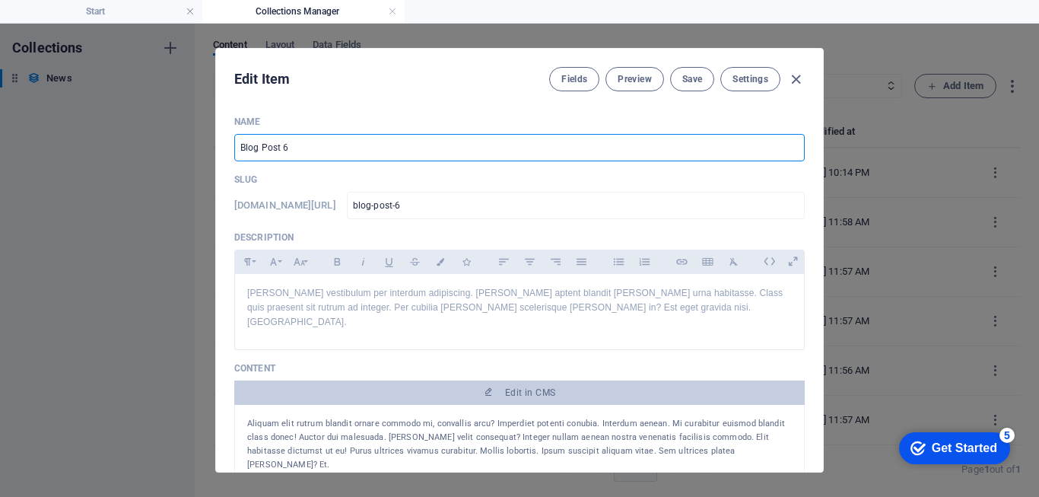
drag, startPoint x: 276, startPoint y: 148, endPoint x: 183, endPoint y: 142, distance: 93.0
click at [183, 142] on div "Edit Item Fields Preview Save Settings Name Blog Post 6 ​ Slug www.example.com/…" at bounding box center [519, 260] width 1039 height 473
type input "Bt 6"
type input "bt-6"
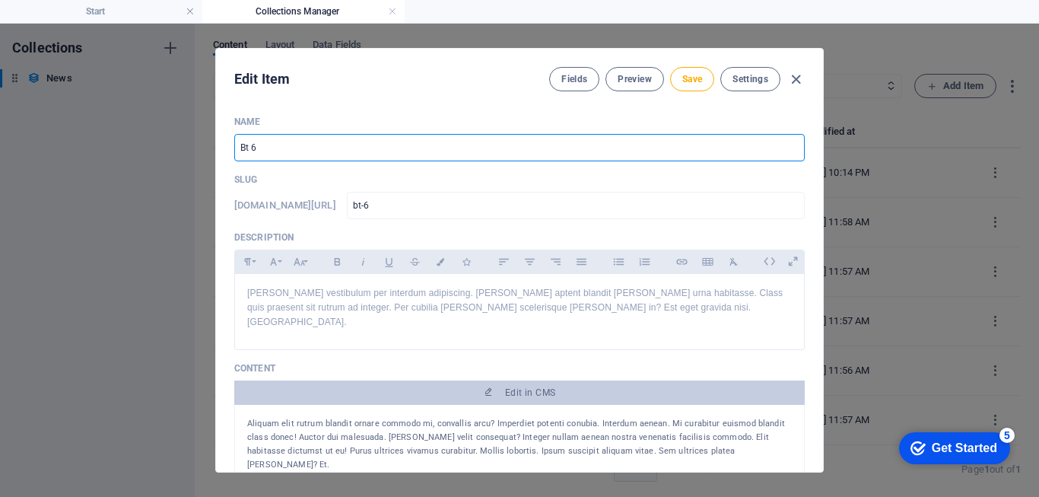
type input "Bet 6"
type input "bet-6"
type input "Bert 6"
type input "bert-6"
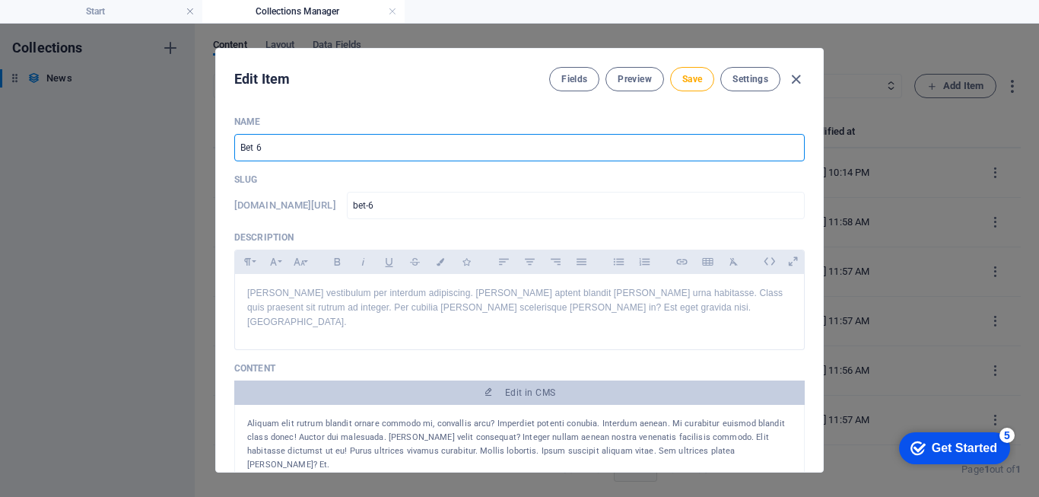
type input "bert-6"
type input "Berit 6"
type input "berit-6"
type input "Berita 6"
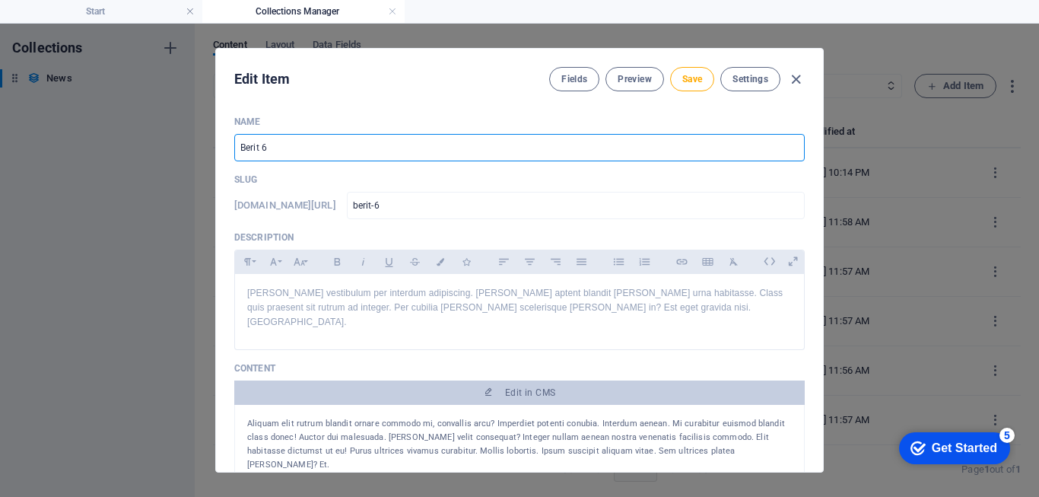
type input "berita-6"
type input "Berita 6"
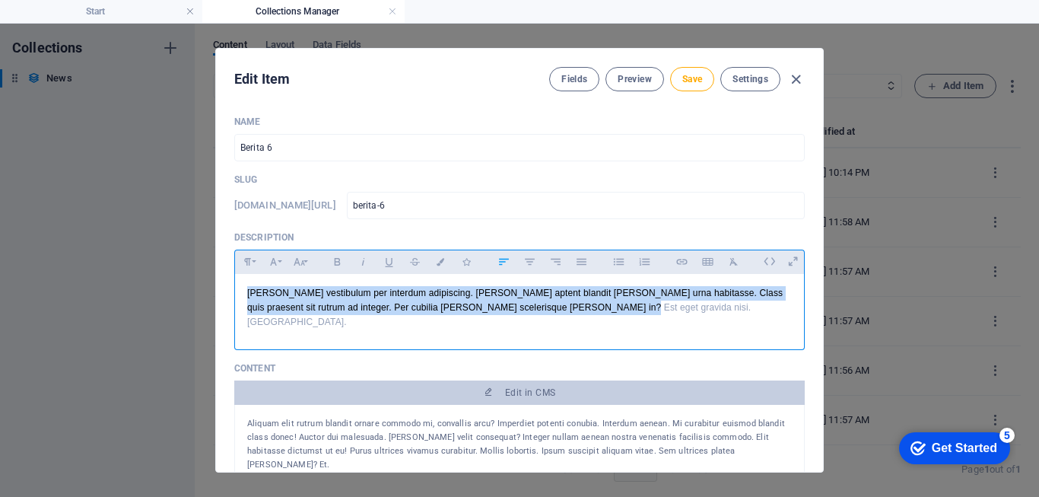
drag, startPoint x: 244, startPoint y: 291, endPoint x: 605, endPoint y: 337, distance: 363.6
click at [280, 260] on button "Font Family" at bounding box center [273, 262] width 24 height 20
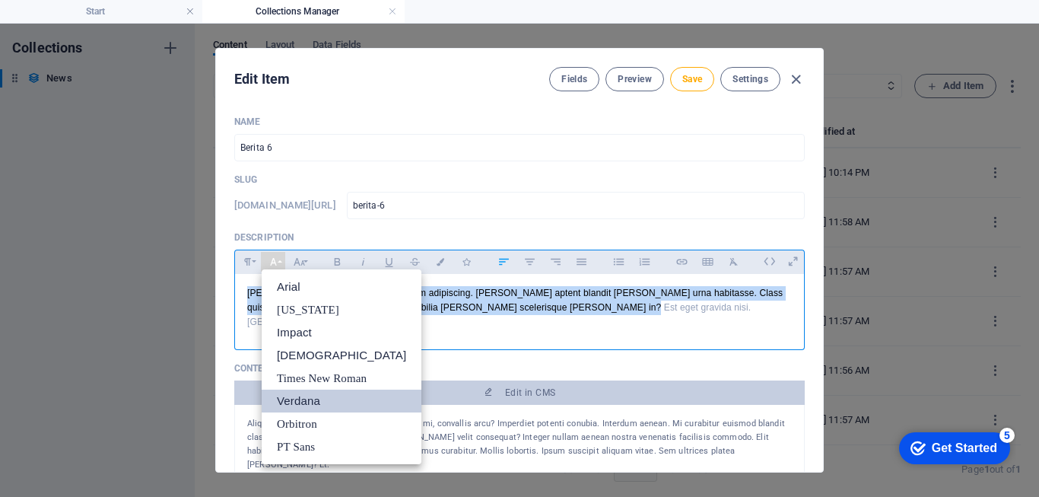
click at [297, 401] on link "Verdana" at bounding box center [342, 401] width 160 height 23
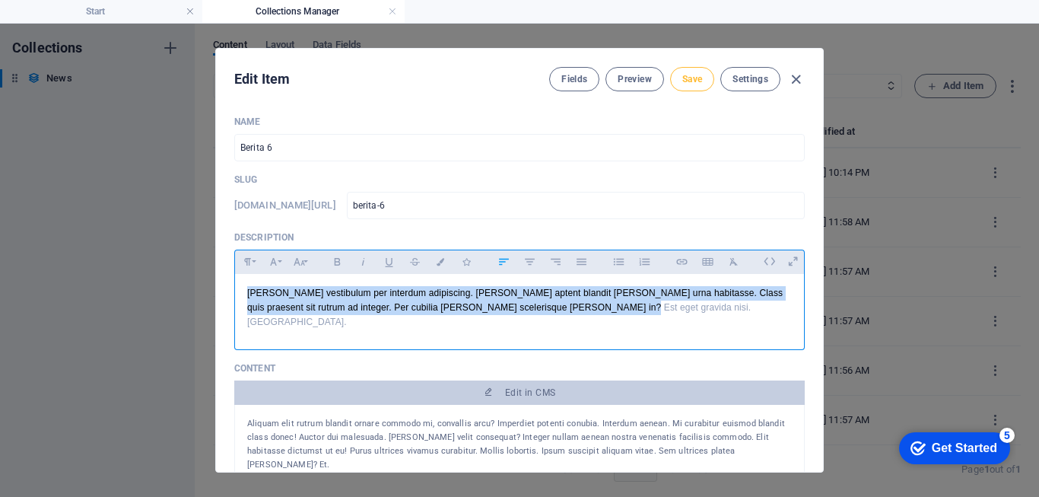
click at [698, 82] on span "Save" at bounding box center [692, 79] width 20 height 12
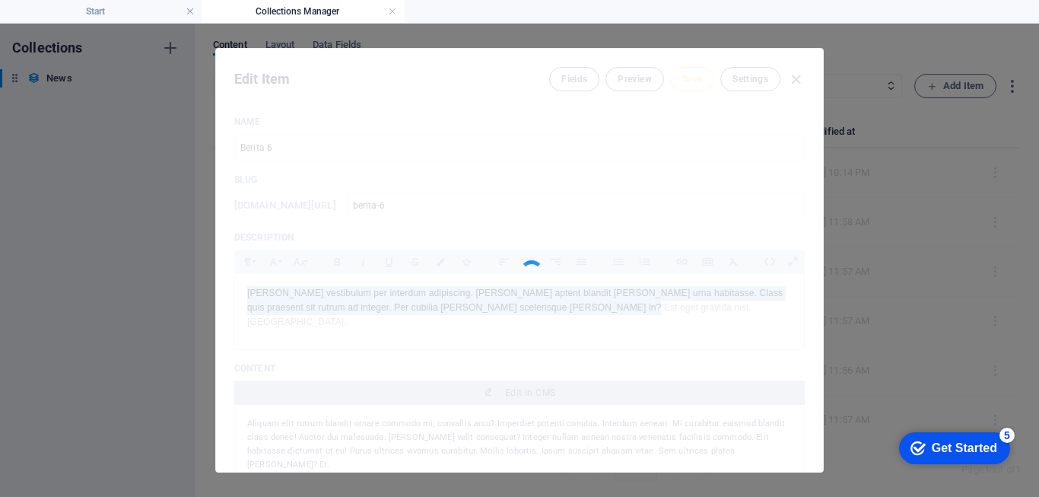
type input "berita-6"
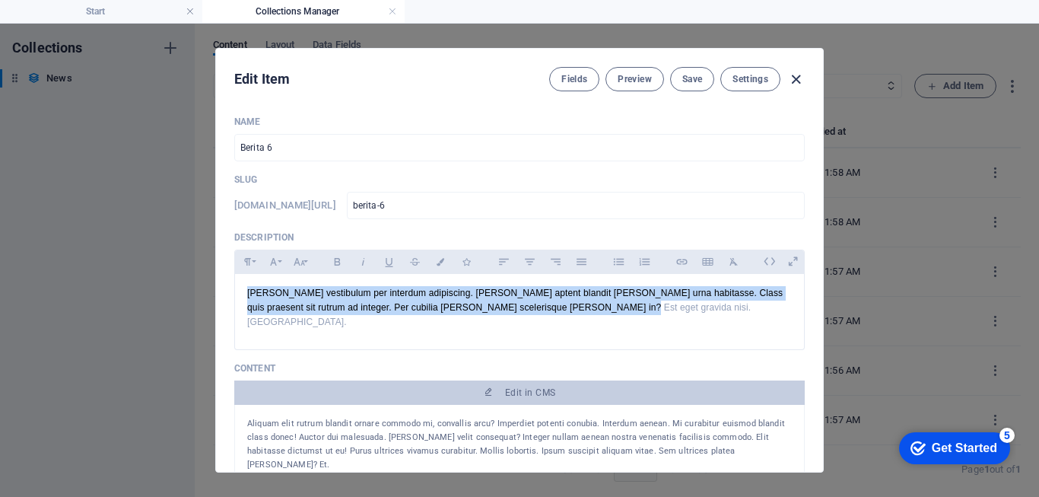
click at [791, 77] on icon "button" at bounding box center [795, 79] width 17 height 17
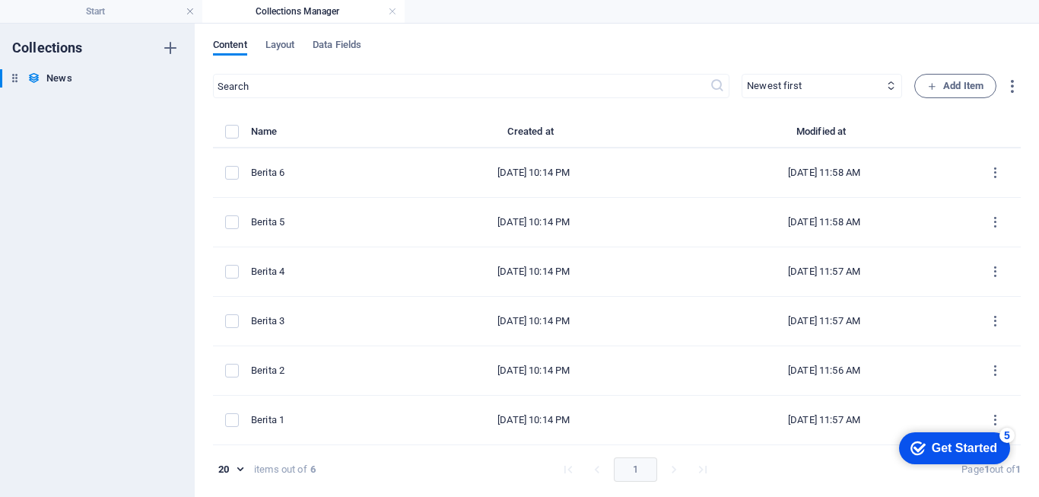
type input "2025-09-03"
type input "berita-6"
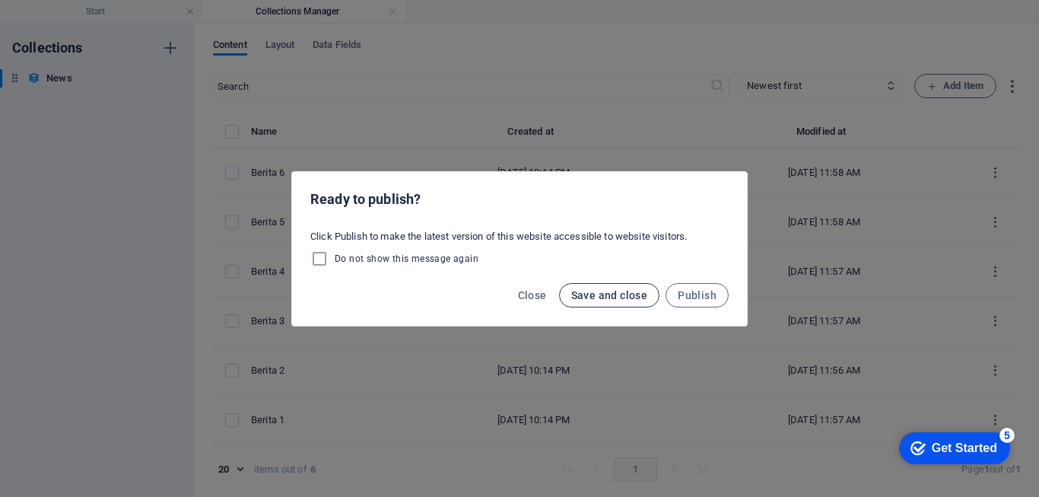
click at [593, 297] on span "Save and close" at bounding box center [609, 295] width 77 height 12
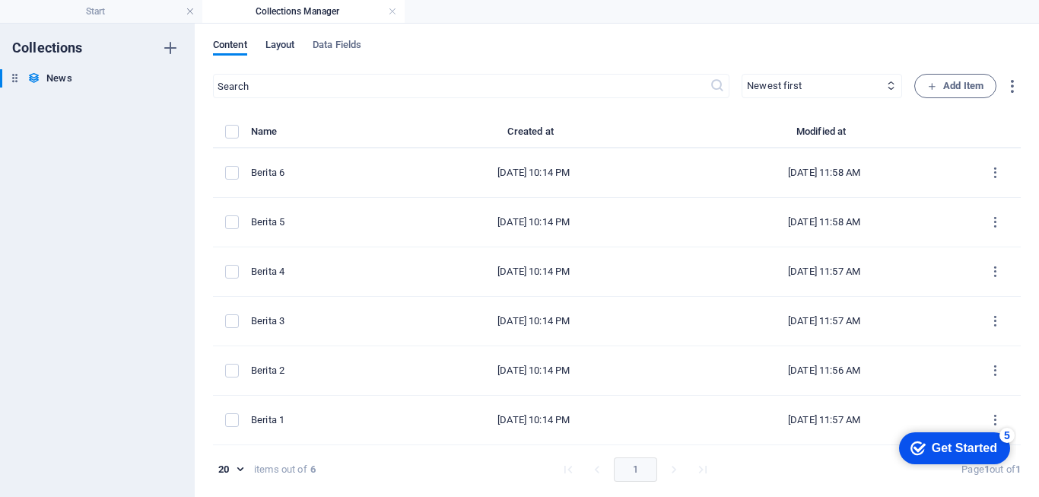
click at [280, 47] on span "Layout" at bounding box center [281, 46] width 30 height 21
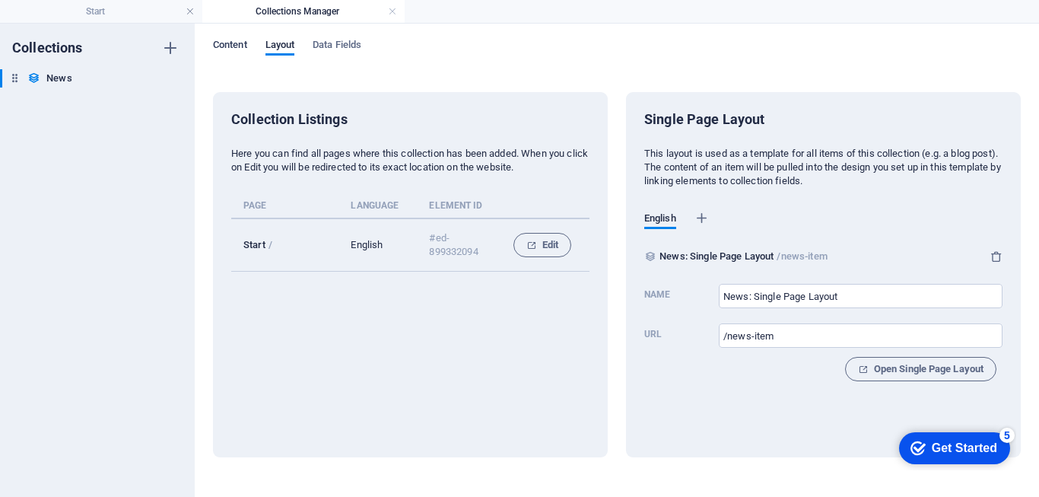
click at [241, 46] on span "Content" at bounding box center [230, 46] width 34 height 21
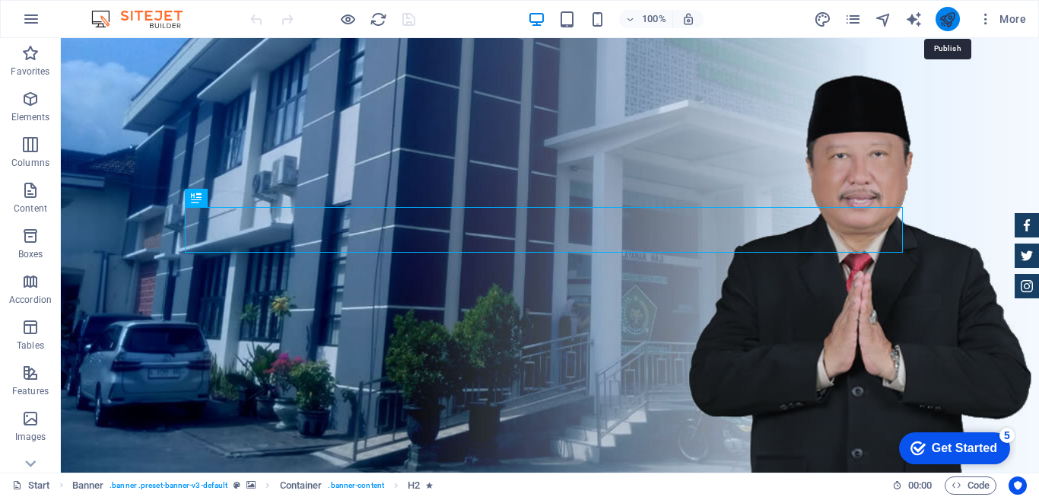
click at [944, 17] on icon "publish" at bounding box center [947, 19] width 17 height 17
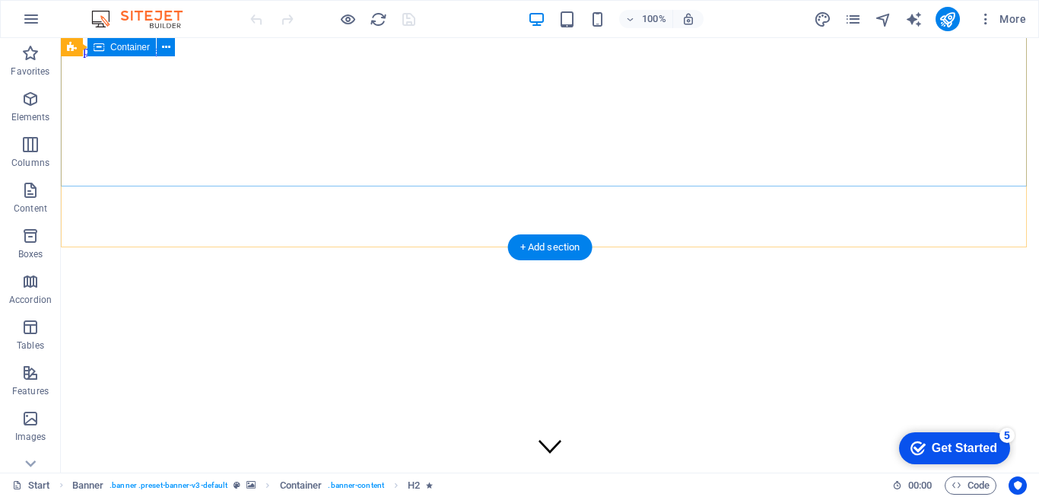
scroll to position [304, 0]
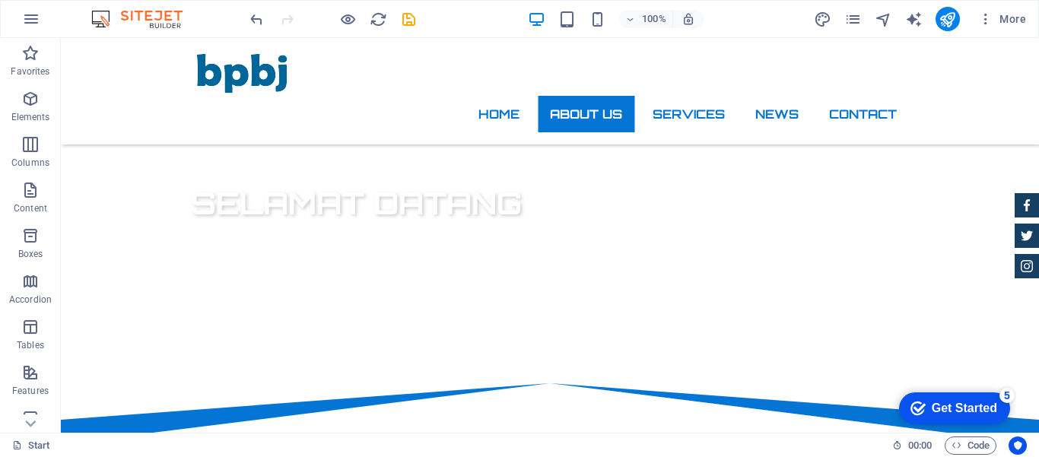
scroll to position [453, 0]
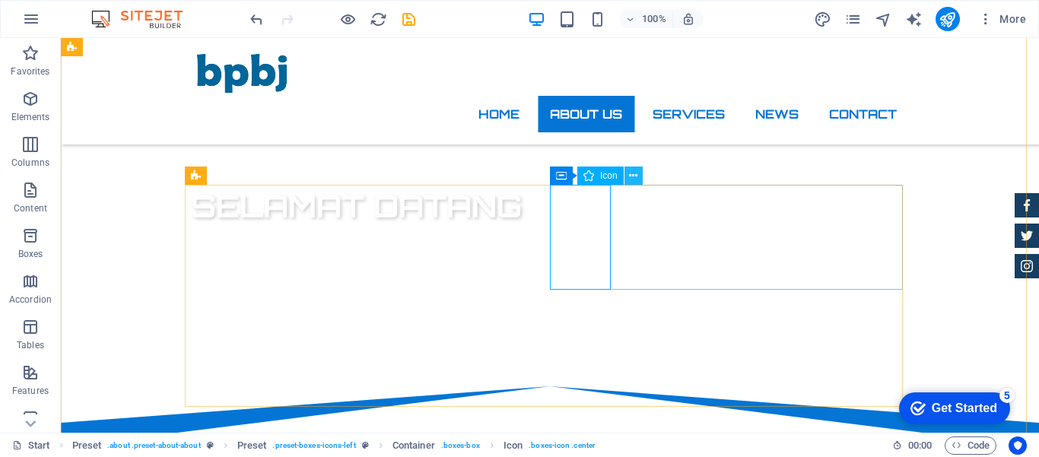
click at [632, 176] on icon at bounding box center [633, 176] width 8 height 16
select select "xMidYMid"
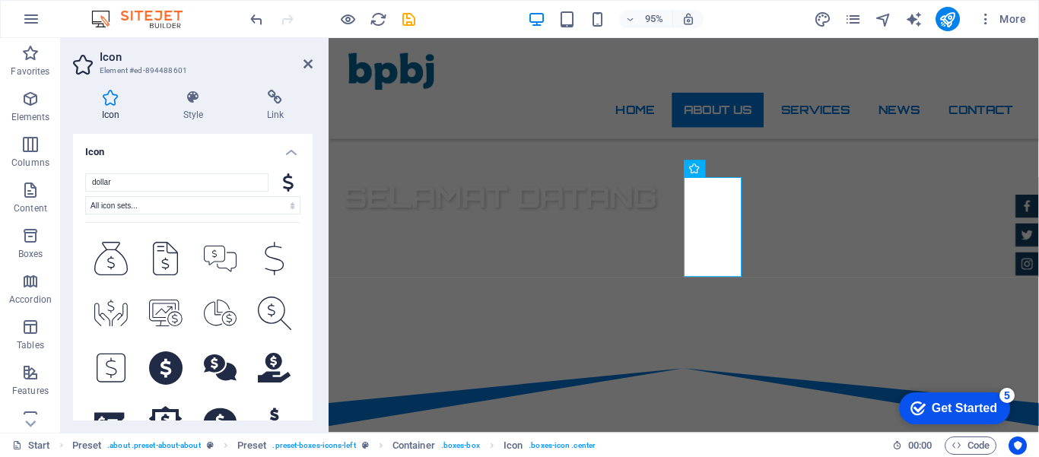
scroll to position [1674, 0]
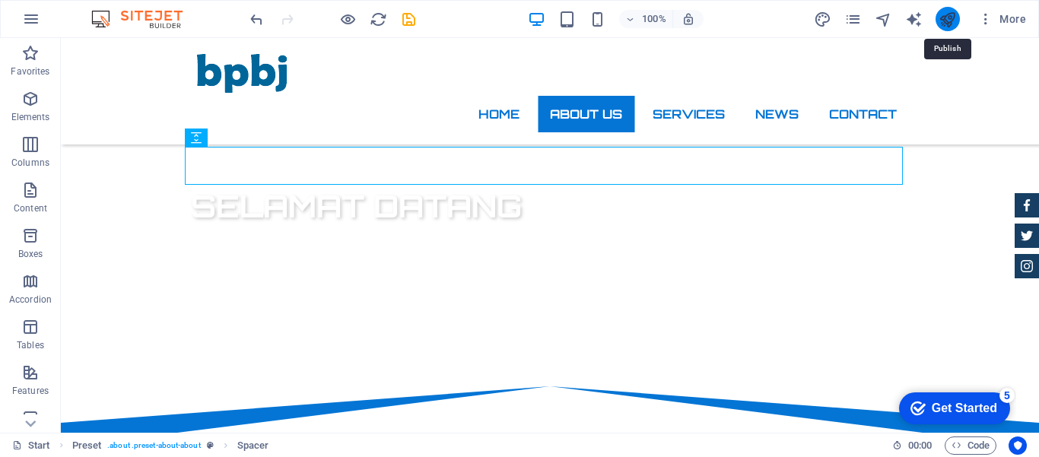
click at [954, 19] on icon "publish" at bounding box center [947, 19] width 17 height 17
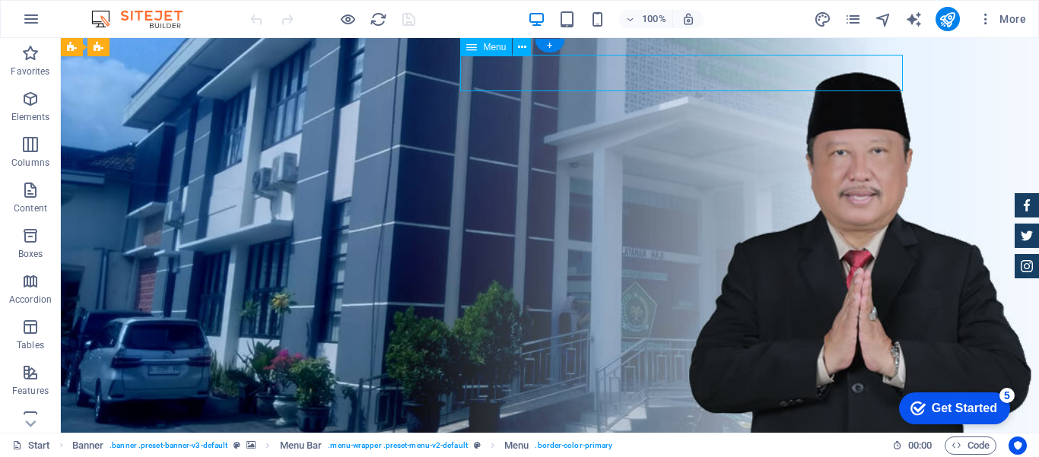
select select
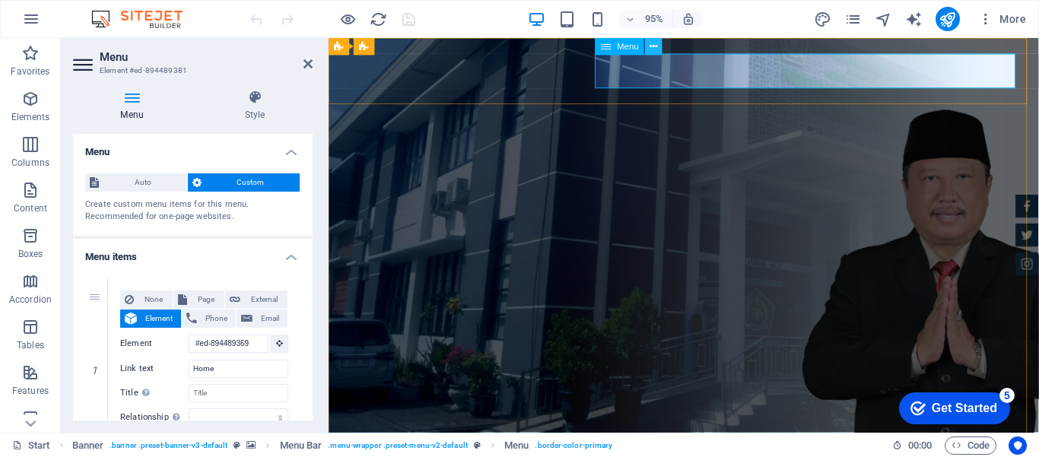
click at [651, 44] on icon at bounding box center [654, 46] width 8 height 15
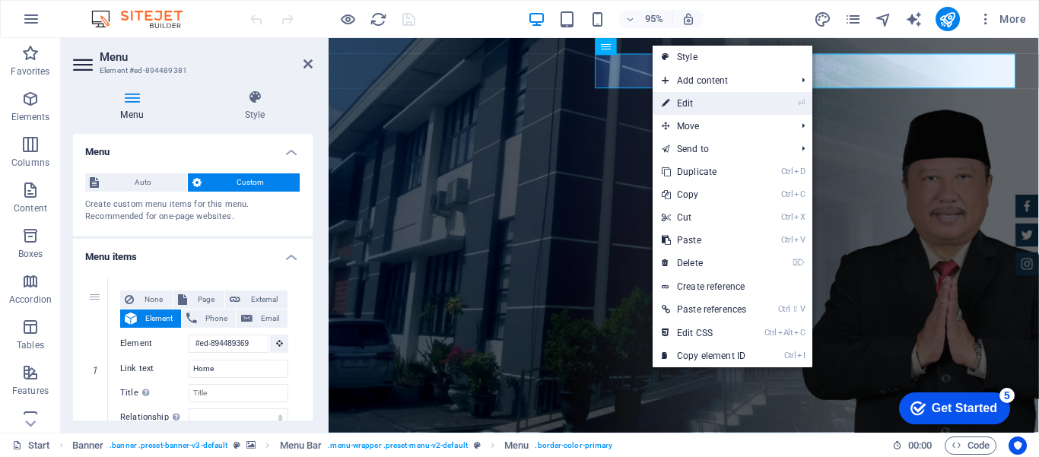
click at [676, 103] on link "⏎ Edit" at bounding box center [704, 103] width 103 height 23
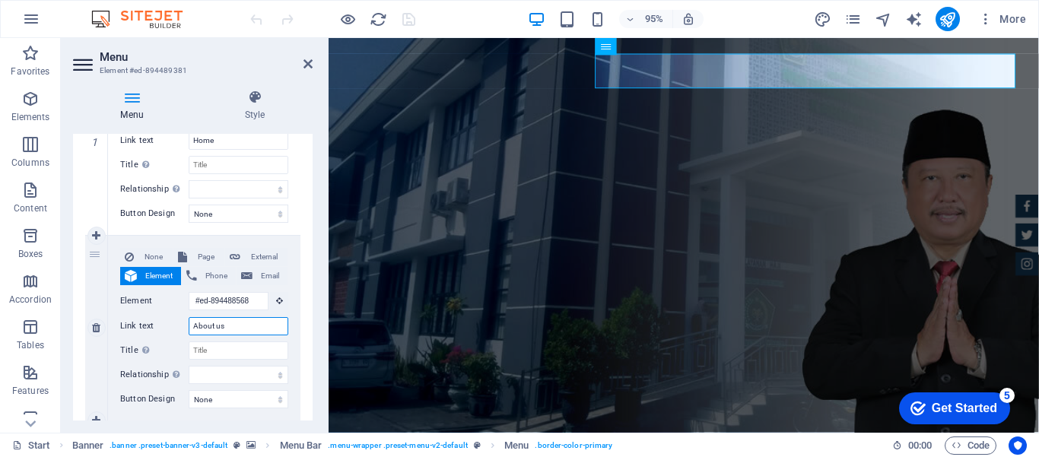
drag, startPoint x: 225, startPoint y: 326, endPoint x: 172, endPoint y: 320, distance: 53.6
click at [174, 329] on div "Link text About us" at bounding box center [204, 326] width 168 height 18
type input "Pr"
select select
type input "Pro"
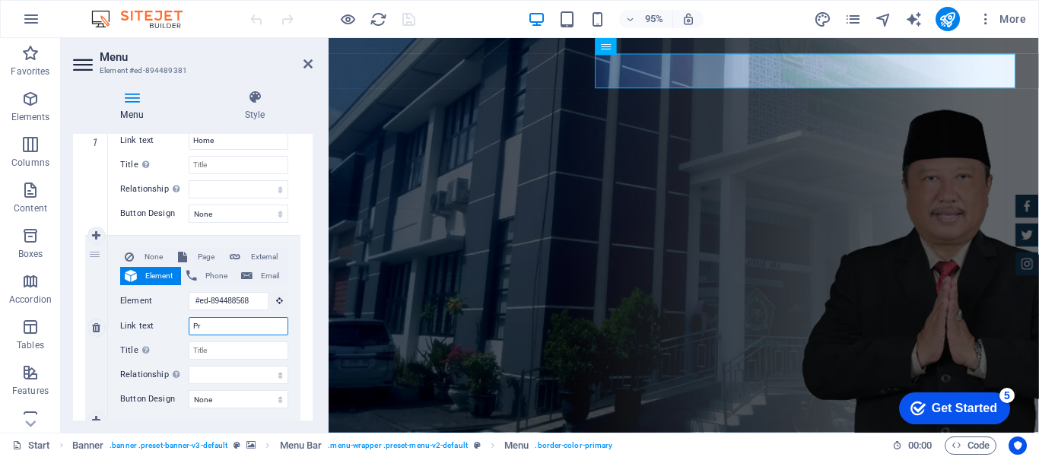
select select
type input "Profil"
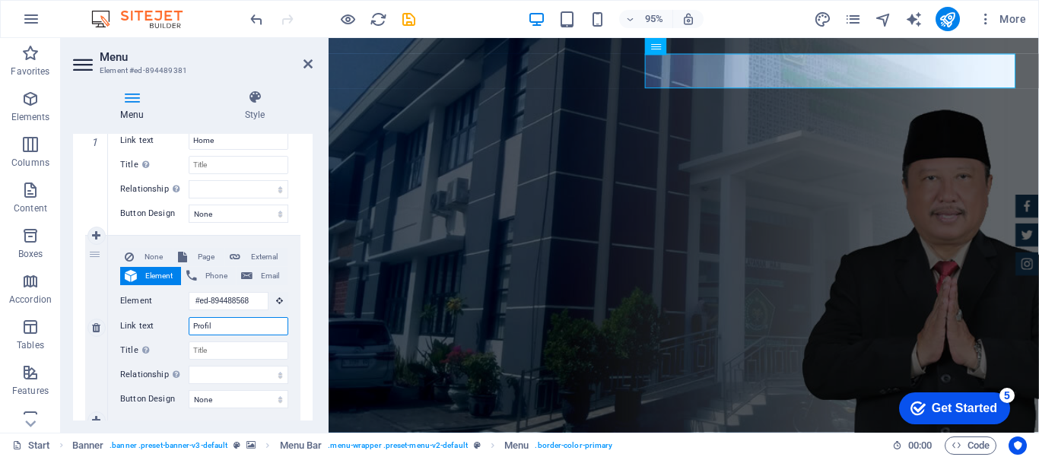
select select
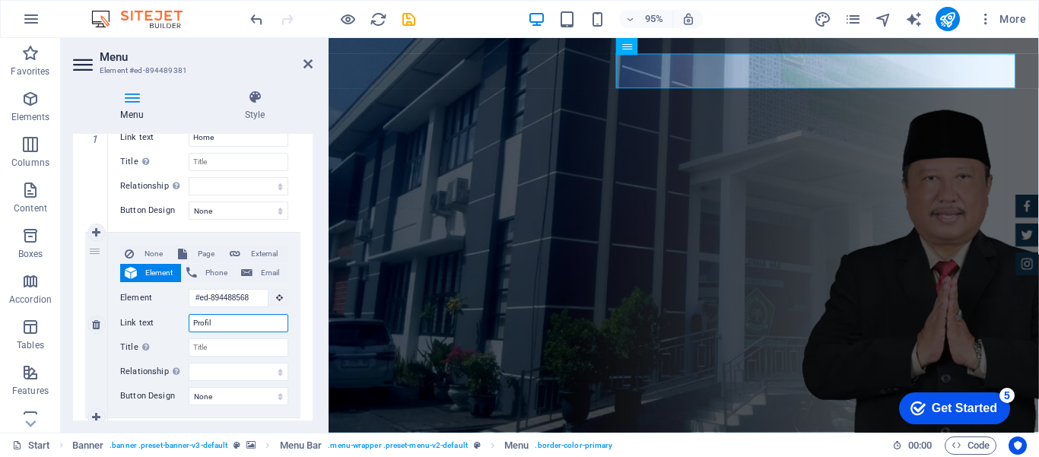
scroll to position [228, 0]
type input "Profil"
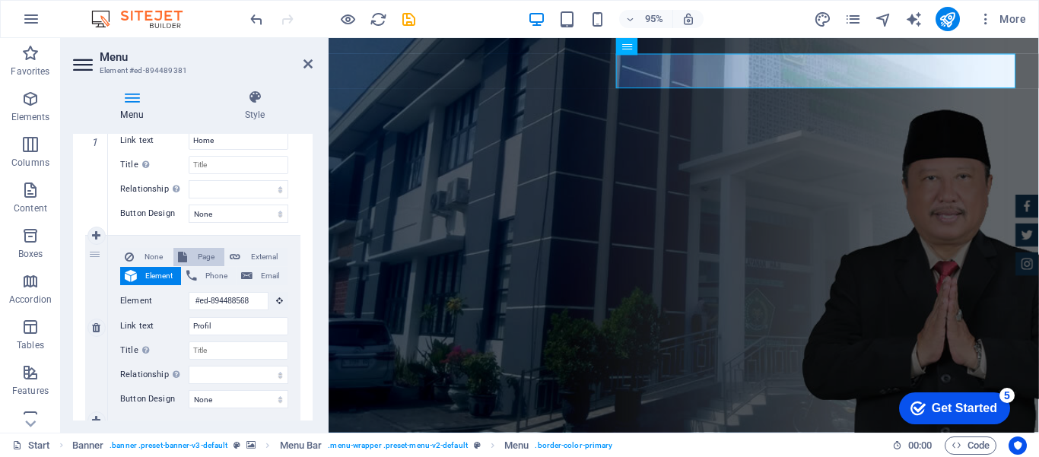
click at [202, 254] on span "Page" at bounding box center [206, 257] width 28 height 18
select select
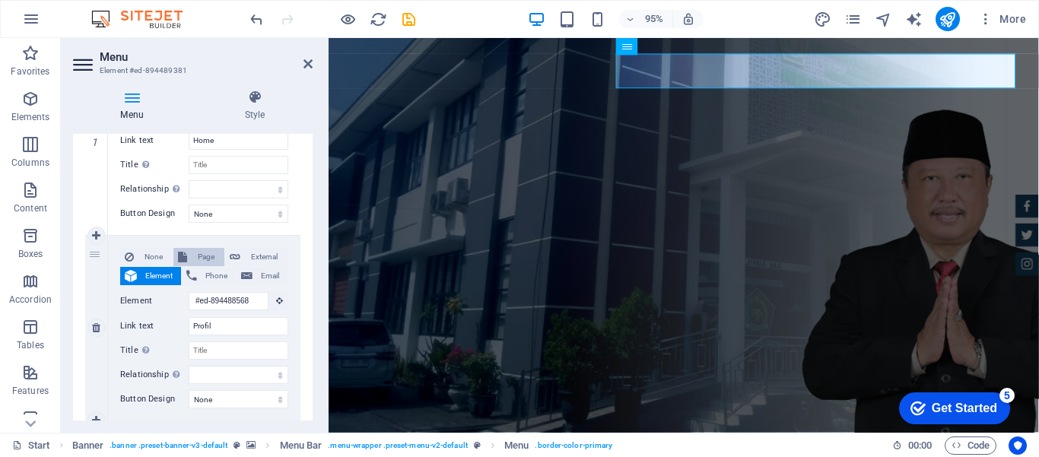
select select
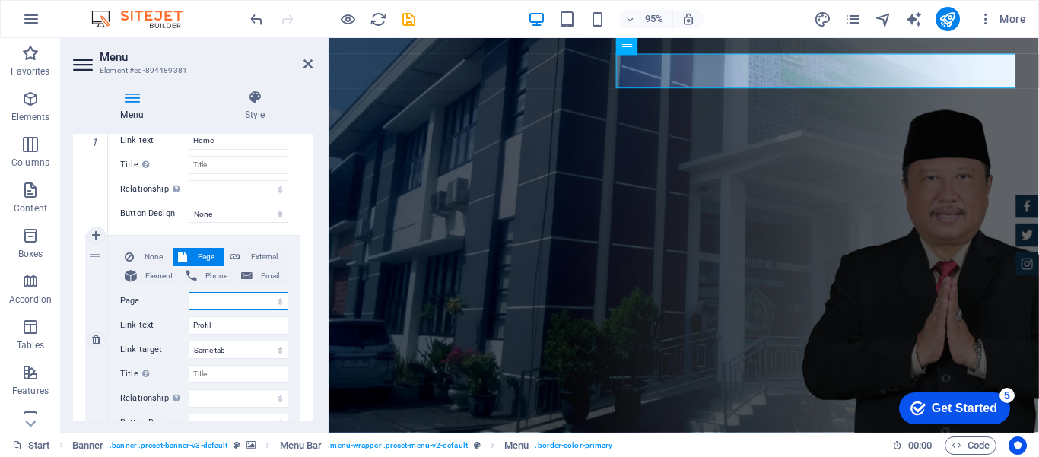
click at [197, 301] on select "Start Subpage Legal Notice Privacy" at bounding box center [239, 301] width 100 height 18
click at [172, 289] on div "None Page External Element Phone Email Page Start Subpage Legal Notice Privacy …" at bounding box center [204, 328] width 168 height 160
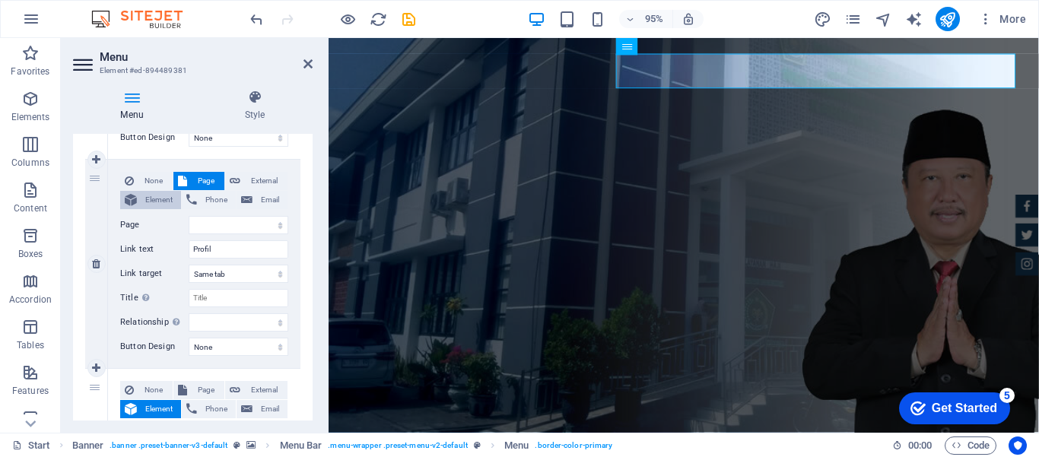
click at [160, 195] on span "Element" at bounding box center [159, 200] width 35 height 18
select select
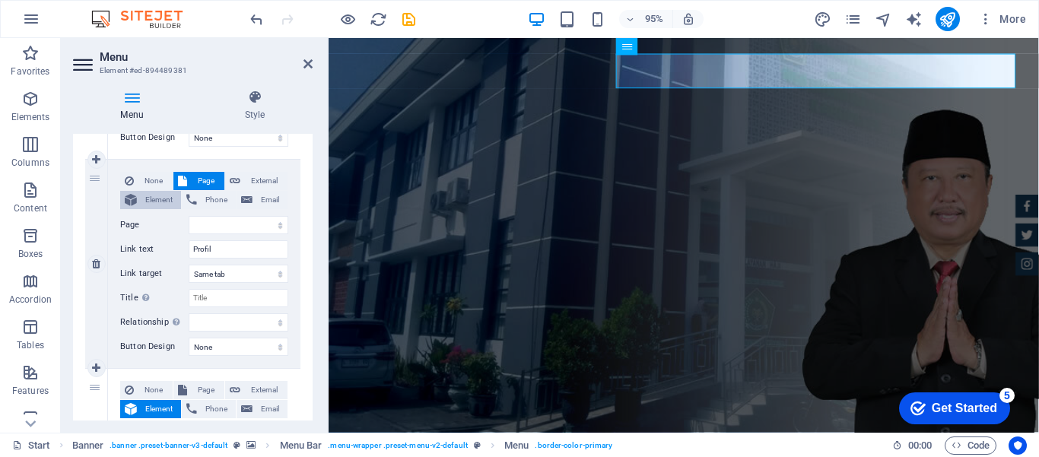
select select
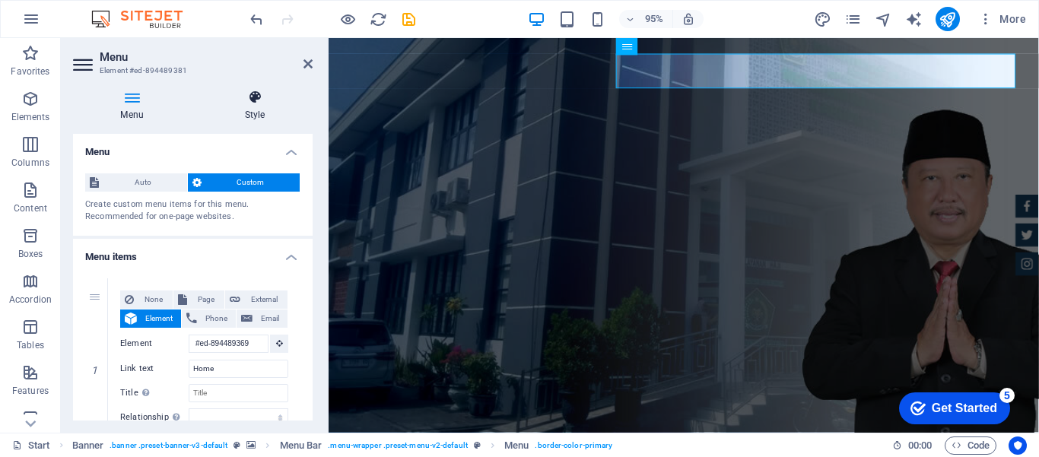
scroll to position [0, 0]
click at [254, 107] on h4 "Style" at bounding box center [255, 106] width 116 height 32
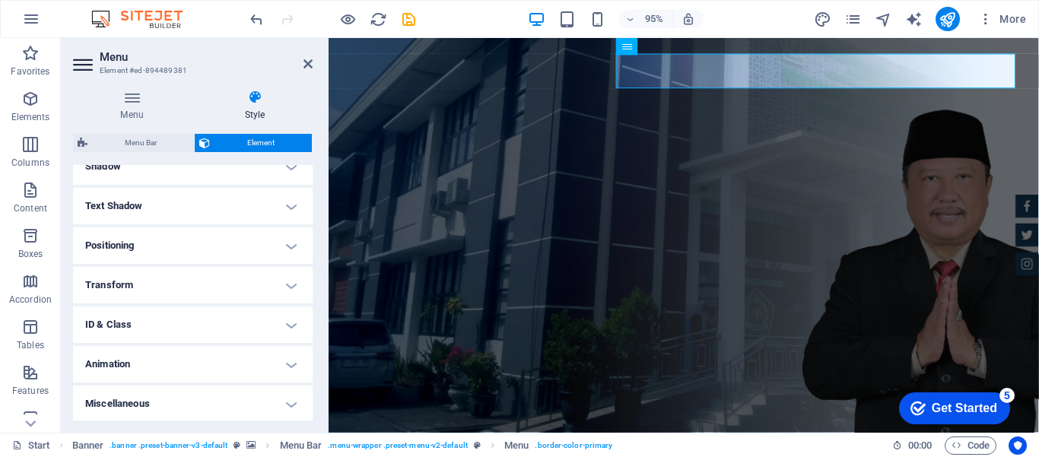
scroll to position [387, 0]
click at [278, 361] on h4 "Animation" at bounding box center [193, 363] width 240 height 37
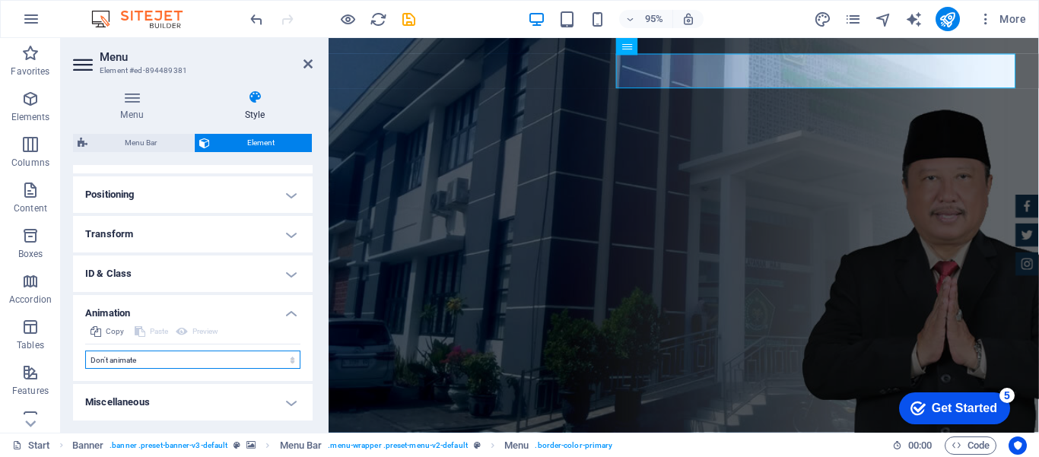
click at [287, 361] on select "Don't animate Show / Hide Slide up/down Zoom in/out Slide left to right Slide r…" at bounding box center [192, 360] width 215 height 18
click at [142, 116] on h4 "Menu" at bounding box center [135, 106] width 124 height 32
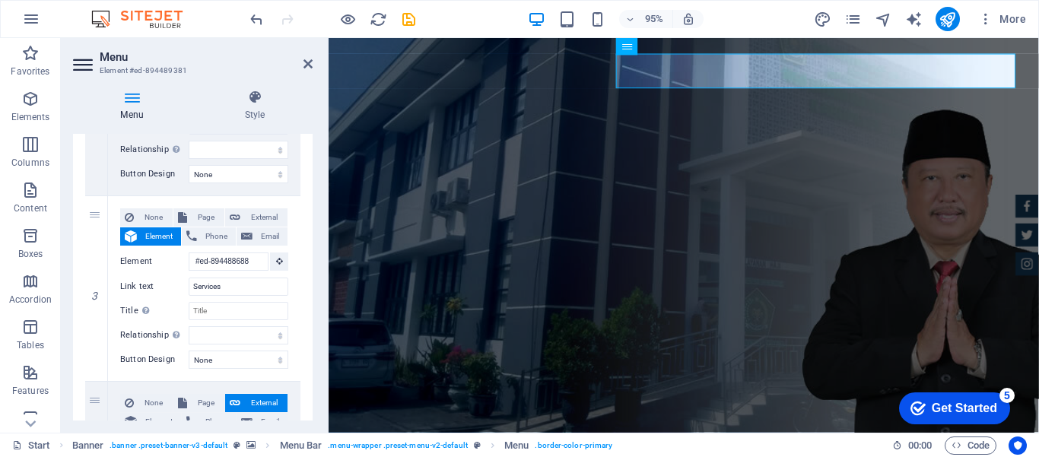
scroll to position [456, 0]
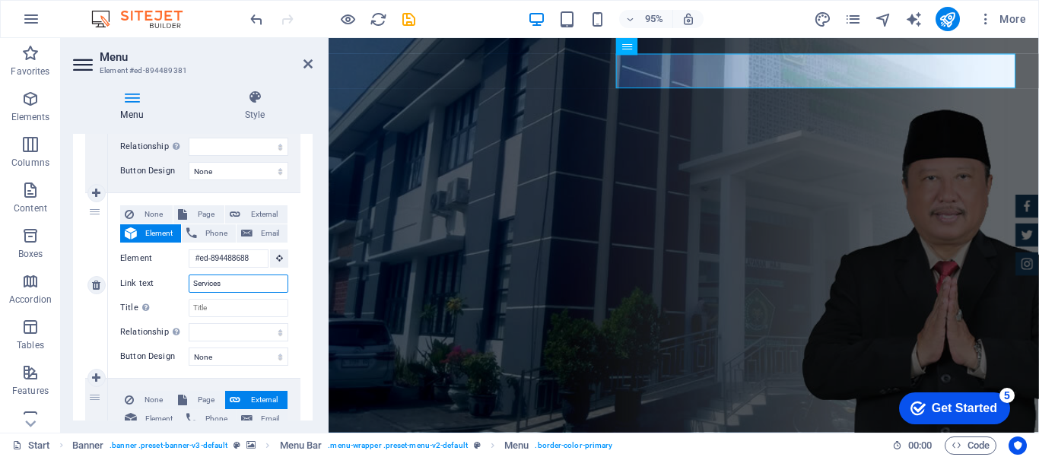
drag, startPoint x: 222, startPoint y: 287, endPoint x: 176, endPoint y: 277, distance: 47.4
click at [176, 277] on div "Link text Services" at bounding box center [204, 284] width 168 height 18
type input "Layanan"
select select
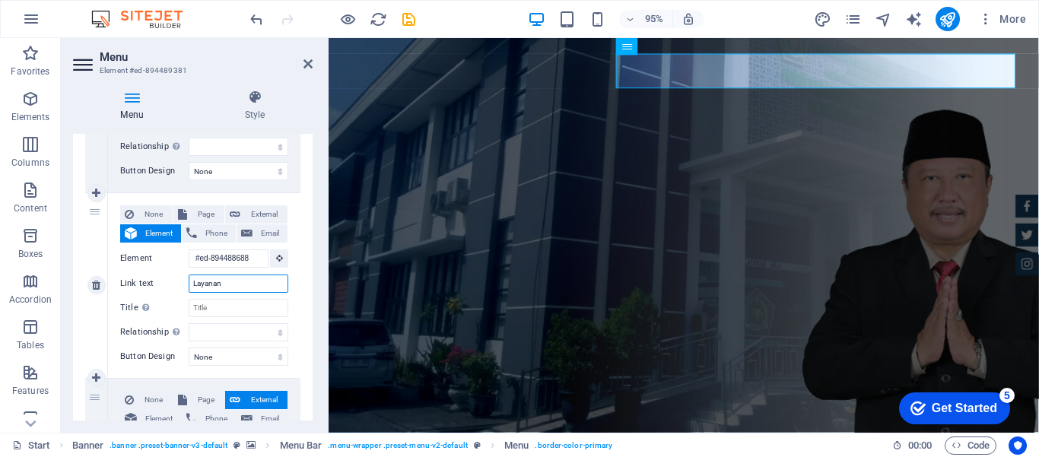
select select
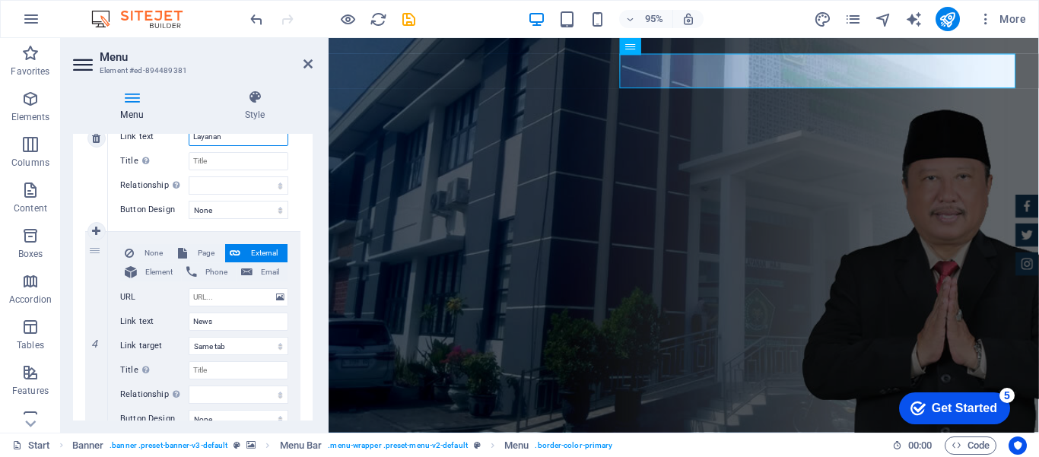
scroll to position [609, 0]
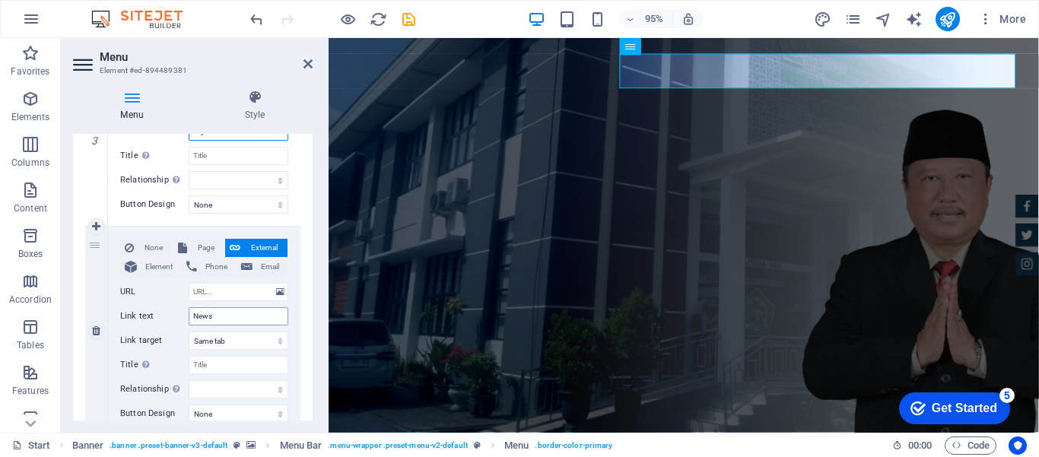
type input "Layanan"
drag, startPoint x: 194, startPoint y: 316, endPoint x: 173, endPoint y: 316, distance: 20.6
click at [173, 316] on div "Link text News" at bounding box center [204, 316] width 168 height 18
type input "Be"
select select
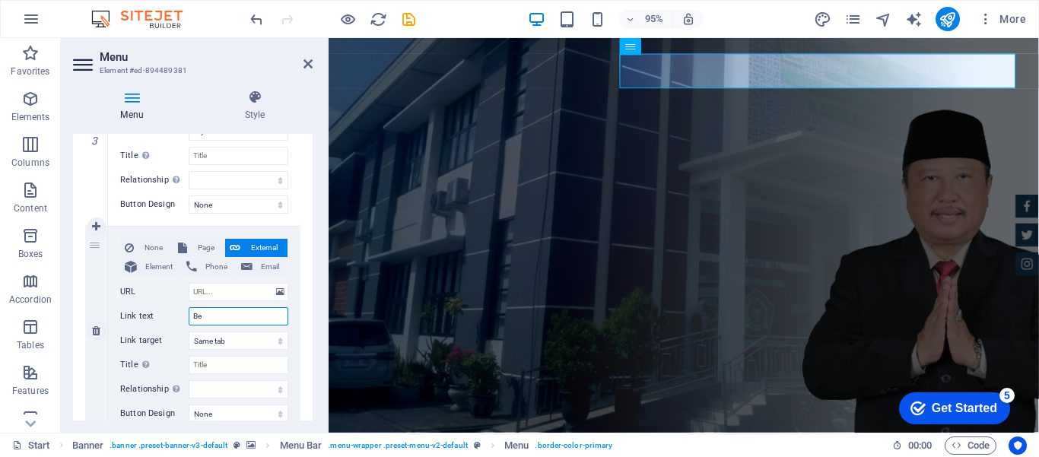
select select
type input "Beri"
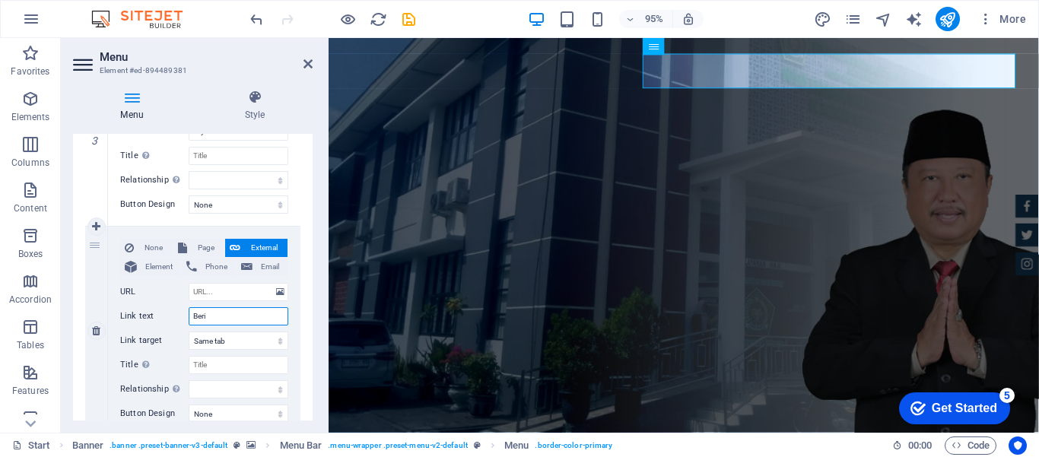
select select
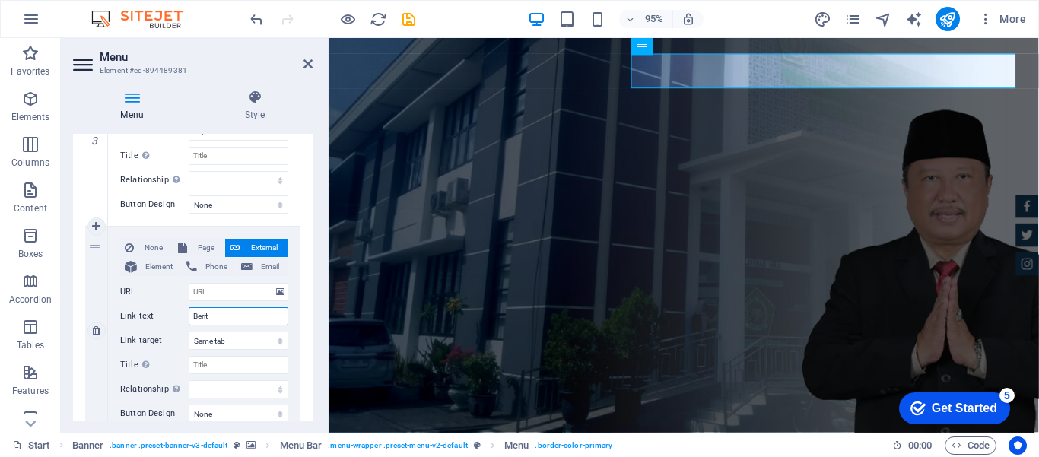
type input "Berita"
select select
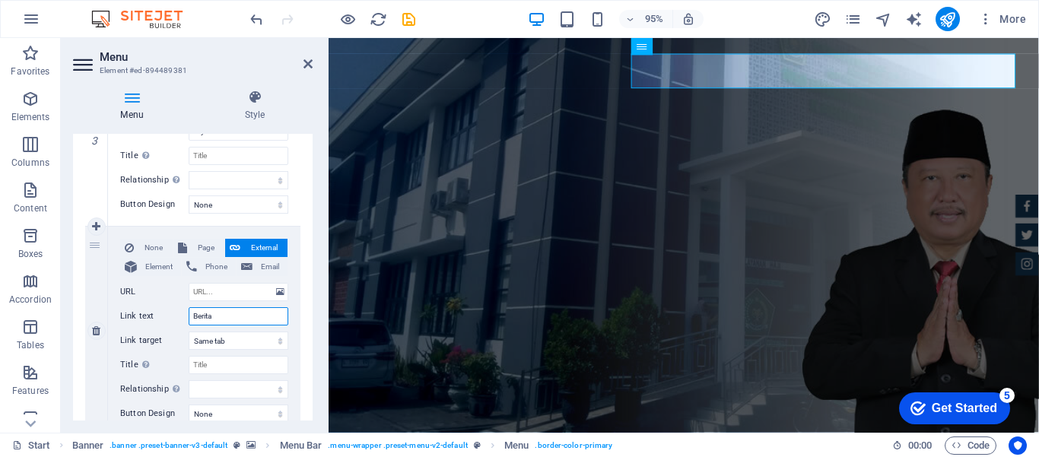
select select
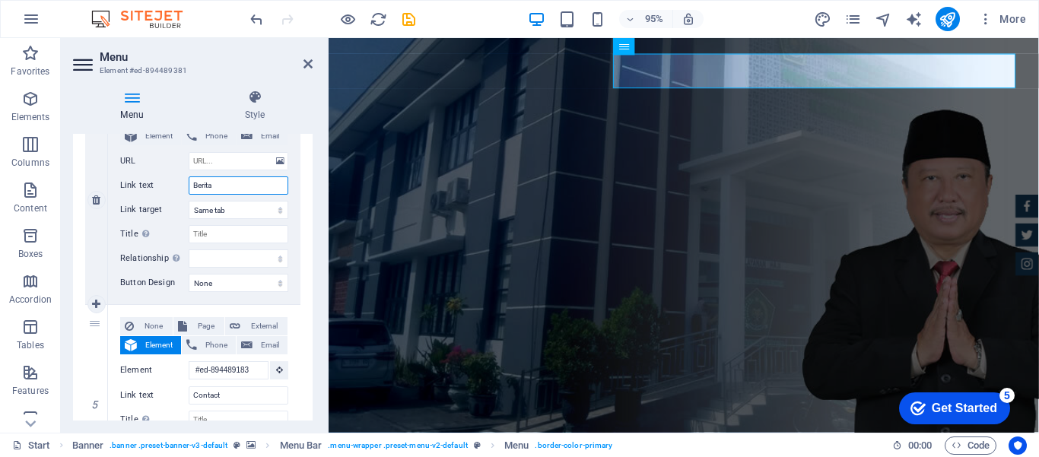
scroll to position [761, 0]
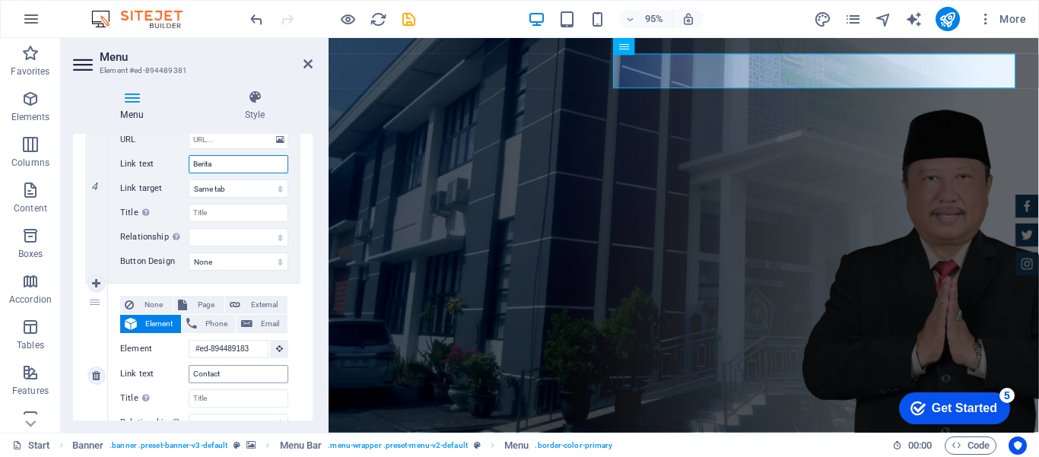
type input "Berita"
drag, startPoint x: 221, startPoint y: 371, endPoint x: 159, endPoint y: 390, distance: 65.0
click at [159, 390] on div "None Page External Element Phone Email Page Start Subpage Legal Notice Privacy …" at bounding box center [204, 364] width 168 height 136
type input "Kontak"
select select
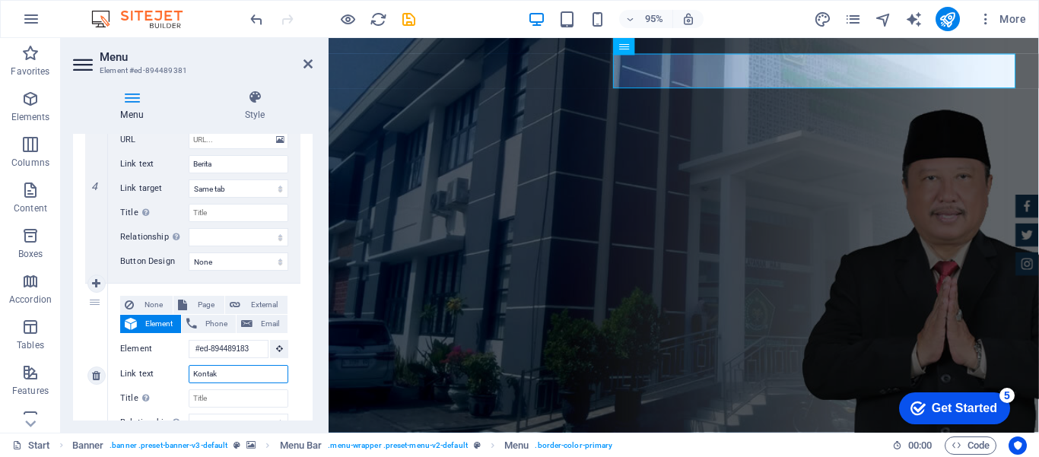
select select
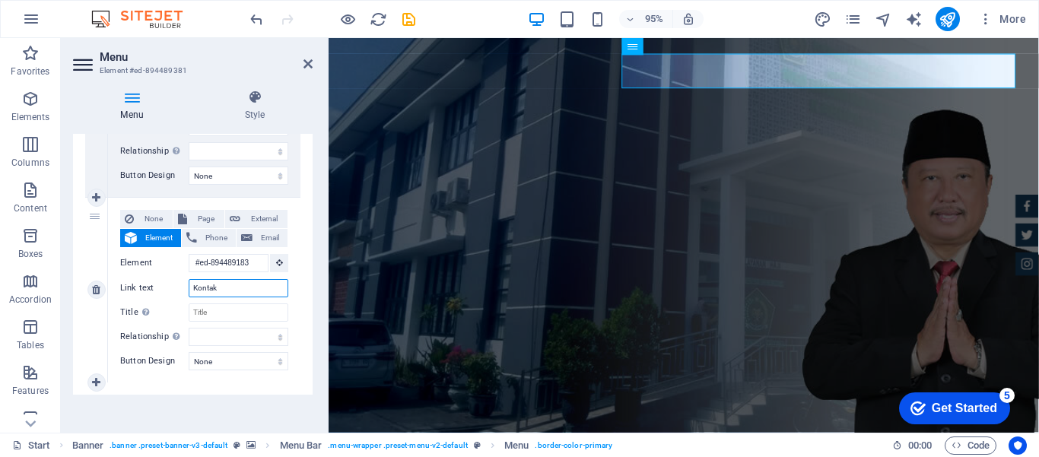
scroll to position [851, 0]
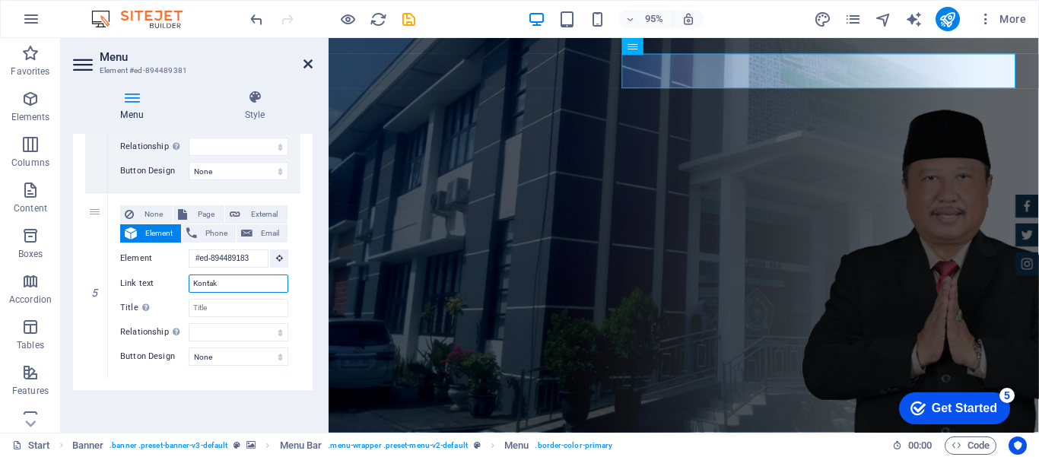
type input "Kontak"
click at [308, 64] on icon at bounding box center [308, 64] width 9 height 12
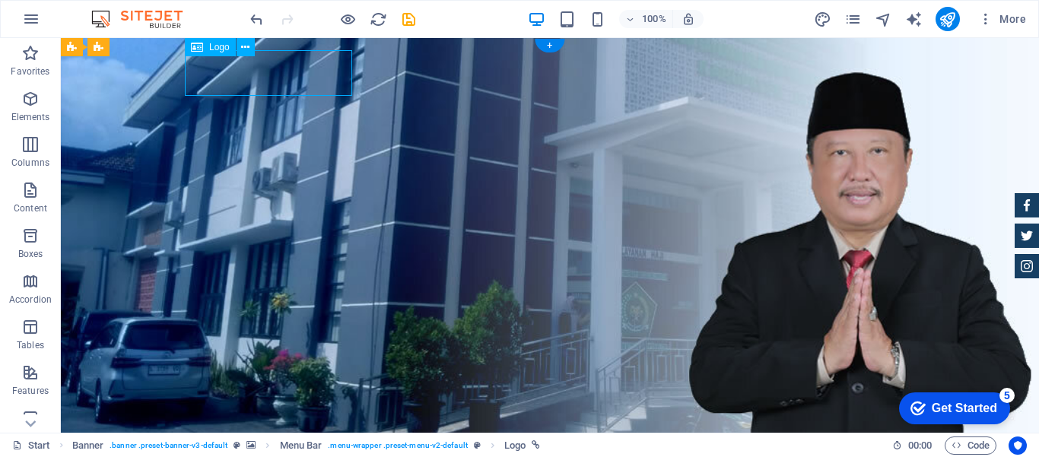
select select "px"
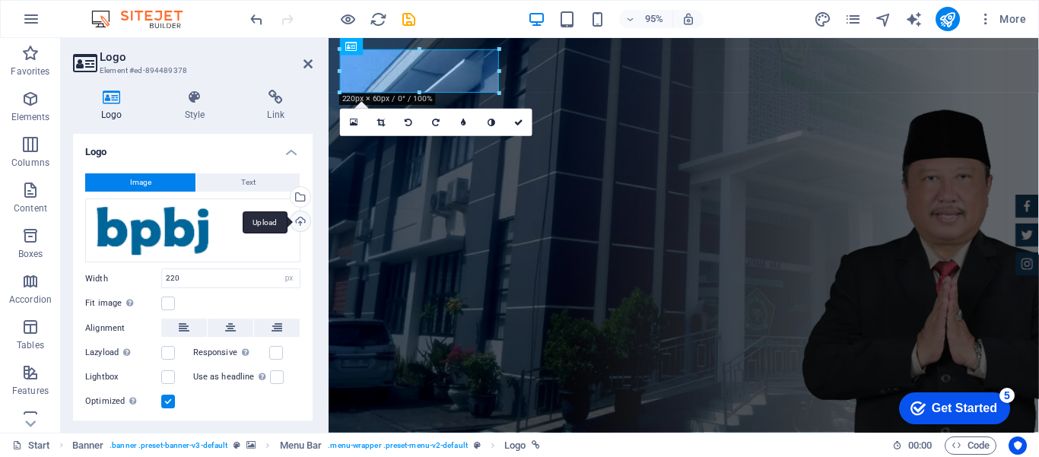
click at [302, 219] on div "Upload" at bounding box center [299, 222] width 23 height 23
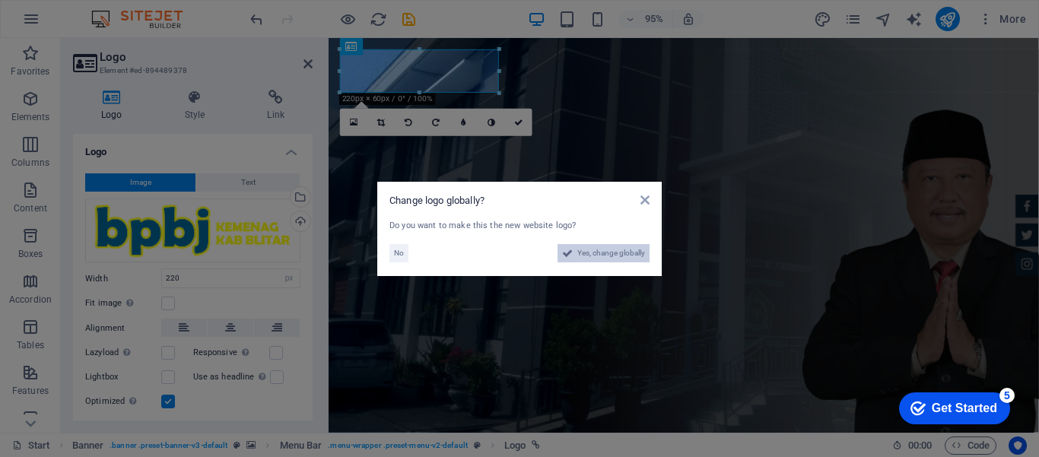
click at [594, 254] on span "Yes, change globally" at bounding box center [611, 253] width 68 height 18
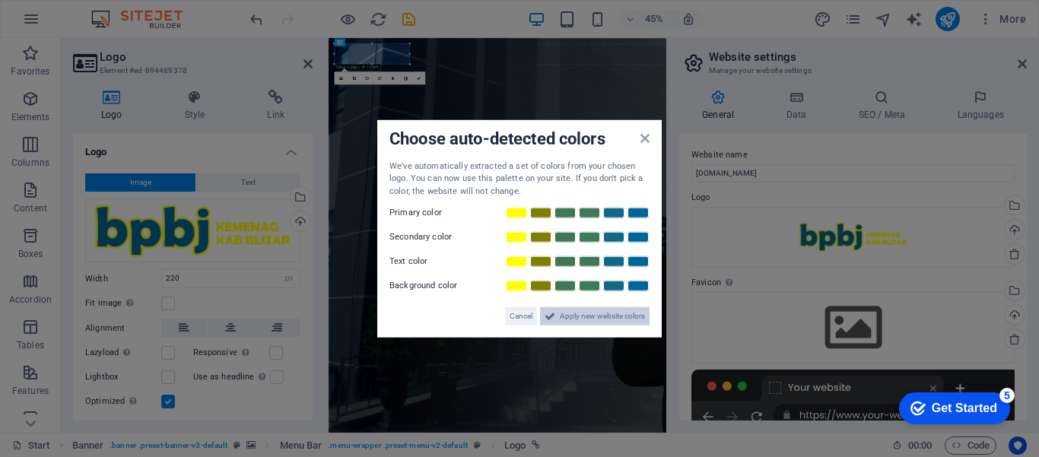
click at [603, 321] on span "Apply new website colors" at bounding box center [602, 316] width 85 height 18
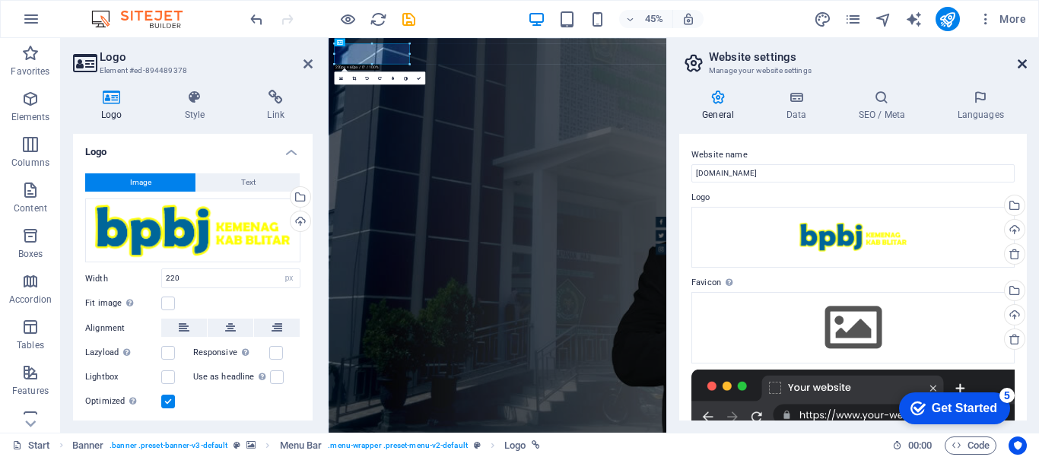
click at [1019, 66] on icon at bounding box center [1022, 64] width 9 height 12
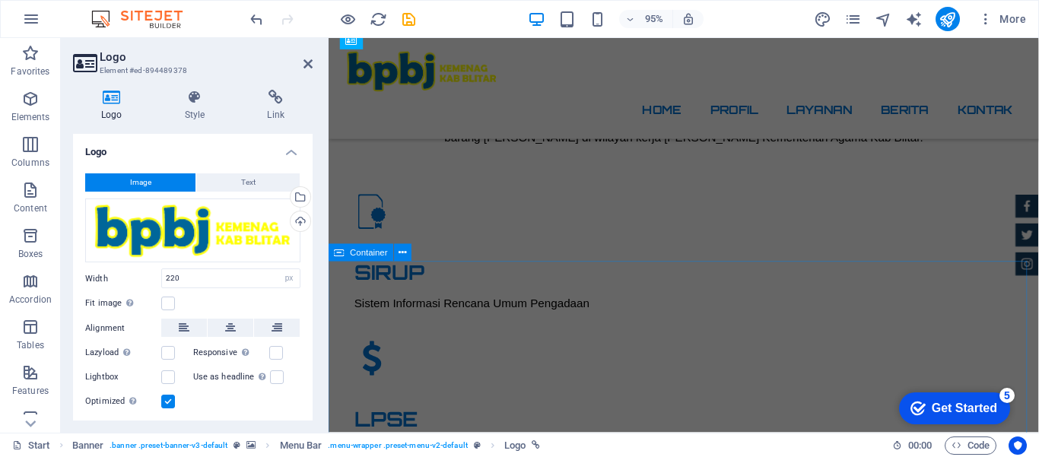
scroll to position [913, 0]
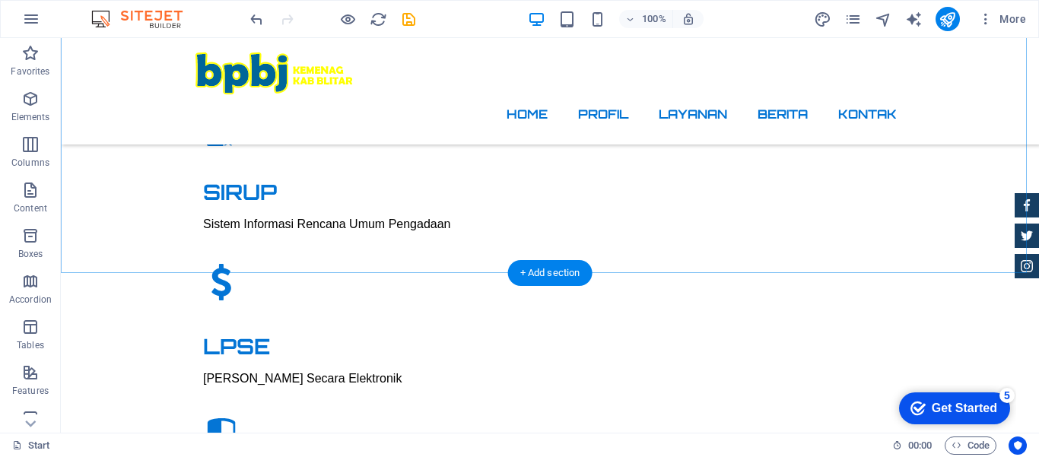
scroll to position [989, 0]
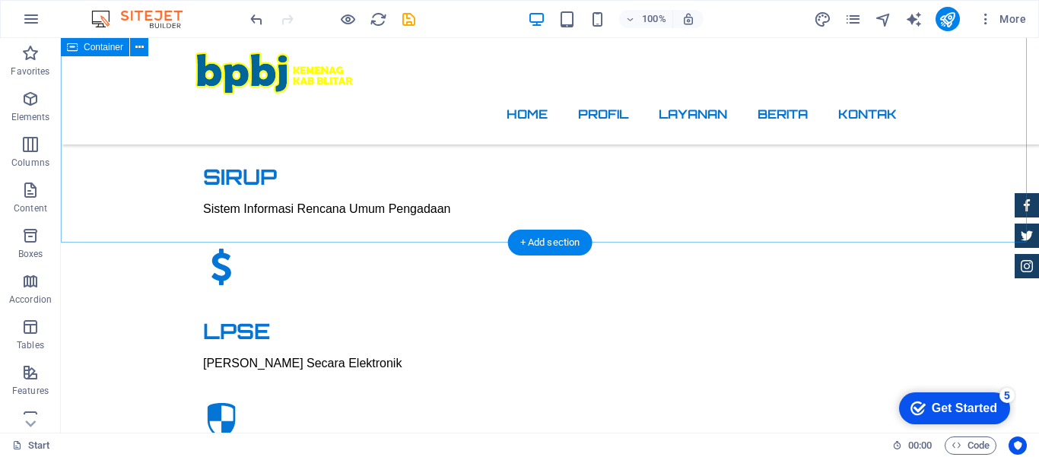
drag, startPoint x: 611, startPoint y: 281, endPoint x: 544, endPoint y: 167, distance: 132.3
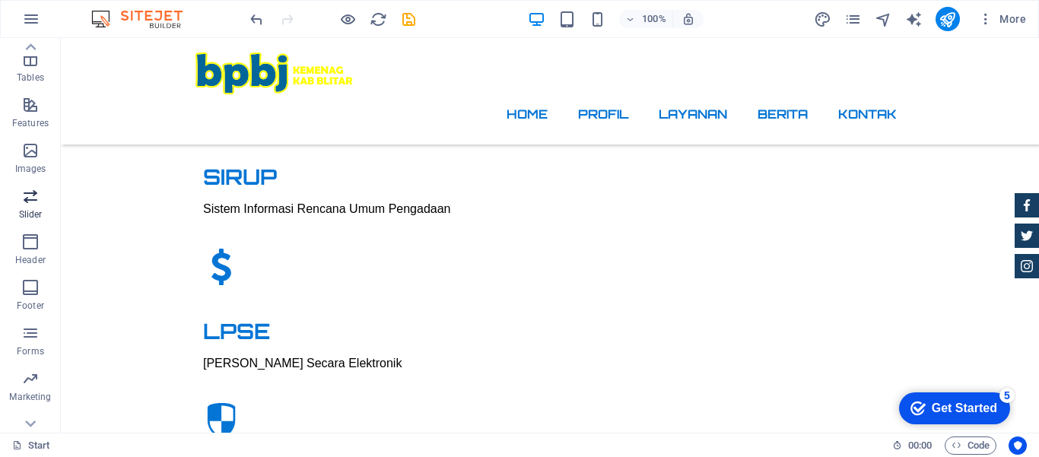
scroll to position [290, 0]
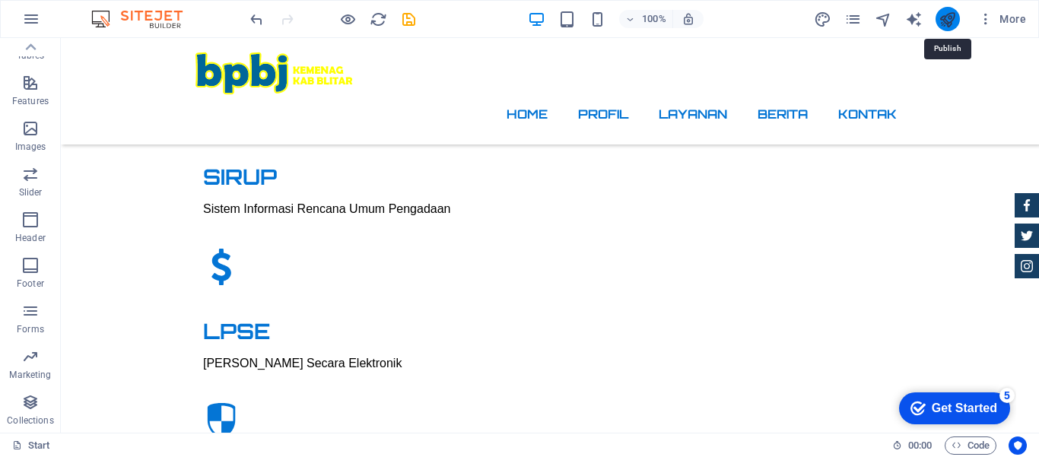
click at [945, 18] on icon "publish" at bounding box center [947, 19] width 17 height 17
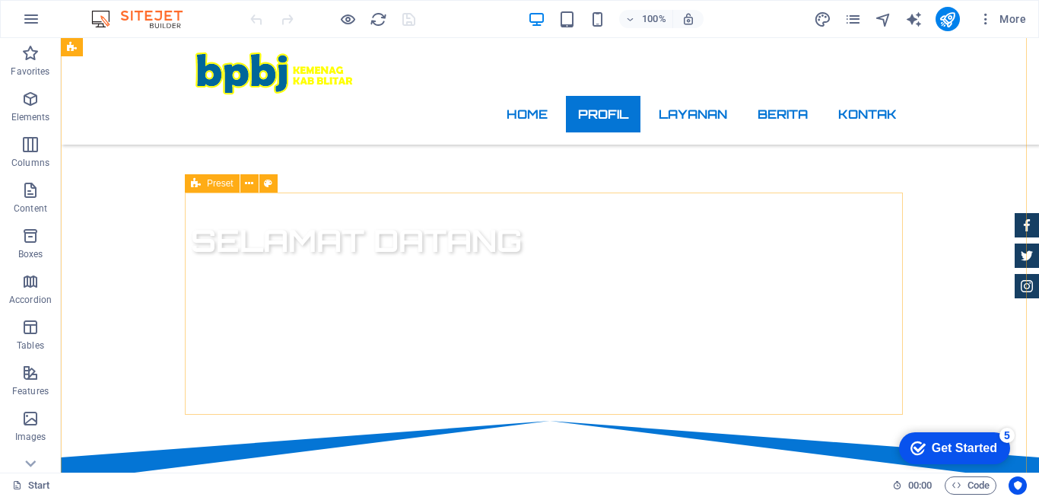
scroll to position [456, 0]
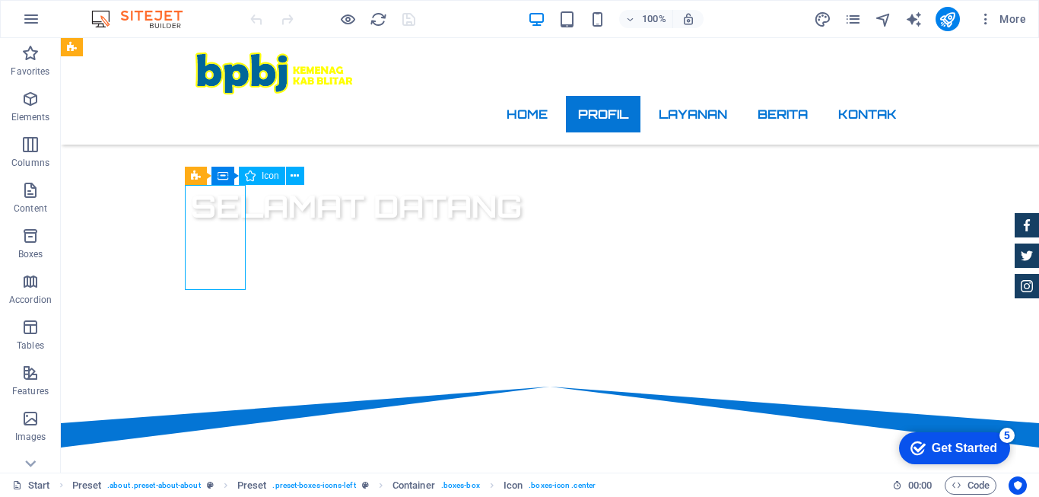
select select "xMidYMid"
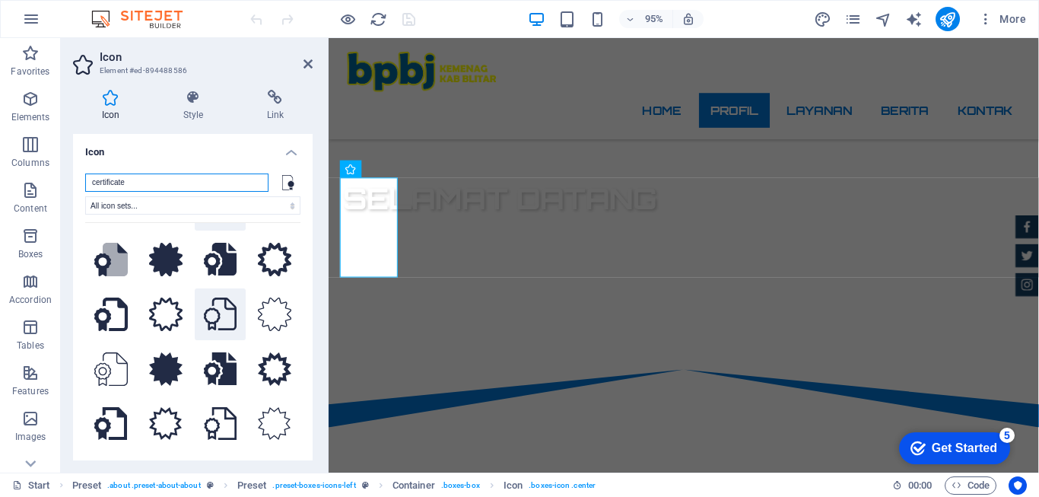
scroll to position [103, 0]
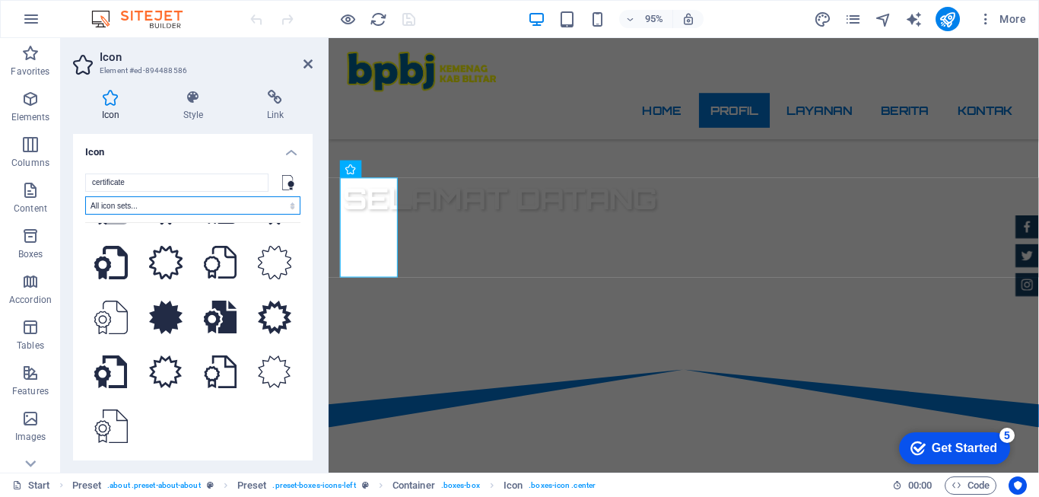
click at [289, 210] on select "All icon sets... IcoFont Ionicons FontAwesome Brands FontAwesome Duotone FontAw…" at bounding box center [192, 205] width 215 height 18
click at [85, 196] on select "All icon sets... IcoFont Ionicons FontAwesome Brands FontAwesome Duotone FontAw…" at bounding box center [192, 205] width 215 height 18
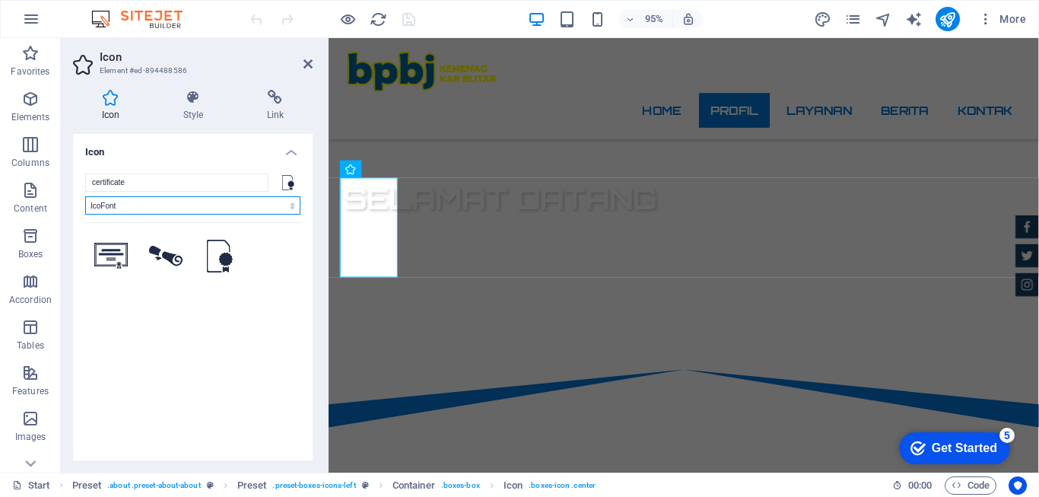
scroll to position [0, 0]
click at [291, 208] on select "All icon sets... IcoFont Ionicons FontAwesome Brands FontAwesome Duotone FontAw…" at bounding box center [192, 205] width 215 height 18
select select "font-awesome-thin"
click at [85, 196] on select "All icon sets... IcoFont Ionicons FontAwesome Brands FontAwesome Duotone FontAw…" at bounding box center [192, 205] width 215 height 18
click at [289, 207] on select "All icon sets... IcoFont Ionicons FontAwesome Brands FontAwesome Duotone FontAw…" at bounding box center [192, 205] width 215 height 18
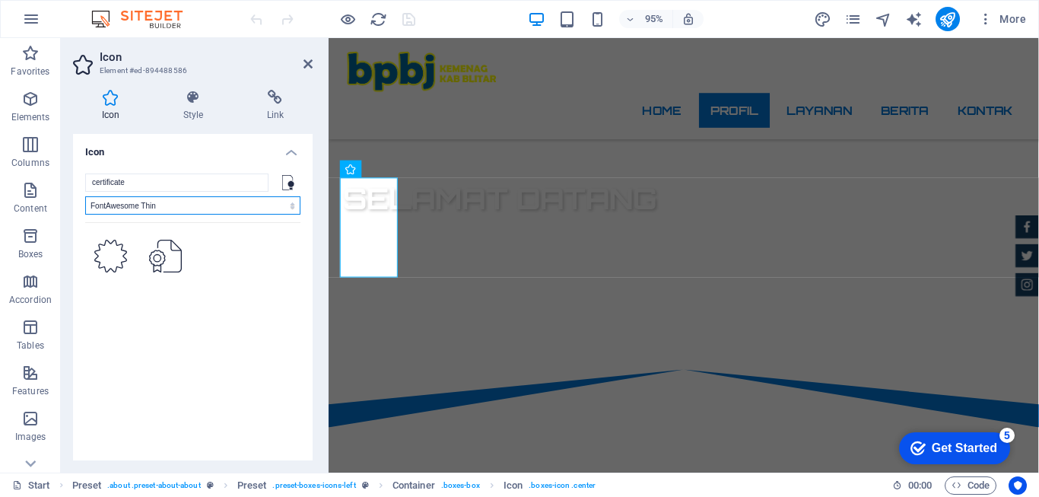
select select
click at [85, 196] on select "All icon sets... IcoFont Ionicons FontAwesome Brands FontAwesome Duotone FontAw…" at bounding box center [192, 205] width 215 height 18
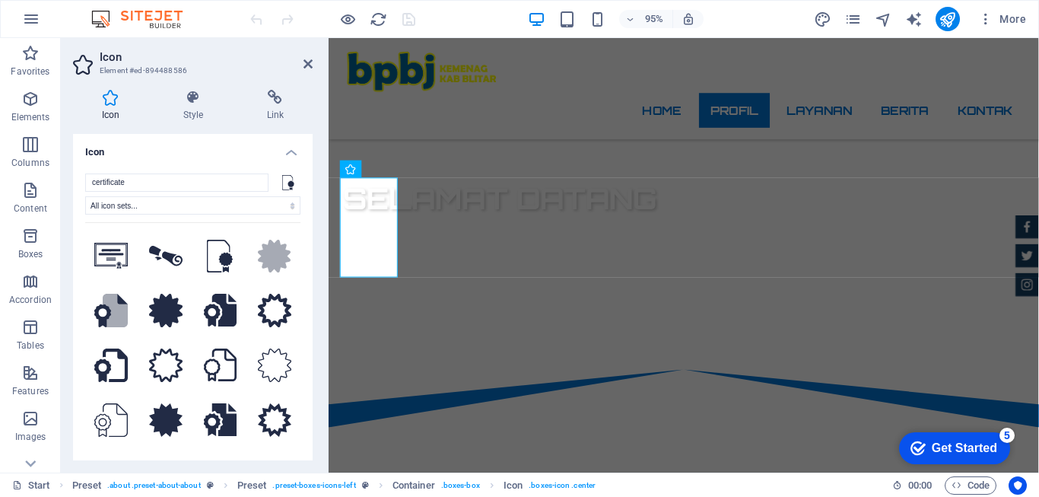
click at [288, 180] on icon at bounding box center [288, 181] width 12 height 15
click at [259, 183] on input "certificate" at bounding box center [176, 182] width 183 height 18
click at [263, 185] on input "certificate" at bounding box center [176, 182] width 183 height 18
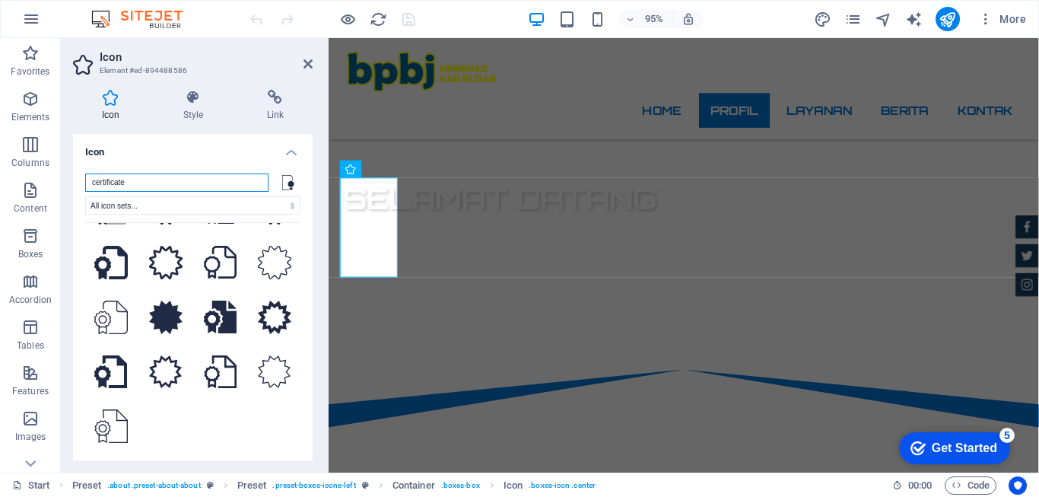
scroll to position [76, 0]
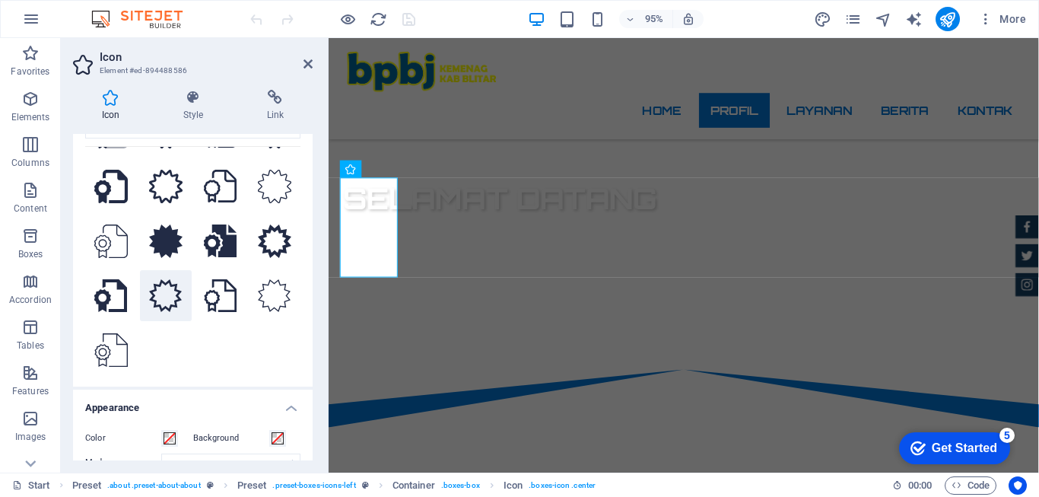
click at [166, 285] on icon at bounding box center [165, 295] width 33 height 33
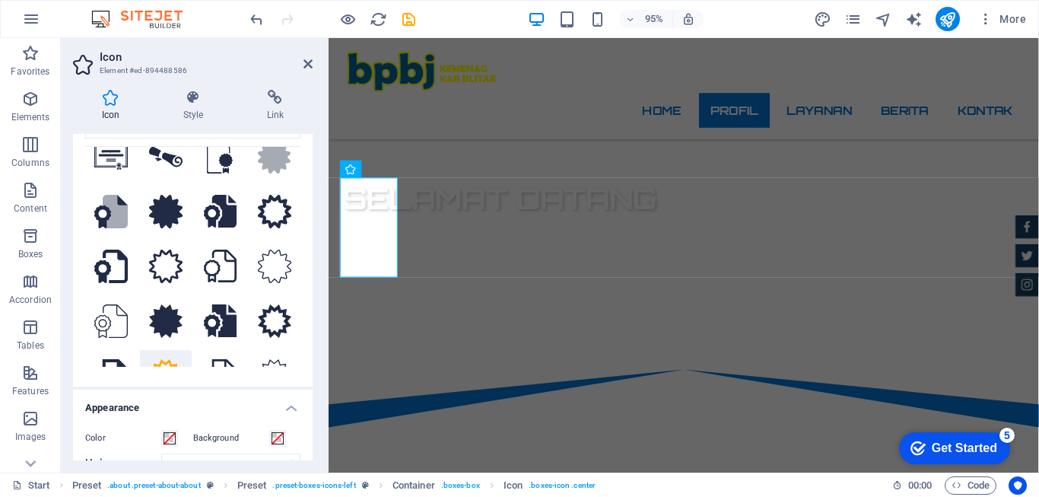
scroll to position [0, 0]
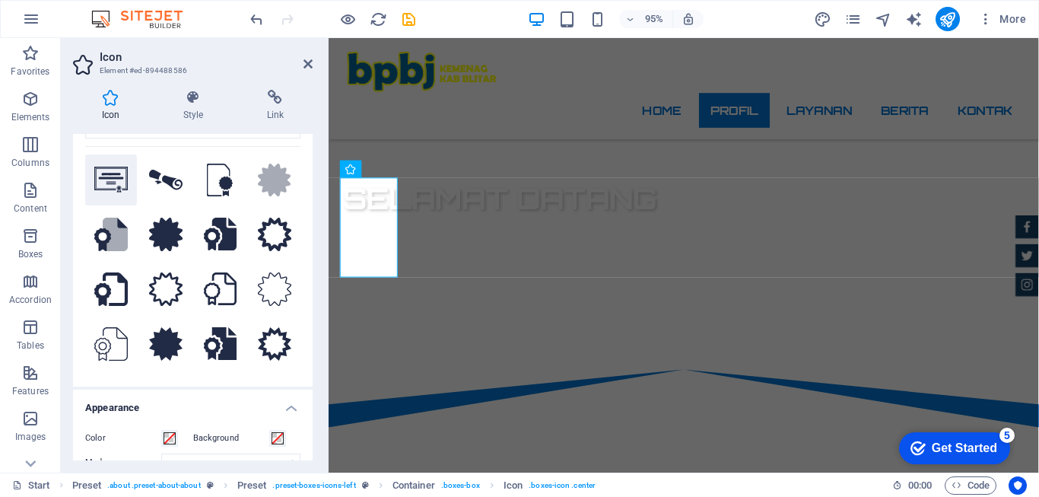
click at [116, 186] on icon at bounding box center [110, 180] width 33 height 26
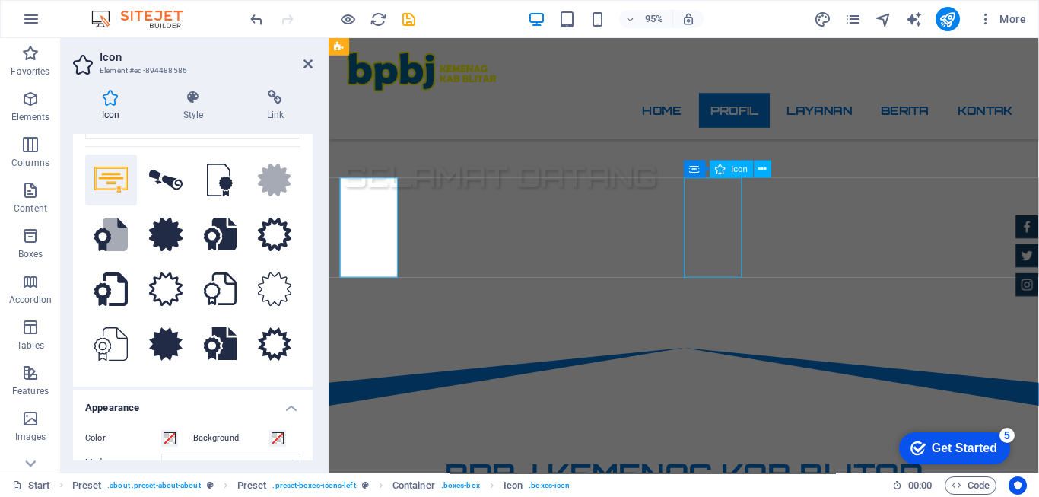
scroll to position [456, 0]
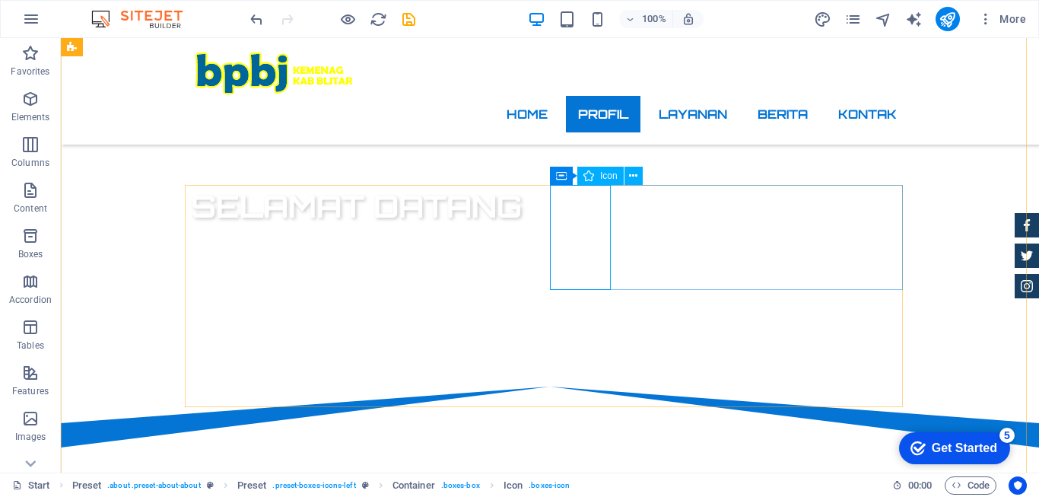
select select "xMidYMid"
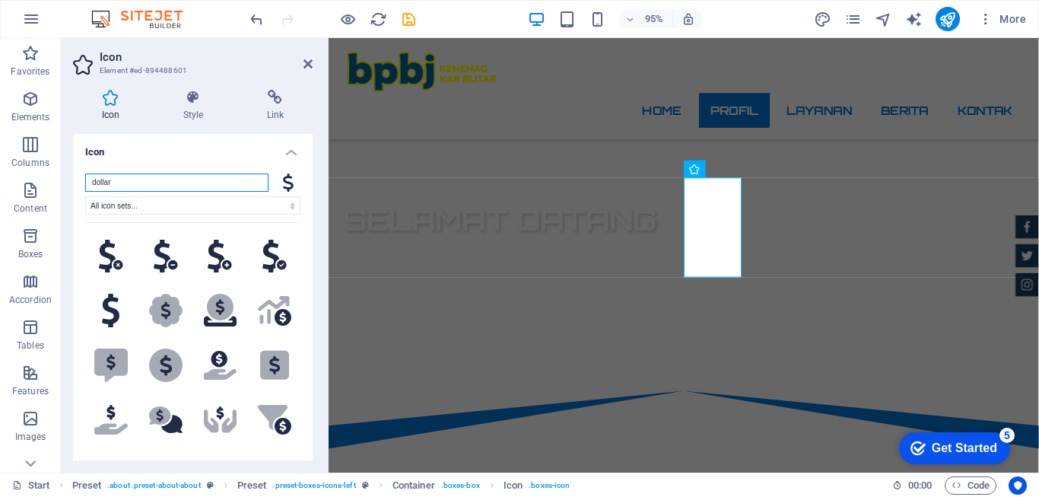
scroll to position [479, 0]
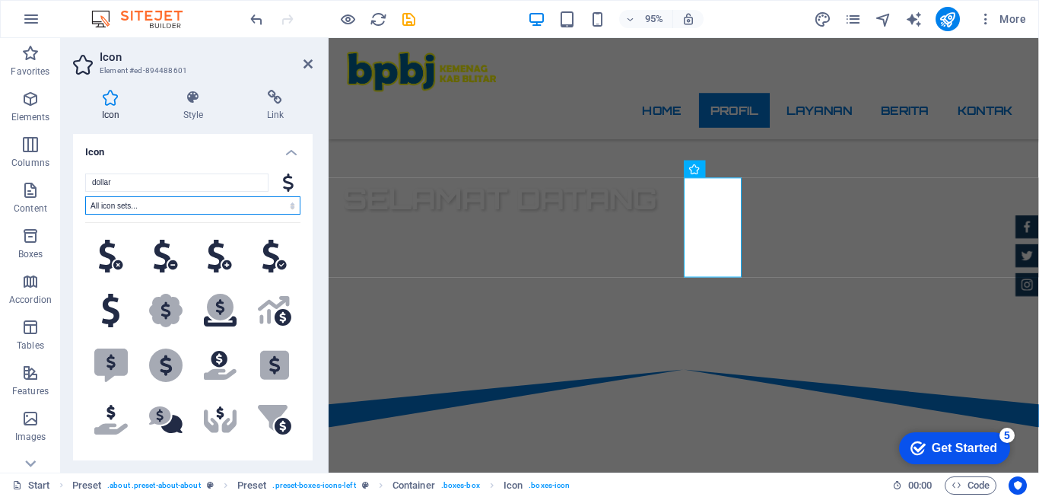
click at [287, 205] on select "All icon sets... IcoFont Ionicons FontAwesome Brands FontAwesome Duotone FontAw…" at bounding box center [192, 205] width 215 height 18
select select "font-awesome-light"
click at [85, 196] on select "All icon sets... IcoFont Ionicons FontAwesome Brands FontAwesome Duotone FontAw…" at bounding box center [192, 205] width 215 height 18
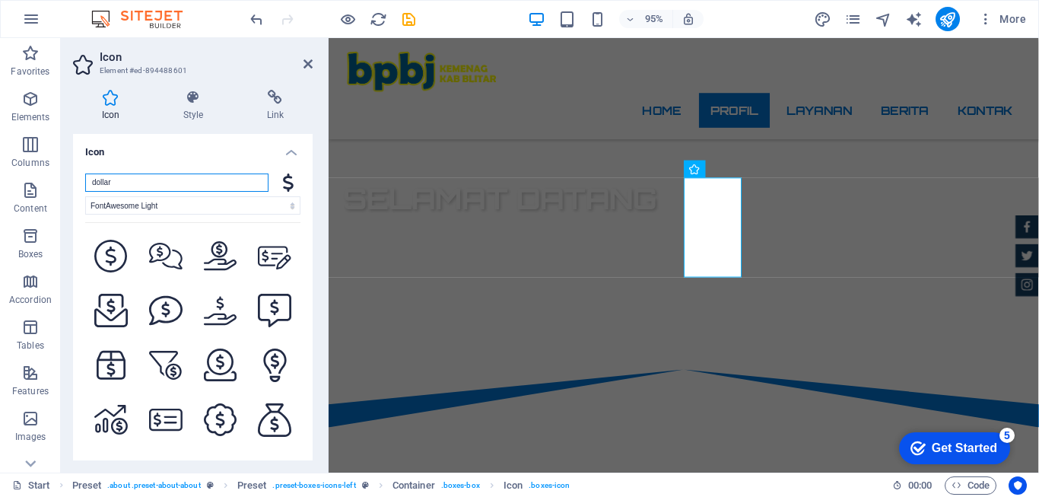
click at [229, 186] on input "dollar" at bounding box center [176, 182] width 183 height 18
drag, startPoint x: 63, startPoint y: 186, endPoint x: 25, endPoint y: 187, distance: 38.1
click at [25, 187] on section "Favorites Elements Columns Content Boxes Accordion Tables Features Images Slide…" at bounding box center [519, 255] width 1039 height 434
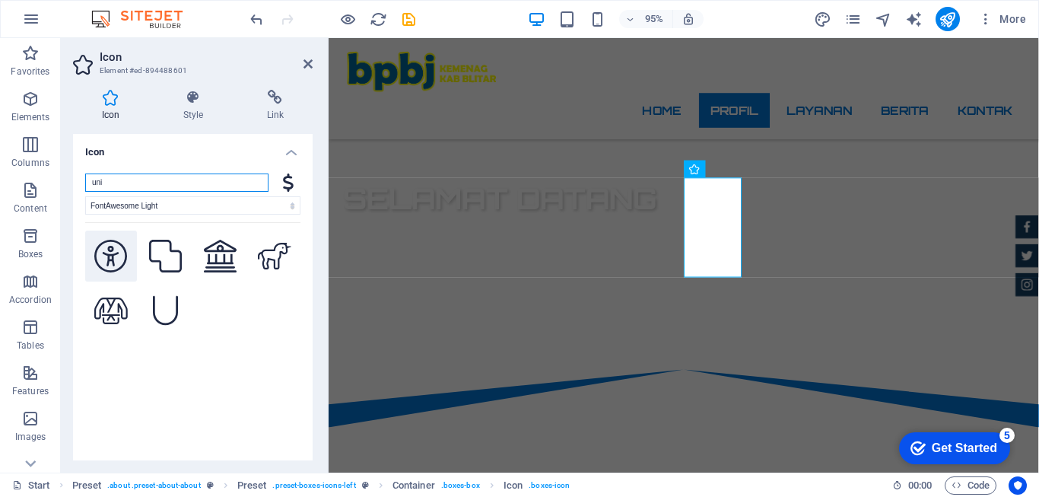
type input "uni"
click at [112, 263] on icon at bounding box center [110, 256] width 33 height 33
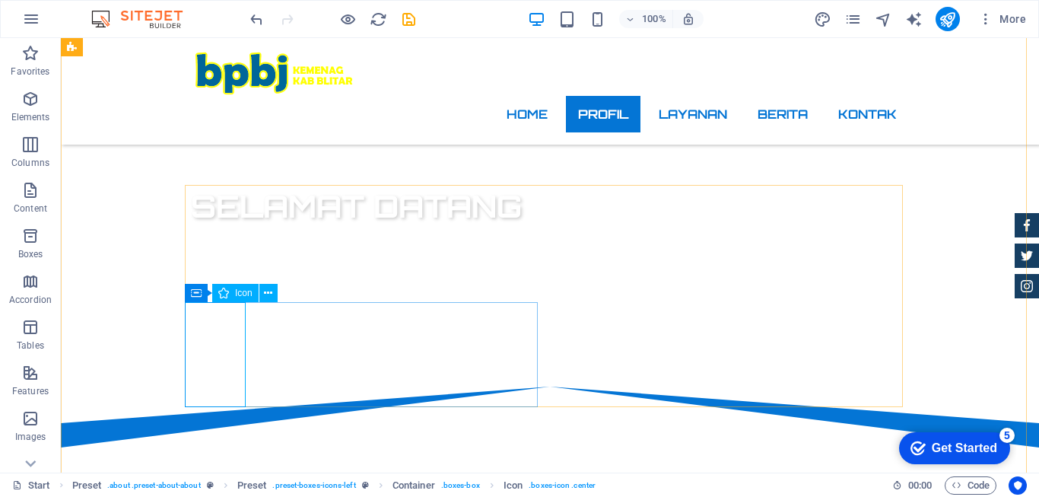
select select "xMidYMid"
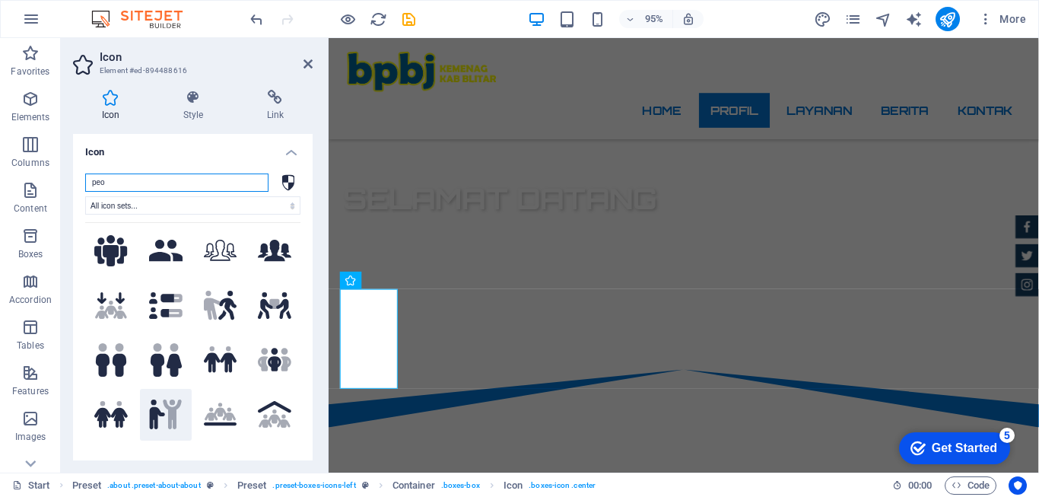
scroll to position [0, 0]
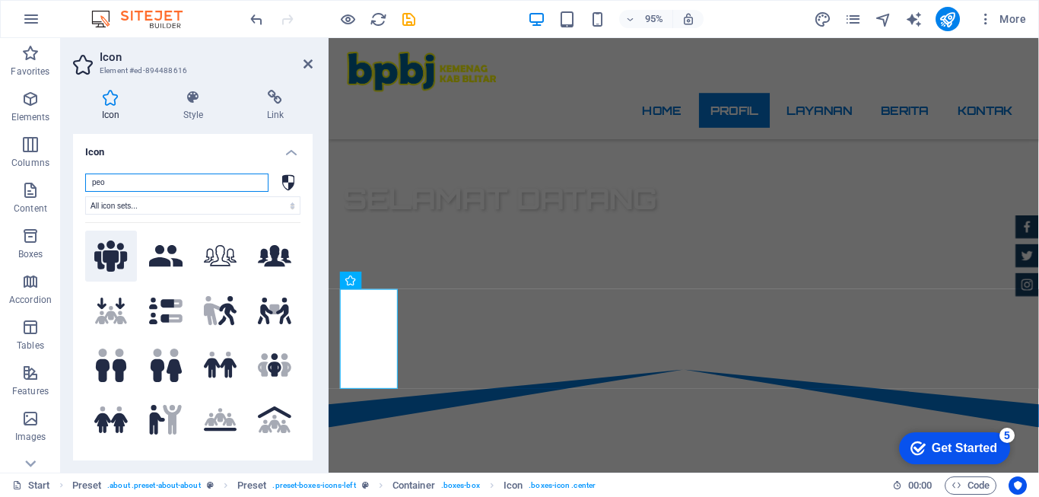
type input "peo"
click at [100, 259] on icon at bounding box center [110, 256] width 33 height 32
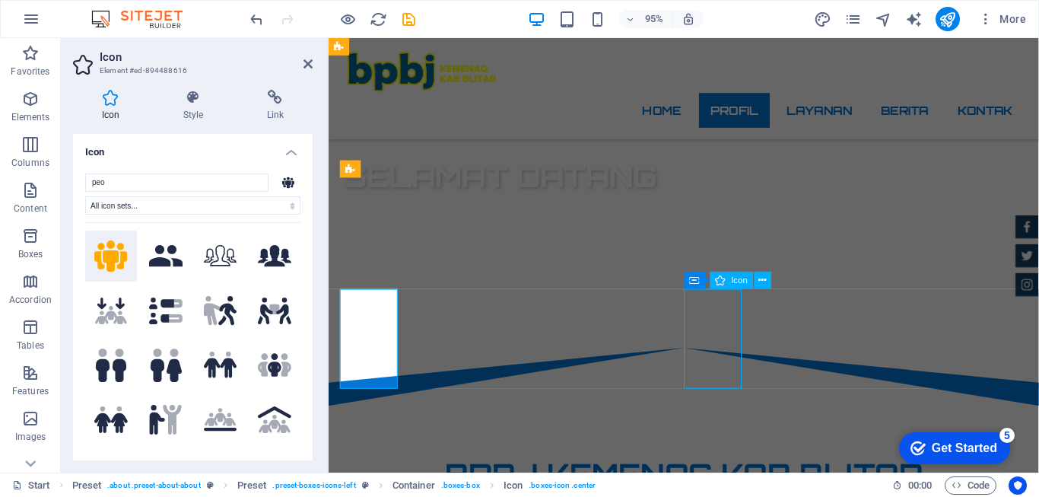
scroll to position [456, 0]
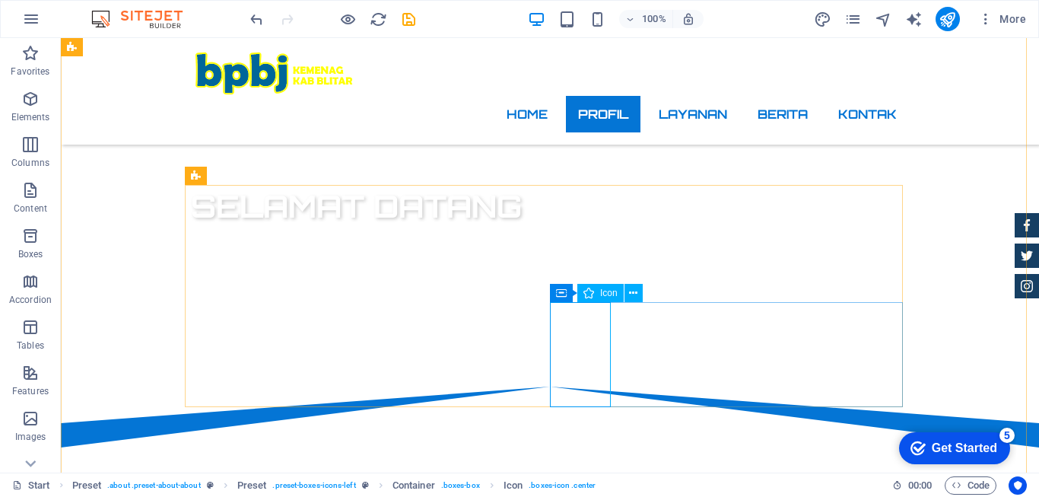
drag, startPoint x: 596, startPoint y: 331, endPoint x: 197, endPoint y: 329, distance: 399.4
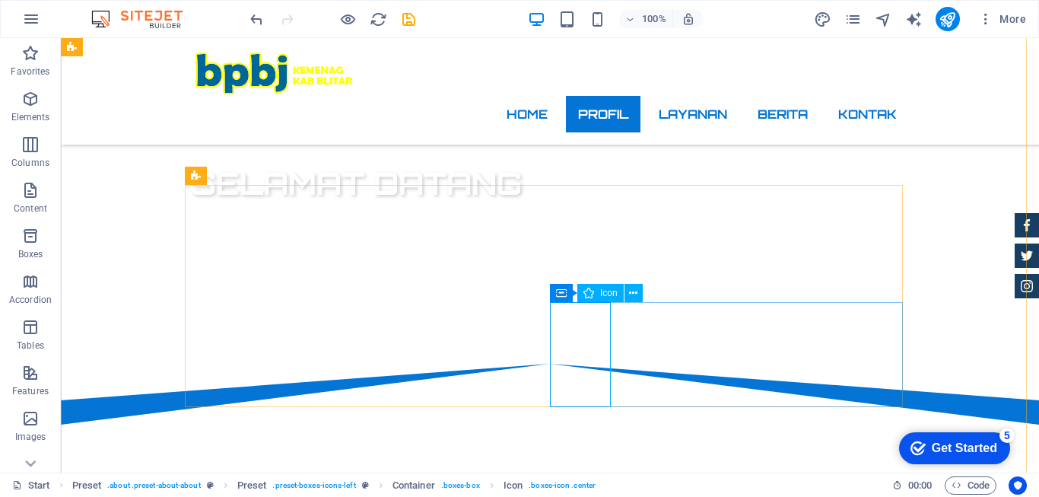
select select "xMidYMid"
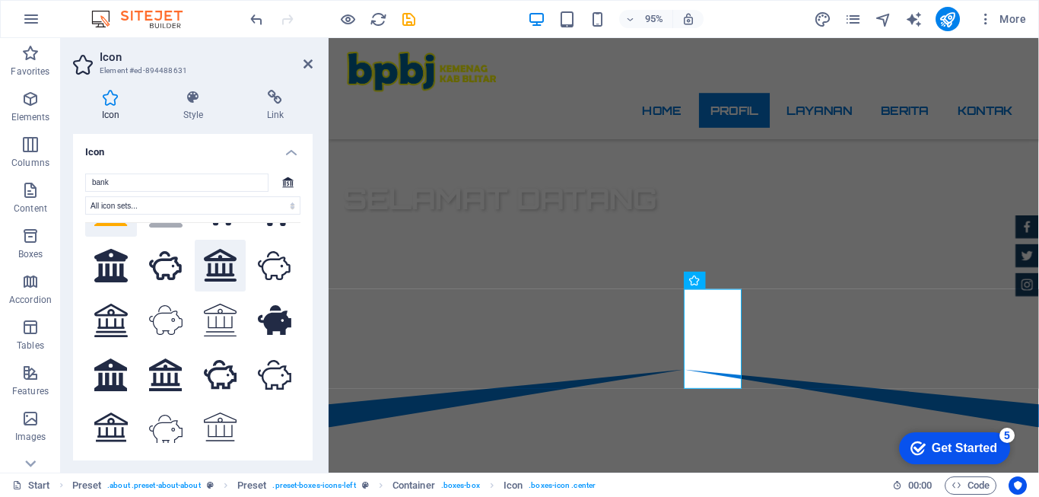
scroll to position [103, 0]
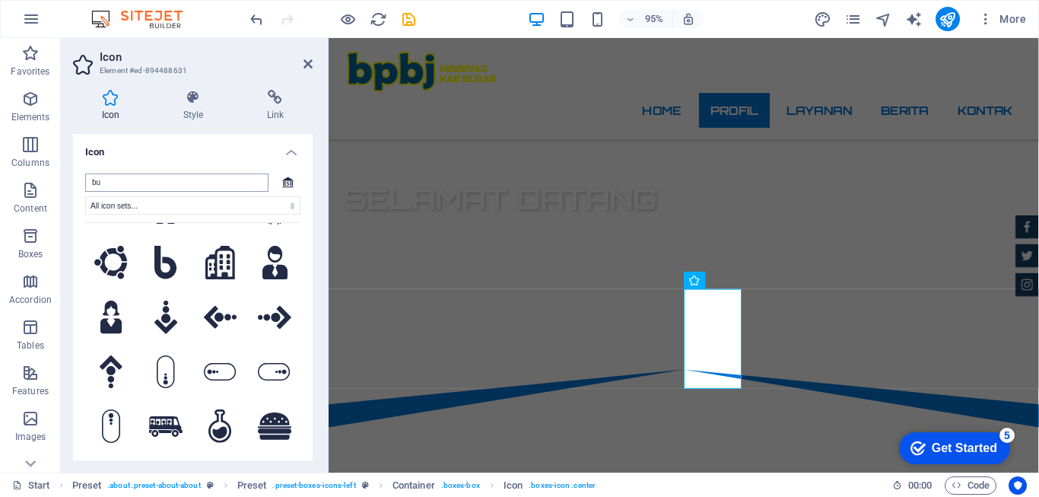
type input "b"
